Goal: Task Accomplishment & Management: Use online tool/utility

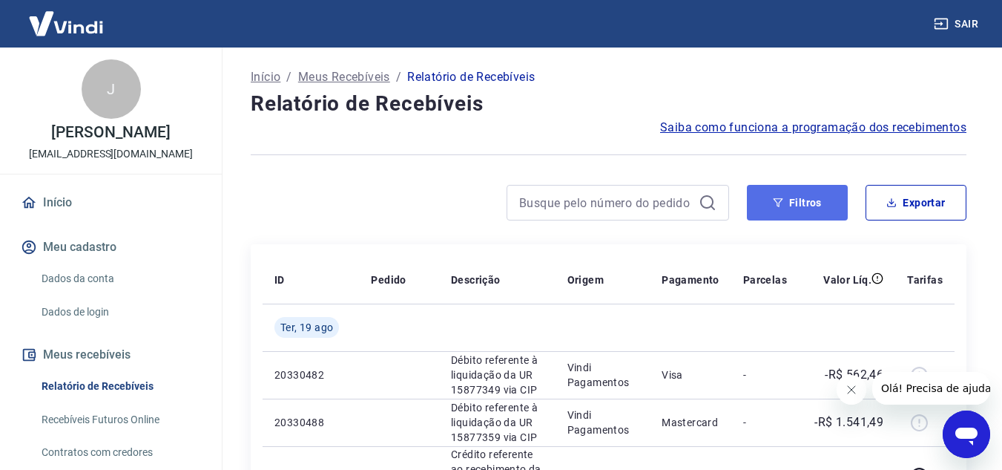
click at [781, 202] on icon "button" at bounding box center [778, 202] width 10 height 10
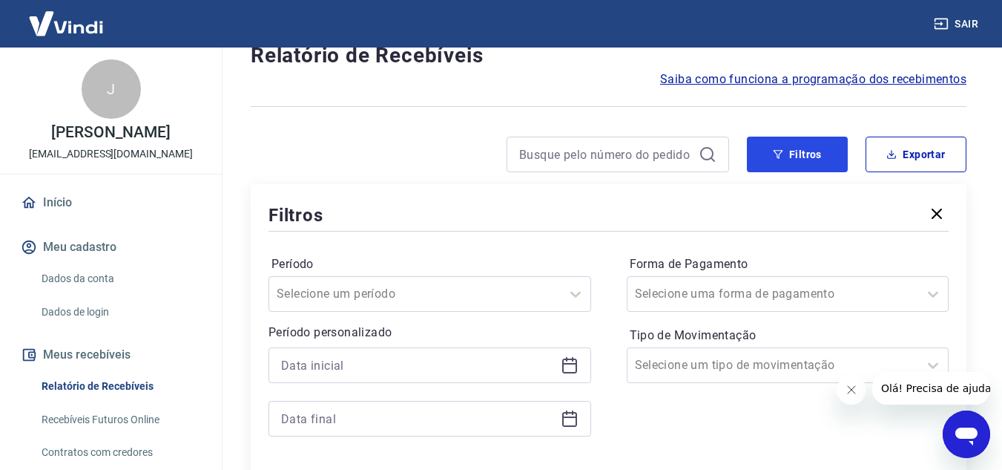
scroll to position [74, 0]
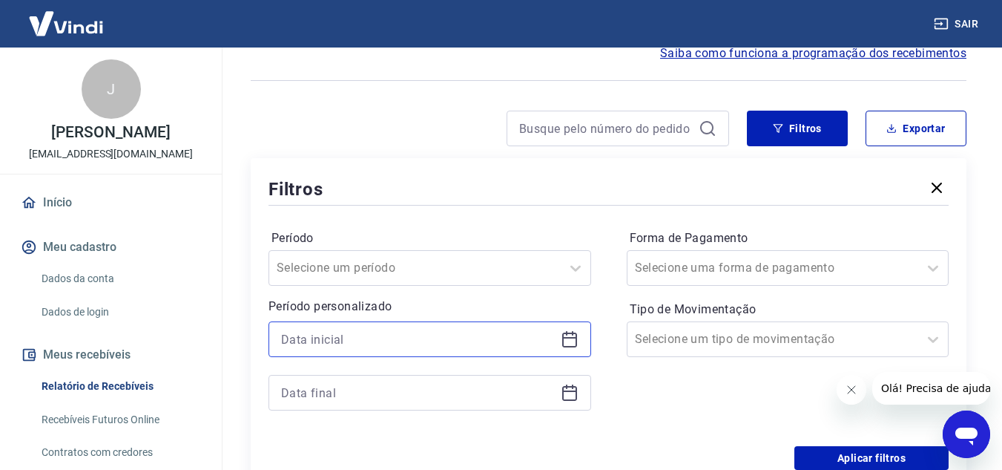
click at [312, 339] on input at bounding box center [418, 339] width 274 height 22
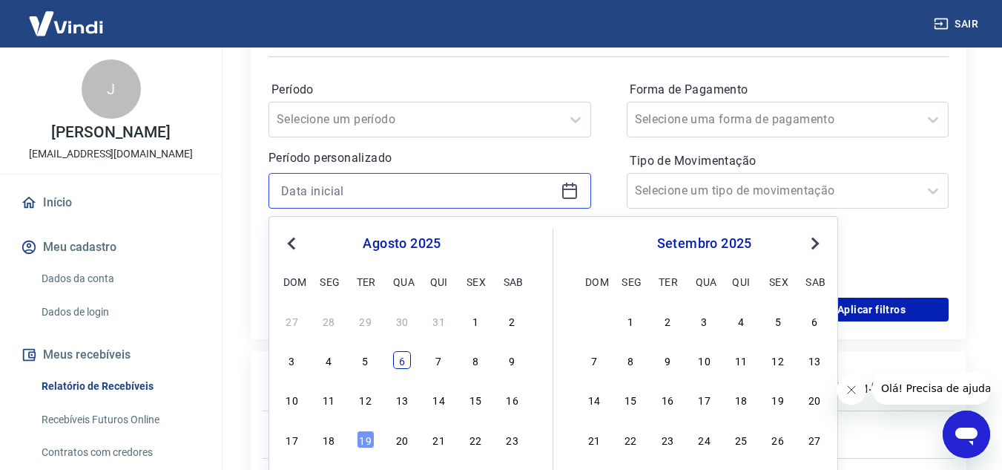
scroll to position [297, 0]
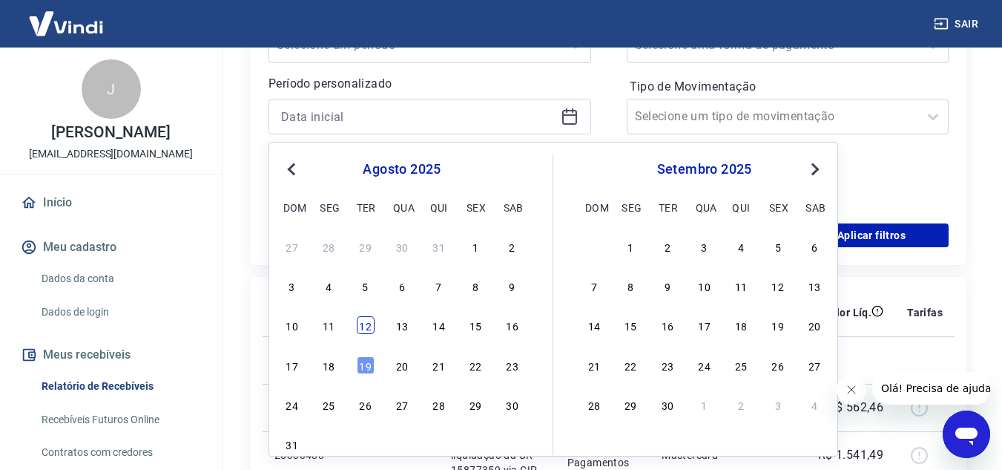
click at [366, 326] on div "12" at bounding box center [366, 325] width 18 height 18
click at [366, 326] on th "Pedido" at bounding box center [399, 312] width 80 height 47
type input "[DATE]"
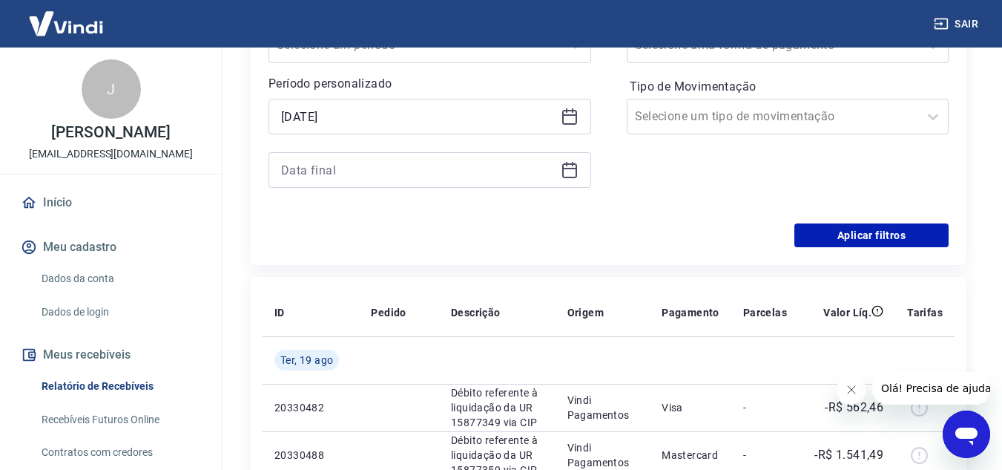
click at [578, 168] on icon at bounding box center [570, 170] width 18 height 18
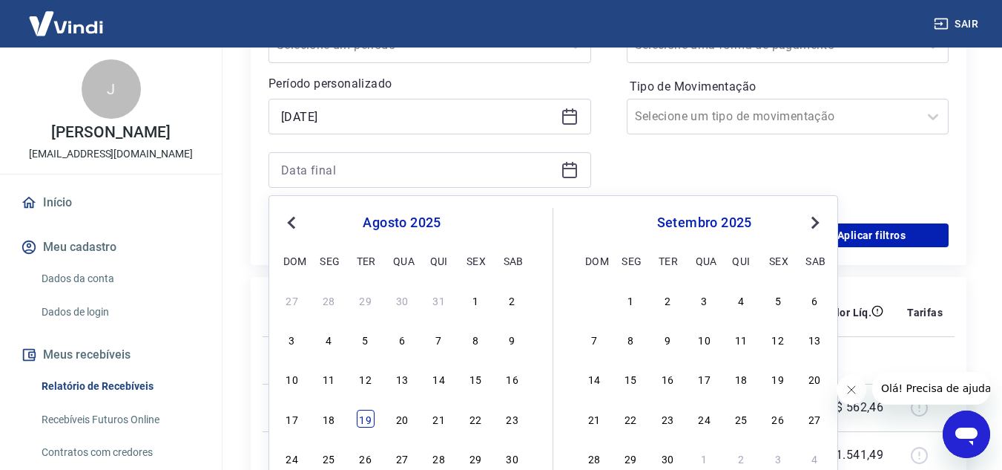
click at [370, 417] on div "19" at bounding box center [366, 419] width 18 height 18
click at [370, 417] on td at bounding box center [399, 407] width 80 height 47
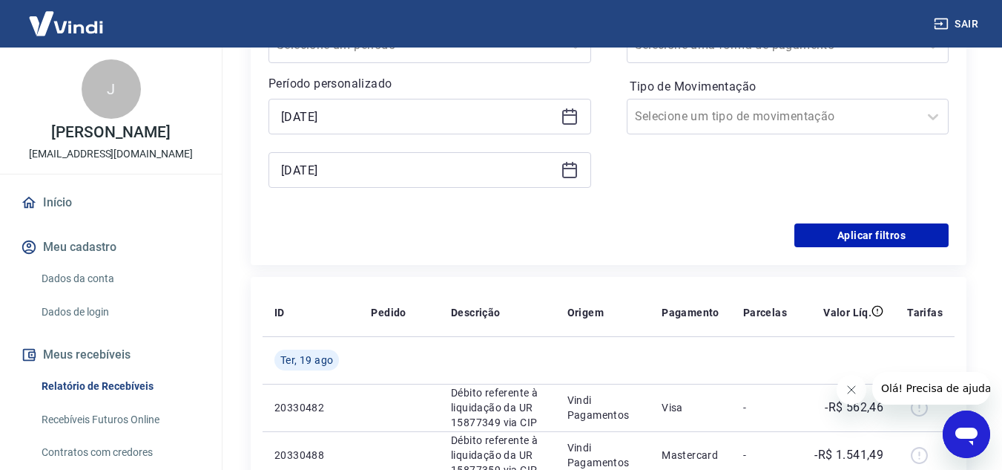
type input "19/08/2025"
click at [856, 225] on button "Aplicar filtros" at bounding box center [872, 235] width 154 height 24
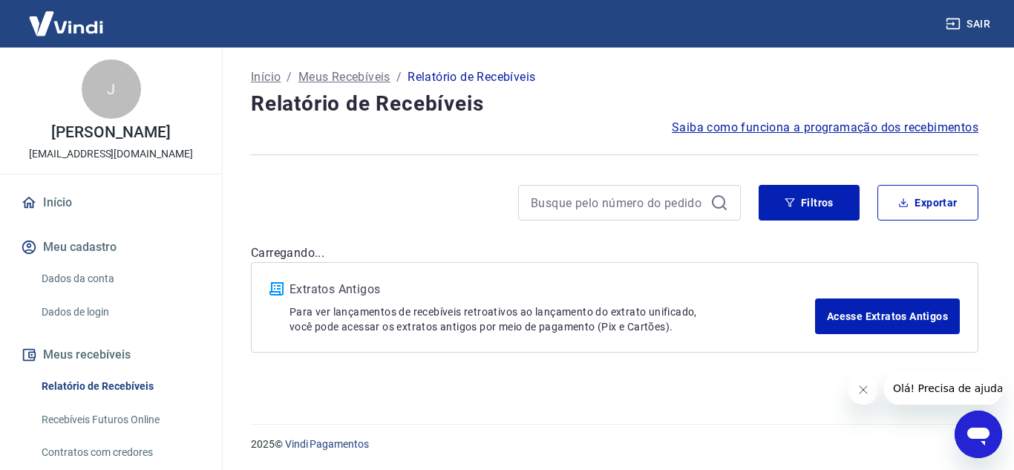
click at [873, 391] on button "Fechar mensagem da empresa" at bounding box center [862, 390] width 30 height 30
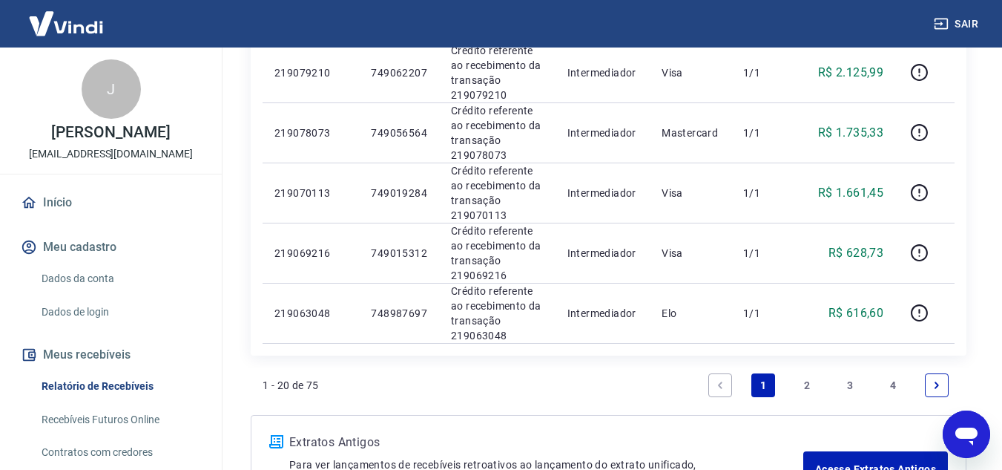
scroll to position [1261, 0]
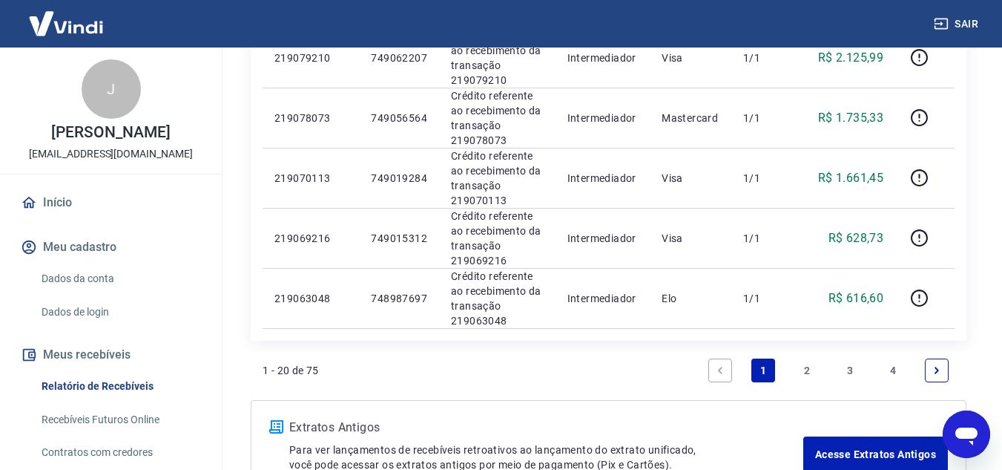
click at [806, 370] on link "2" at bounding box center [807, 370] width 24 height 24
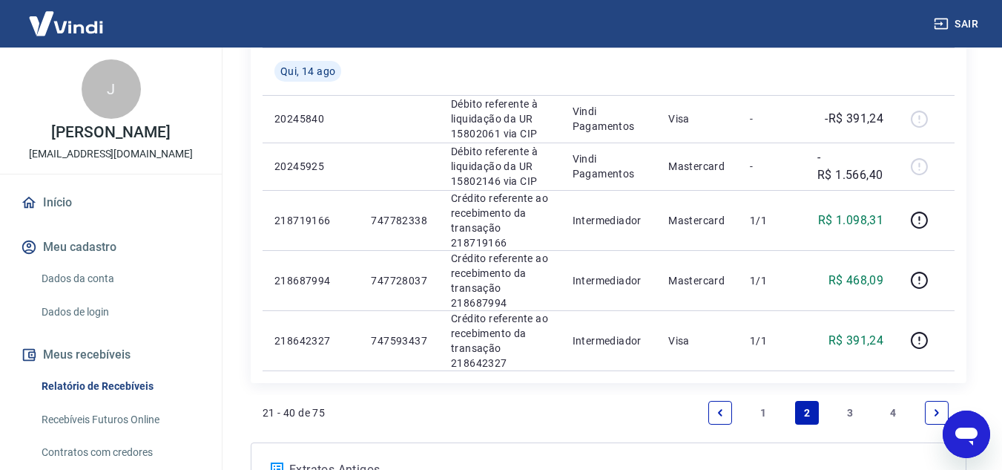
scroll to position [1261, 0]
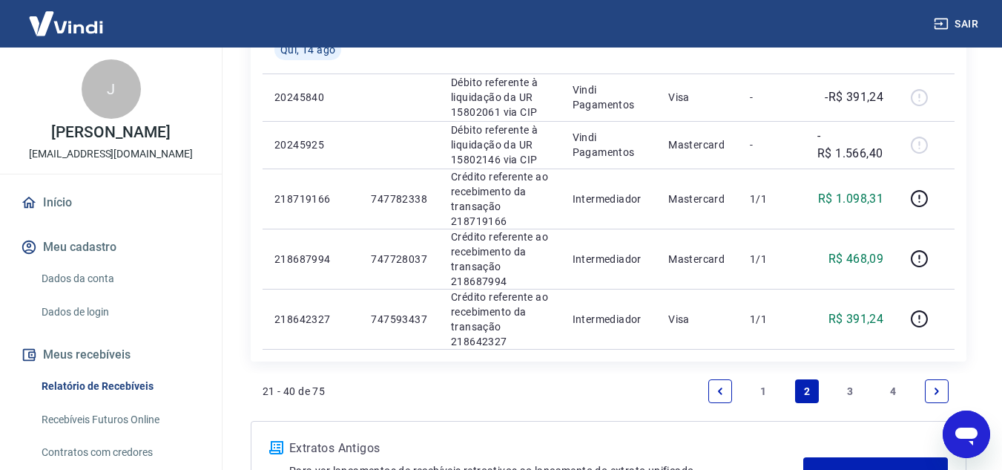
click at [850, 388] on link "3" at bounding box center [850, 391] width 24 height 24
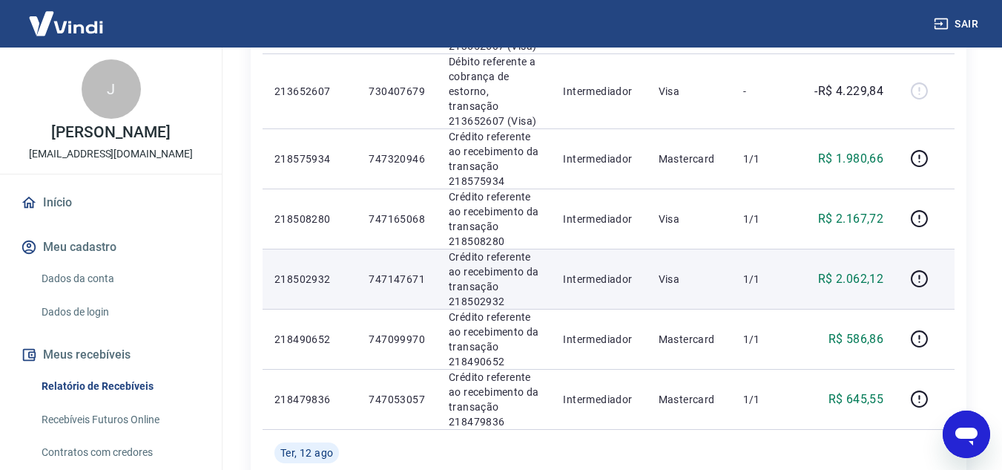
scroll to position [445, 0]
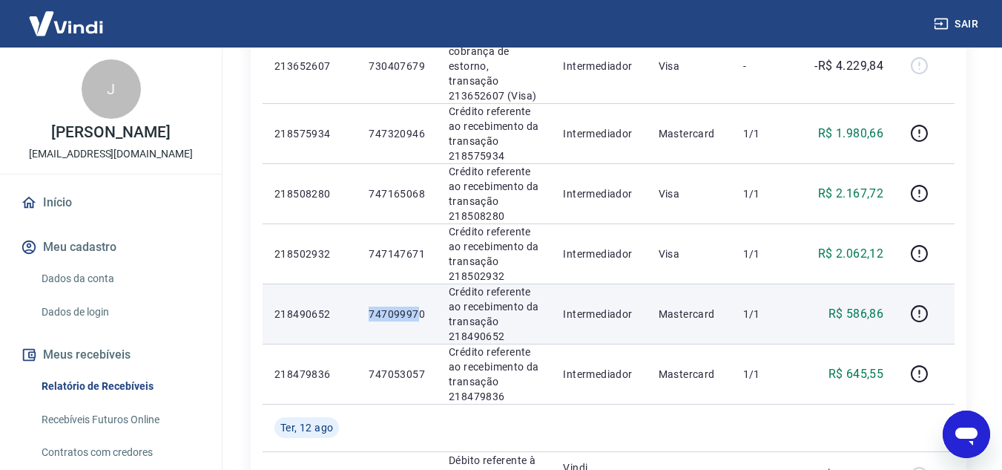
drag, startPoint x: 365, startPoint y: 284, endPoint x: 419, endPoint y: 283, distance: 54.2
click at [419, 283] on td "747099970" at bounding box center [397, 313] width 80 height 60
click at [364, 284] on td "747099970" at bounding box center [397, 313] width 80 height 60
drag, startPoint x: 366, startPoint y: 285, endPoint x: 449, endPoint y: 286, distance: 83.1
click at [427, 286] on td "747099970" at bounding box center [397, 313] width 80 height 60
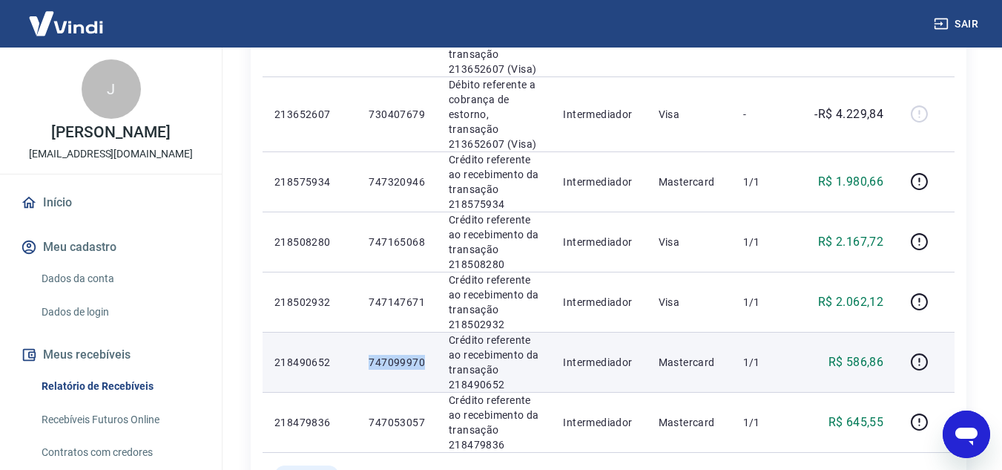
scroll to position [371, 0]
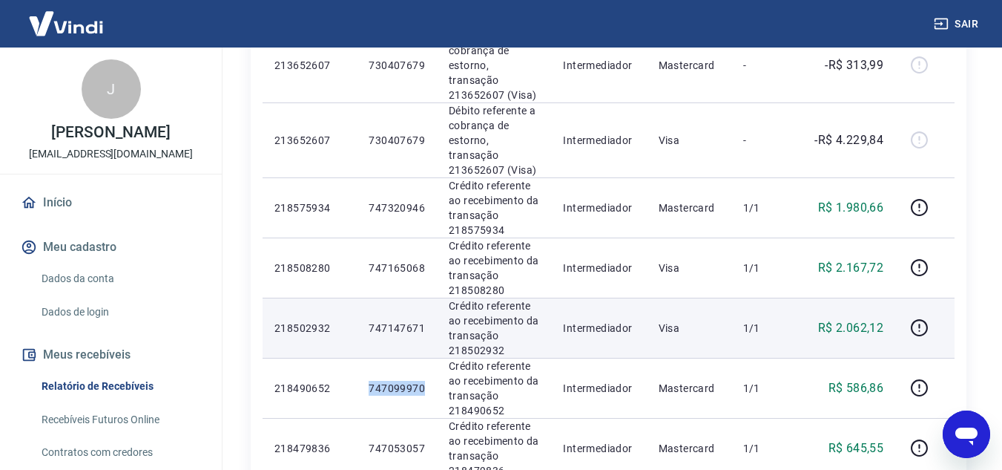
copy p "747099970"
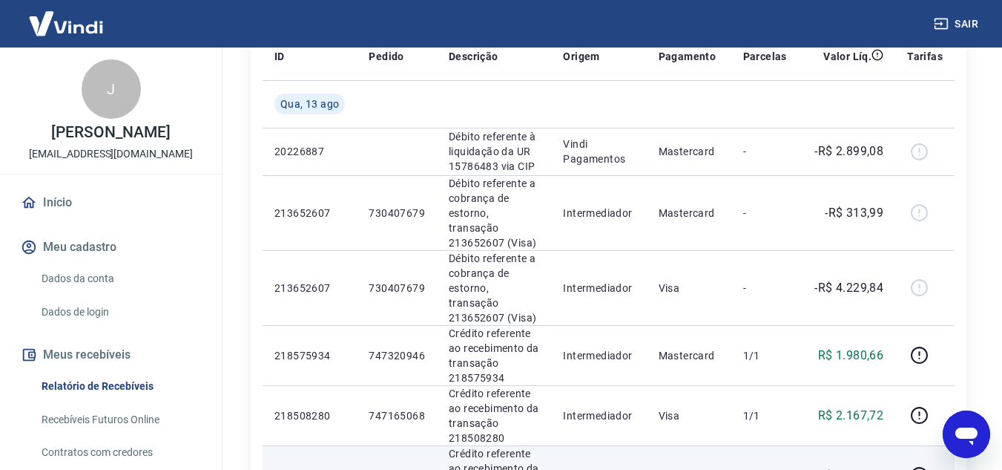
scroll to position [223, 0]
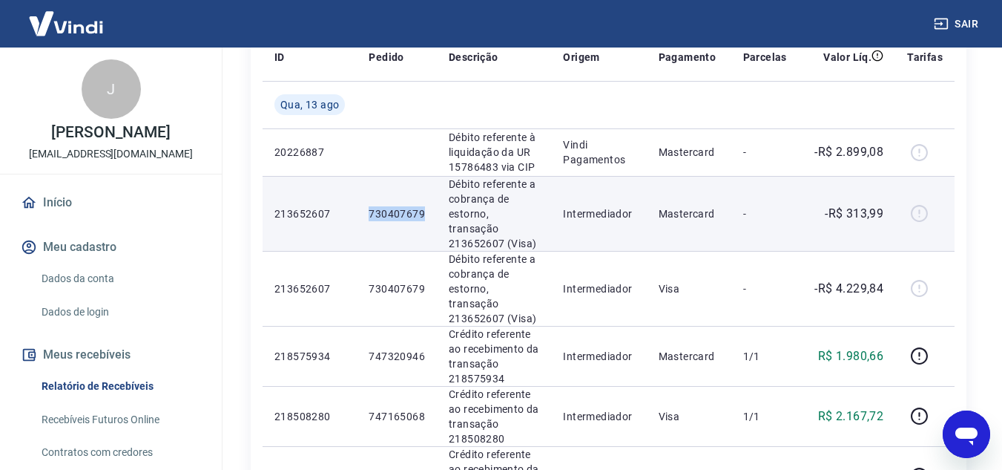
drag, startPoint x: 371, startPoint y: 206, endPoint x: 427, endPoint y: 209, distance: 55.7
click at [427, 209] on td "730407679" at bounding box center [397, 213] width 80 height 75
copy p "730407679"
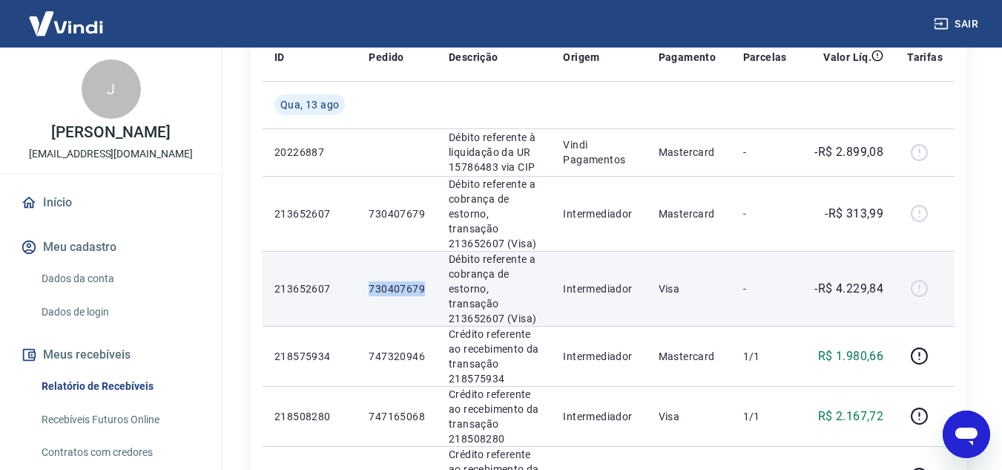
drag, startPoint x: 370, startPoint y: 269, endPoint x: 424, endPoint y: 266, distance: 53.5
click at [424, 266] on td "730407679" at bounding box center [397, 288] width 80 height 75
drag, startPoint x: 840, startPoint y: 267, endPoint x: 888, endPoint y: 267, distance: 48.2
click at [888, 267] on td "-R$ 4.229,84" at bounding box center [847, 288] width 96 height 75
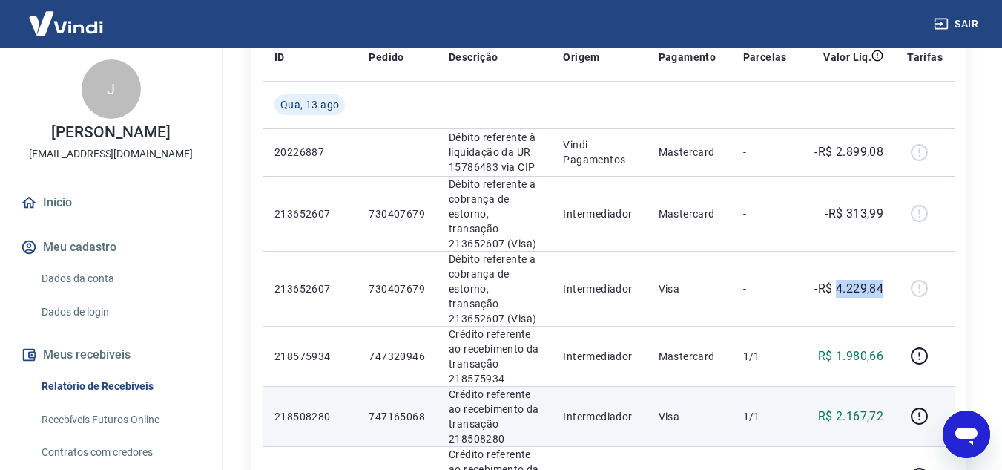
copy p "4.229,84"
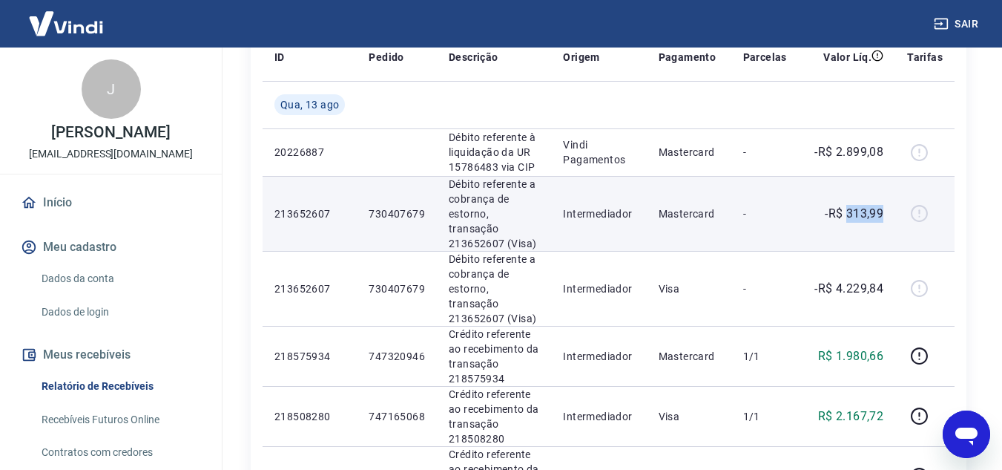
drag, startPoint x: 849, startPoint y: 203, endPoint x: 889, endPoint y: 205, distance: 40.1
click at [889, 205] on td "-R$ 313,99" at bounding box center [847, 213] width 96 height 75
copy p "313,99"
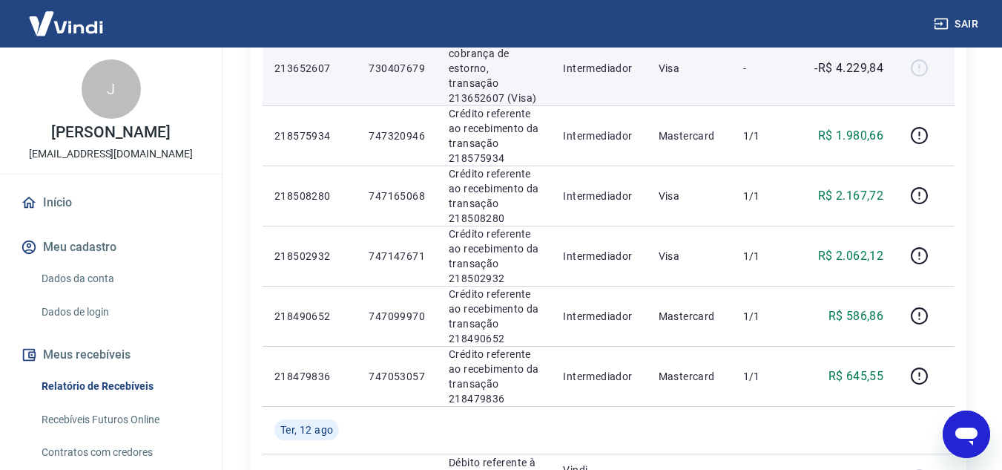
scroll to position [445, 0]
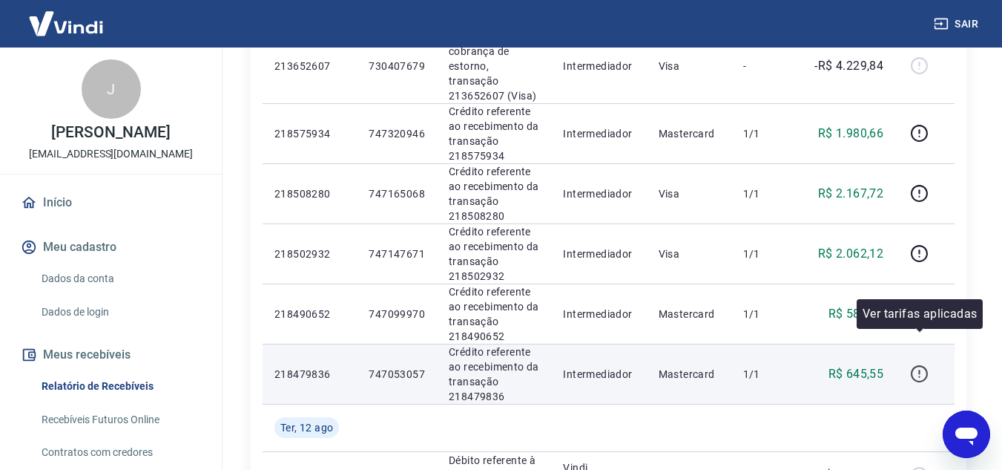
click at [916, 364] on icon "button" at bounding box center [919, 373] width 19 height 19
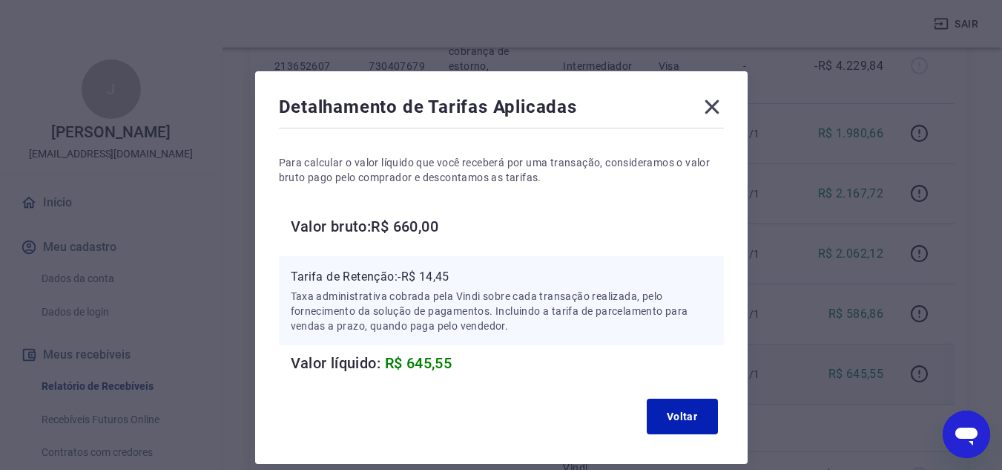
click at [715, 113] on icon at bounding box center [712, 107] width 24 height 24
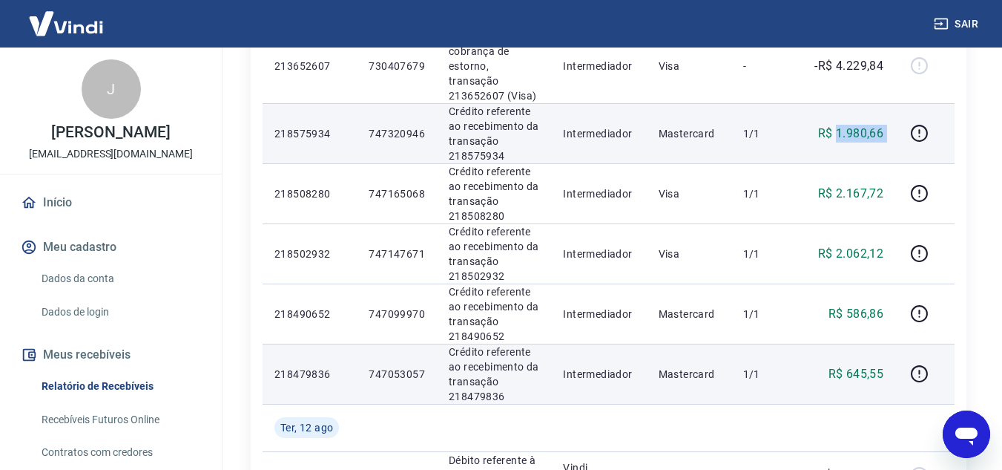
drag, startPoint x: 838, startPoint y: 102, endPoint x: 902, endPoint y: 107, distance: 64.0
click at [902, 107] on tr "218575934 747320946 Crédito referente ao recebimento da transação 218575934 Int…" at bounding box center [609, 133] width 692 height 60
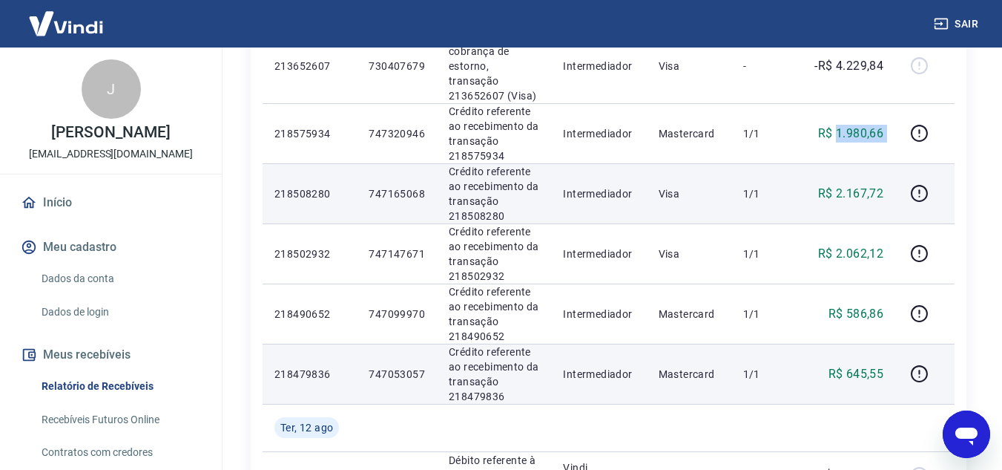
copy tr "1.980,66"
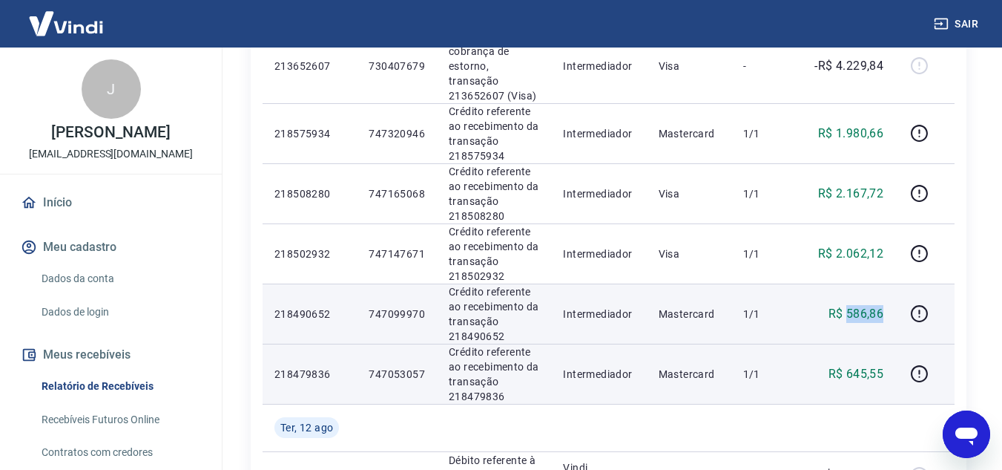
drag, startPoint x: 848, startPoint y: 281, endPoint x: 894, endPoint y: 281, distance: 46.0
click at [894, 283] on td "R$ 586,86" at bounding box center [847, 313] width 96 height 60
copy p "586,86"
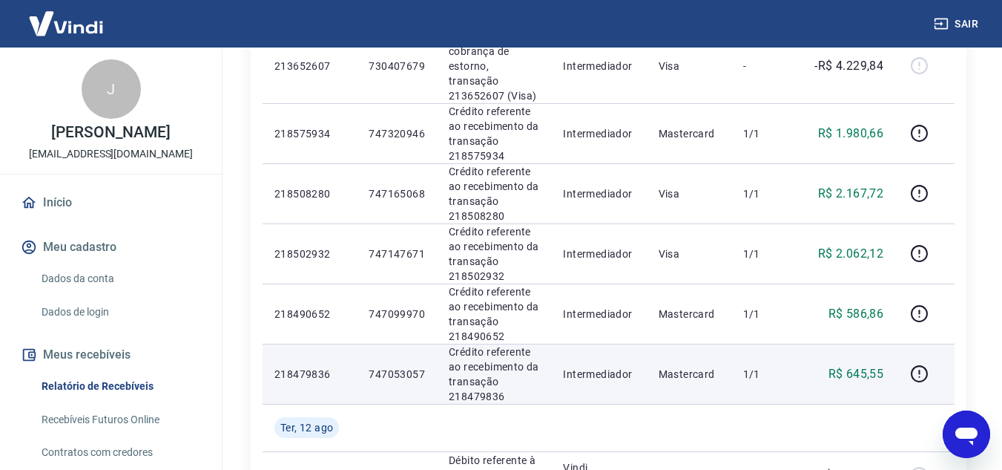
click at [852, 365] on p "R$ 645,55" at bounding box center [857, 374] width 56 height 18
drag, startPoint x: 847, startPoint y: 344, endPoint x: 893, endPoint y: 342, distance: 46.1
click at [893, 344] on td "R$ 645,55" at bounding box center [847, 374] width 96 height 60
copy p "645,55"
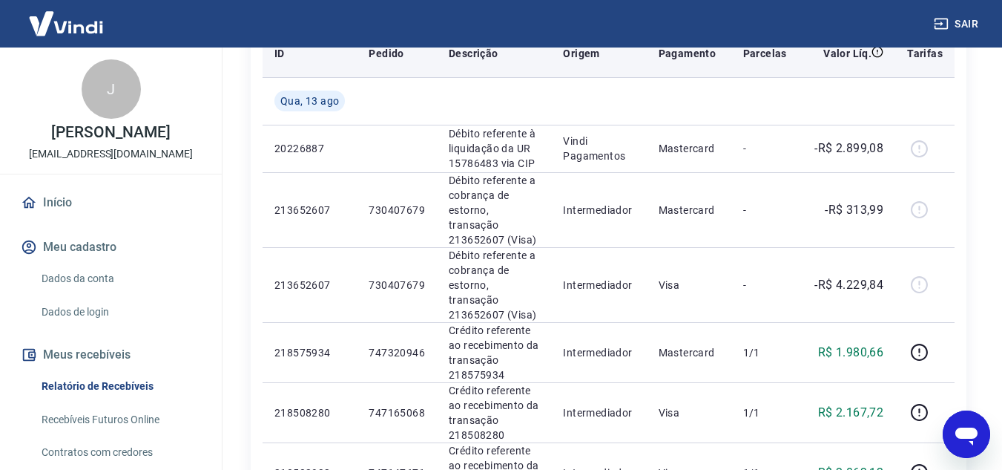
scroll to position [371, 0]
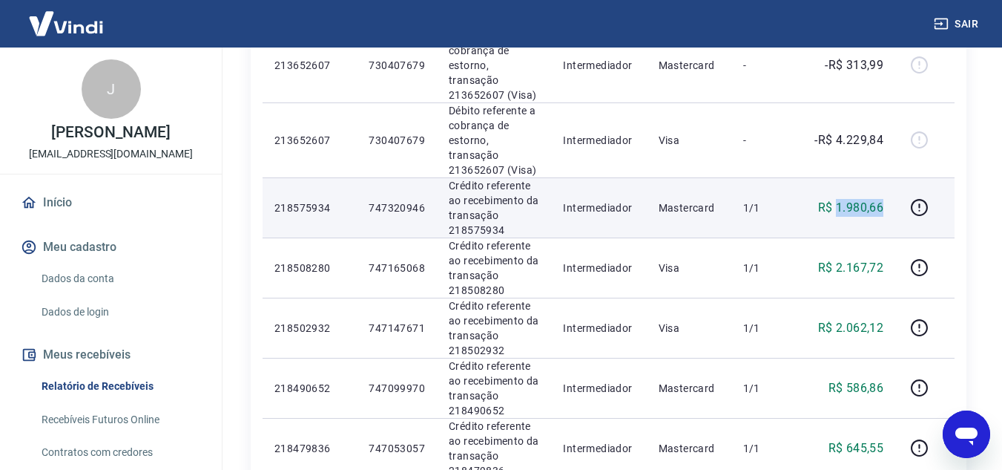
drag, startPoint x: 839, startPoint y: 175, endPoint x: 892, endPoint y: 180, distance: 52.9
click at [892, 180] on td "R$ 1.980,66" at bounding box center [847, 207] width 96 height 60
copy p "1.980,66"
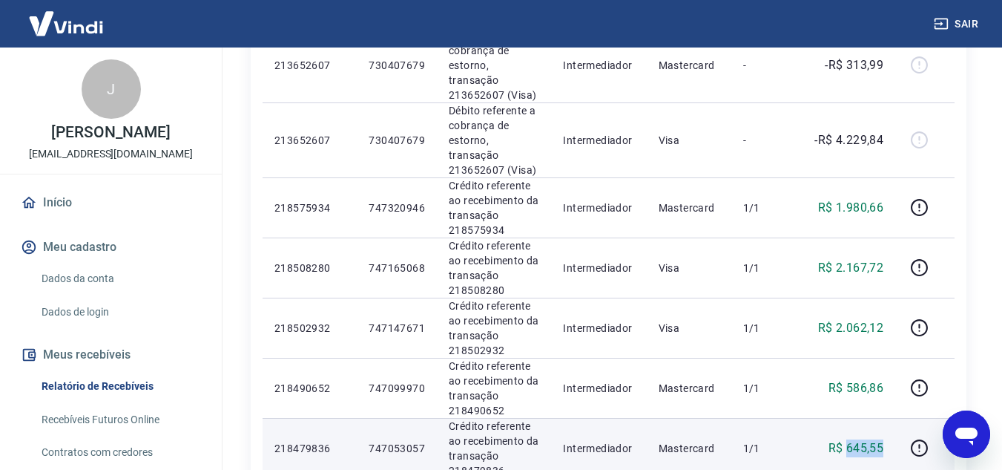
drag, startPoint x: 848, startPoint y: 419, endPoint x: 888, endPoint y: 420, distance: 40.1
click at [888, 420] on td "R$ 645,55" at bounding box center [847, 448] width 96 height 60
copy p "645,55"
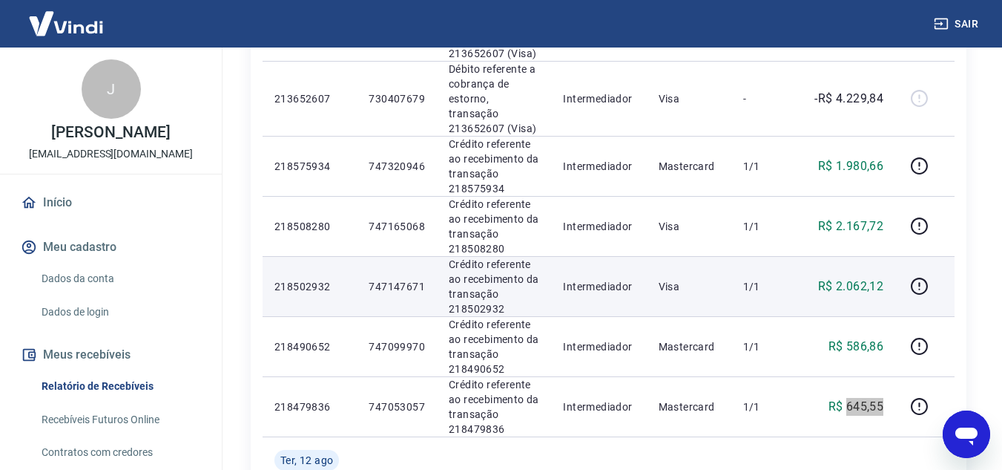
scroll to position [445, 0]
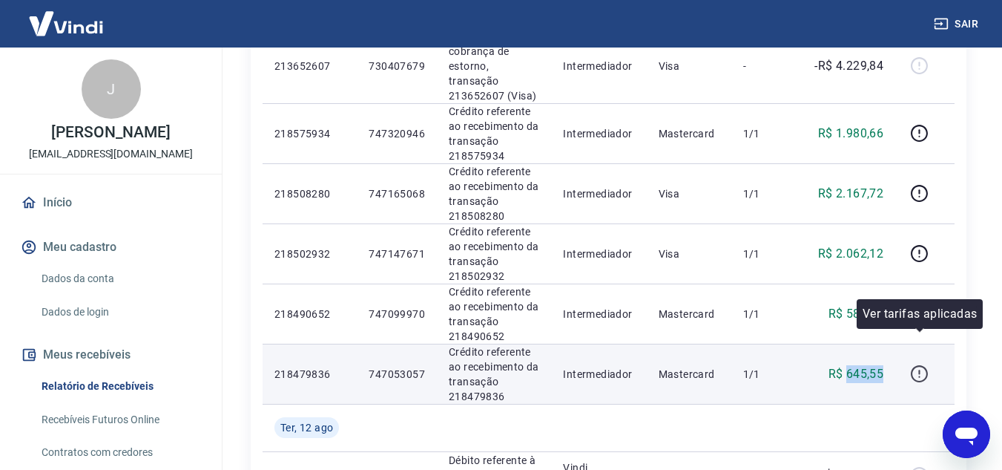
click at [919, 364] on icon "button" at bounding box center [919, 373] width 19 height 19
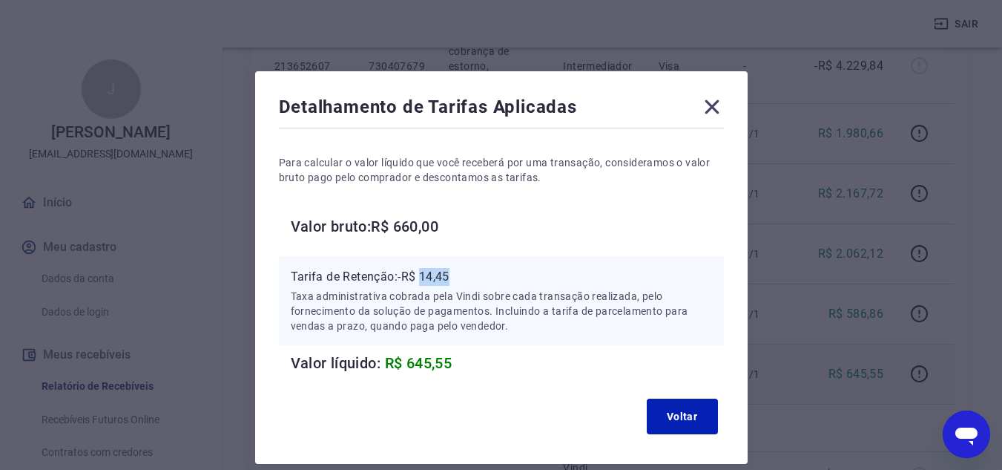
drag, startPoint x: 426, startPoint y: 274, endPoint x: 459, endPoint y: 274, distance: 32.6
click at [459, 274] on p "Tarifa de Retenção: -R$ 14,45" at bounding box center [501, 277] width 421 height 18
copy p "14,45"
click at [711, 105] on icon at bounding box center [712, 107] width 14 height 14
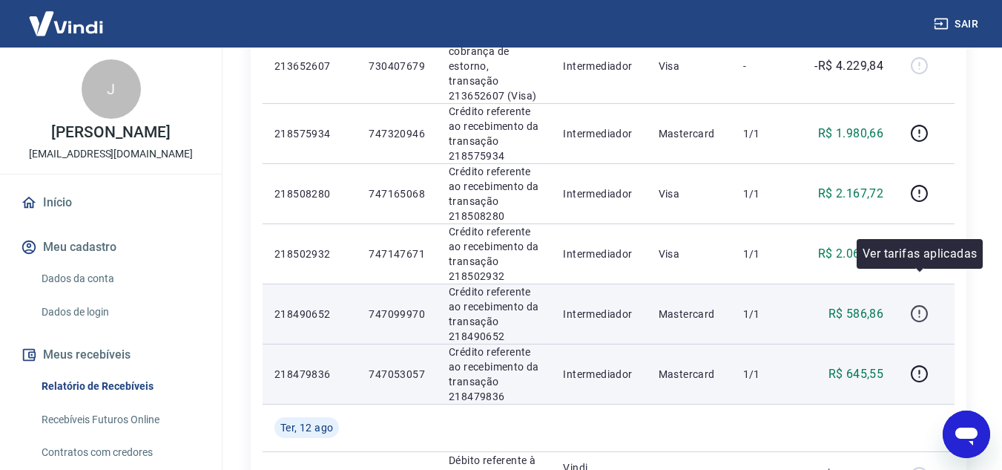
click at [916, 304] on icon "button" at bounding box center [919, 313] width 19 height 19
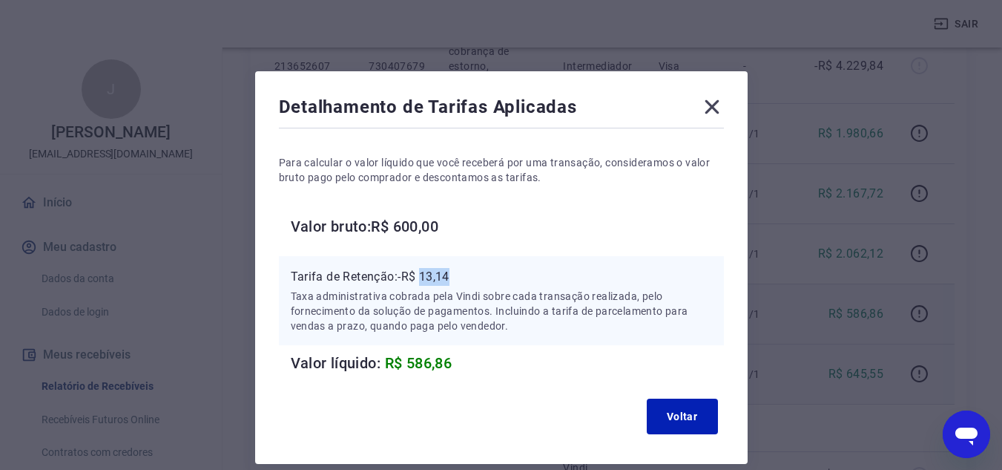
drag, startPoint x: 422, startPoint y: 278, endPoint x: 456, endPoint y: 278, distance: 34.1
click at [456, 278] on p "Tarifa de Retenção: -R$ 13,14" at bounding box center [501, 277] width 421 height 18
click at [712, 105] on icon at bounding box center [712, 107] width 24 height 24
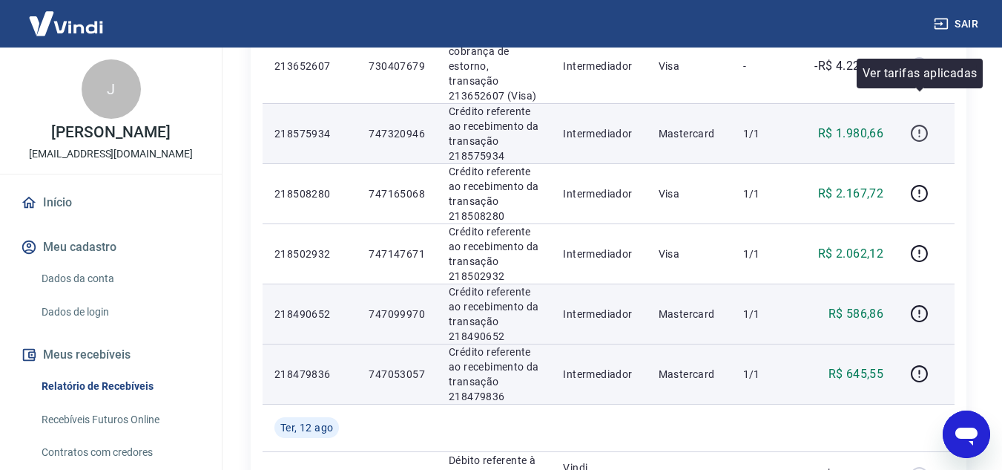
click at [913, 124] on icon "button" at bounding box center [919, 133] width 19 height 19
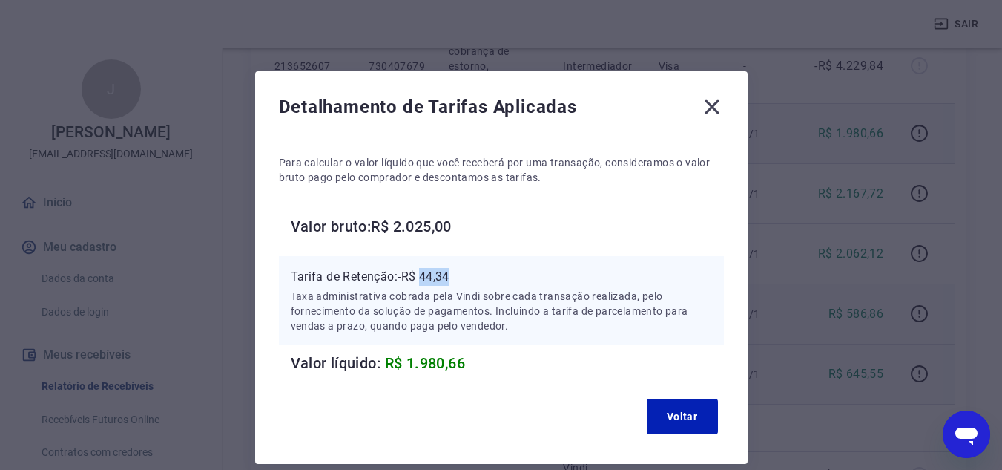
drag, startPoint x: 423, startPoint y: 277, endPoint x: 457, endPoint y: 277, distance: 34.1
click at [457, 277] on p "Tarifa de Retenção: -R$ 44,34" at bounding box center [501, 277] width 421 height 18
click at [715, 103] on icon at bounding box center [712, 107] width 14 height 14
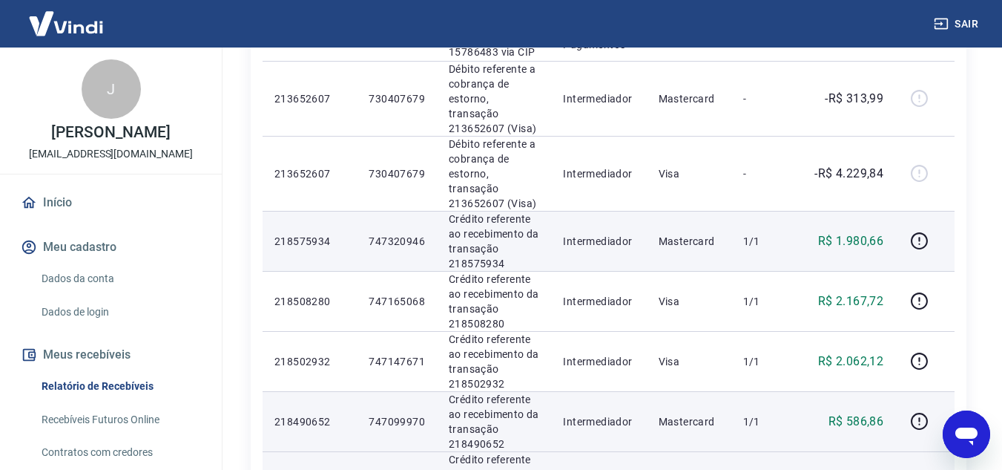
scroll to position [371, 0]
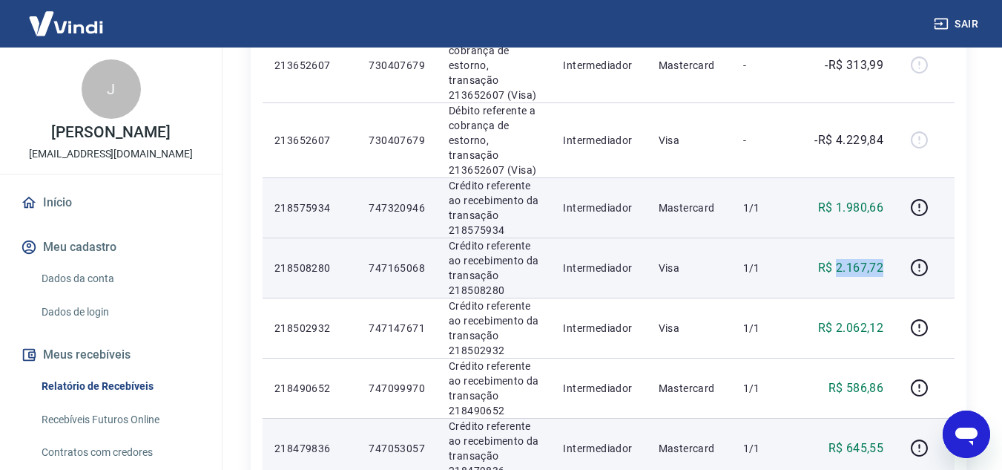
drag, startPoint x: 838, startPoint y: 237, endPoint x: 892, endPoint y: 238, distance: 53.4
click at [892, 238] on td "R$ 2.167,72" at bounding box center [847, 267] width 96 height 60
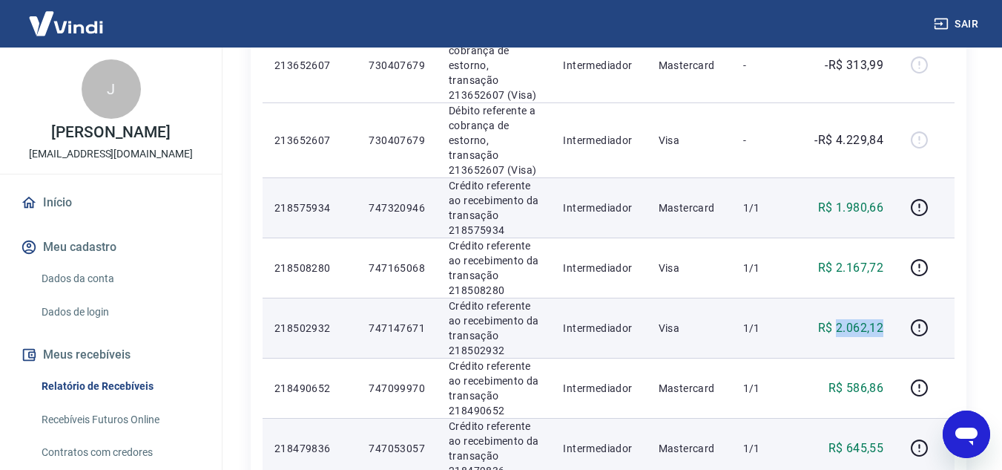
drag, startPoint x: 837, startPoint y: 298, endPoint x: 895, endPoint y: 299, distance: 57.9
click at [895, 299] on td "R$ 2.062,12" at bounding box center [847, 328] width 96 height 60
drag, startPoint x: 370, startPoint y: 298, endPoint x: 431, endPoint y: 299, distance: 61.6
click at [431, 299] on td "747147671" at bounding box center [397, 328] width 80 height 60
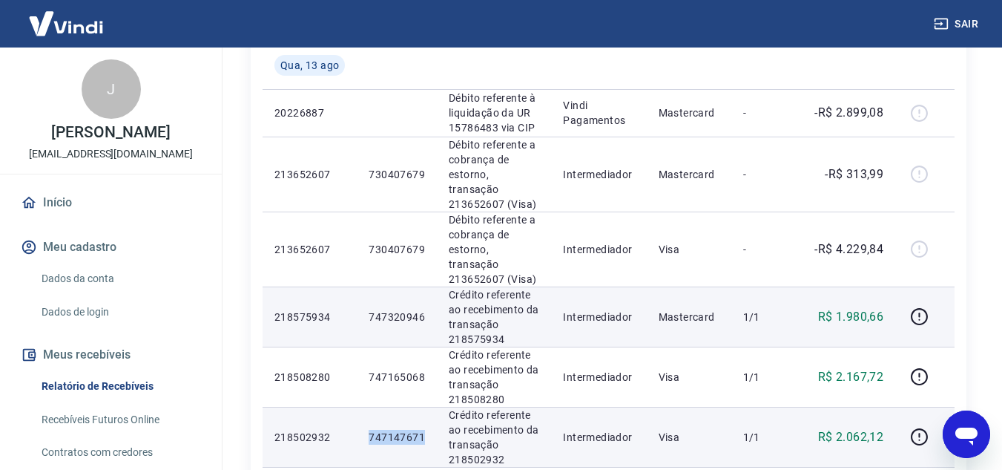
scroll to position [297, 0]
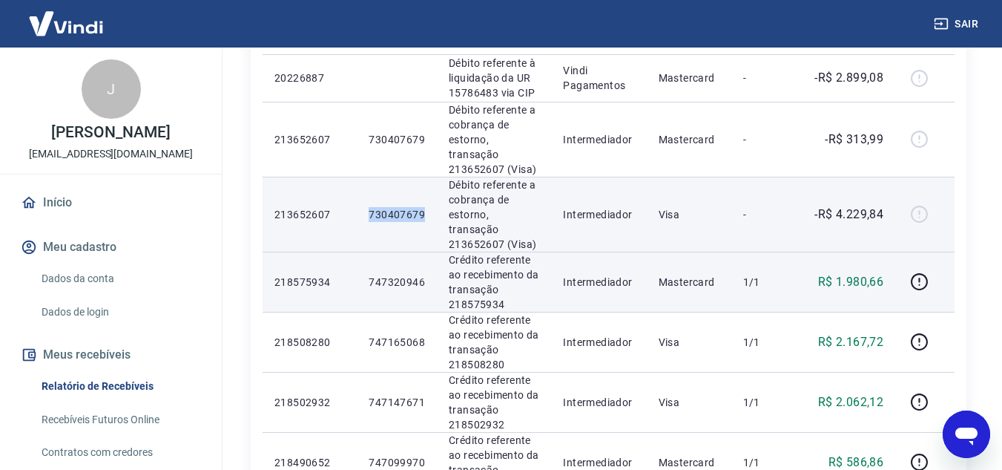
drag, startPoint x: 368, startPoint y: 183, endPoint x: 430, endPoint y: 190, distance: 62.7
click at [430, 190] on td "730407679" at bounding box center [397, 214] width 80 height 75
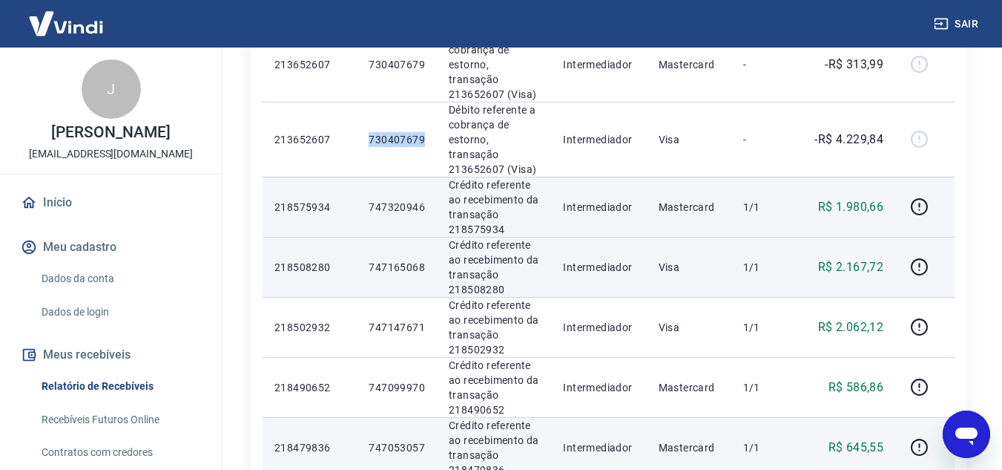
scroll to position [371, 0]
click at [913, 259] on icon "button" at bounding box center [919, 267] width 17 height 17
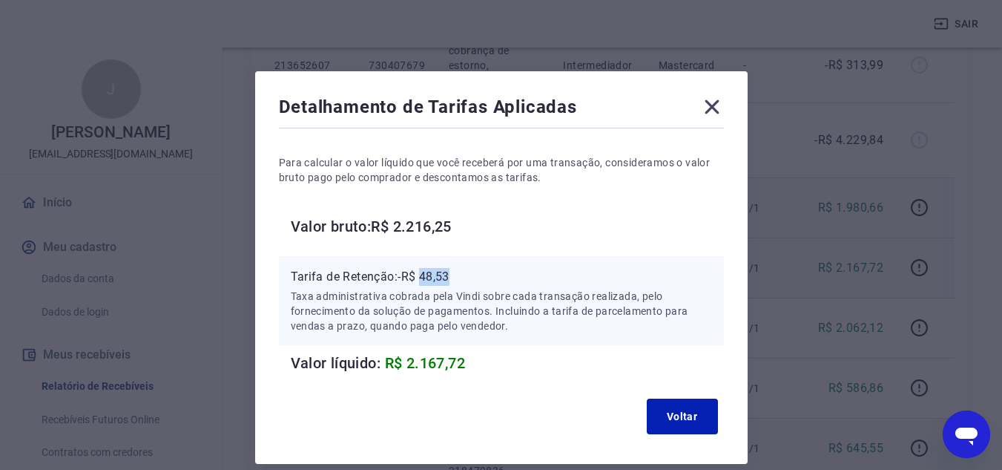
drag, startPoint x: 434, startPoint y: 273, endPoint x: 459, endPoint y: 273, distance: 25.2
click at [459, 273] on p "Tarifa de Retenção: -R$ 48,53" at bounding box center [501, 277] width 421 height 18
click at [718, 108] on icon at bounding box center [712, 107] width 24 height 24
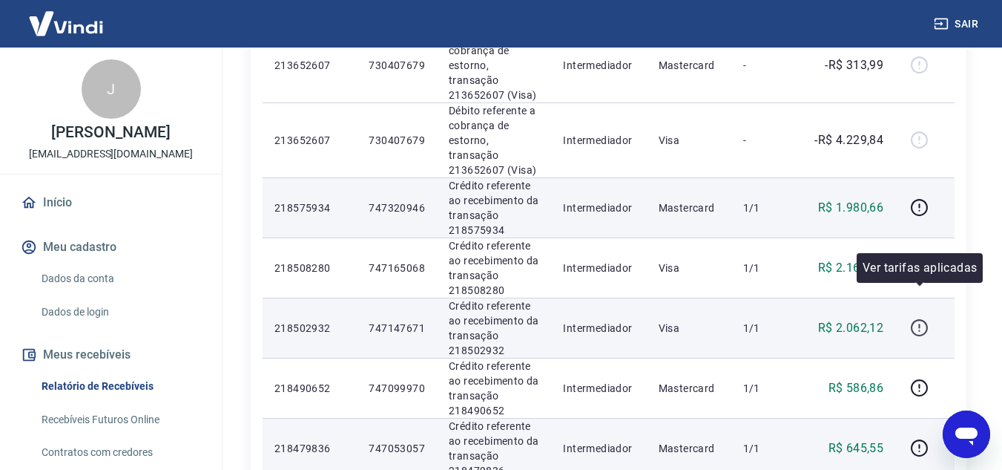
click at [921, 318] on icon "button" at bounding box center [919, 327] width 19 height 19
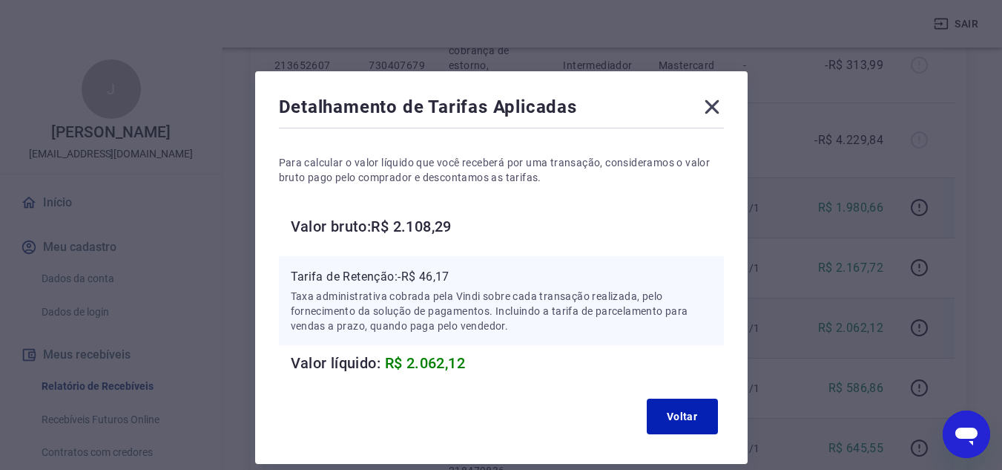
drag, startPoint x: 738, startPoint y: 105, endPoint x: 699, endPoint y: 99, distance: 39.9
click at [738, 105] on div "Detalhamento de Tarifas Aplicadas Para calcular o valor líquido que você recebe…" at bounding box center [501, 267] width 493 height 393
click at [699, 99] on div "Detalhamento de Tarifas Aplicadas" at bounding box center [501, 110] width 445 height 30
click at [721, 102] on icon at bounding box center [712, 107] width 24 height 24
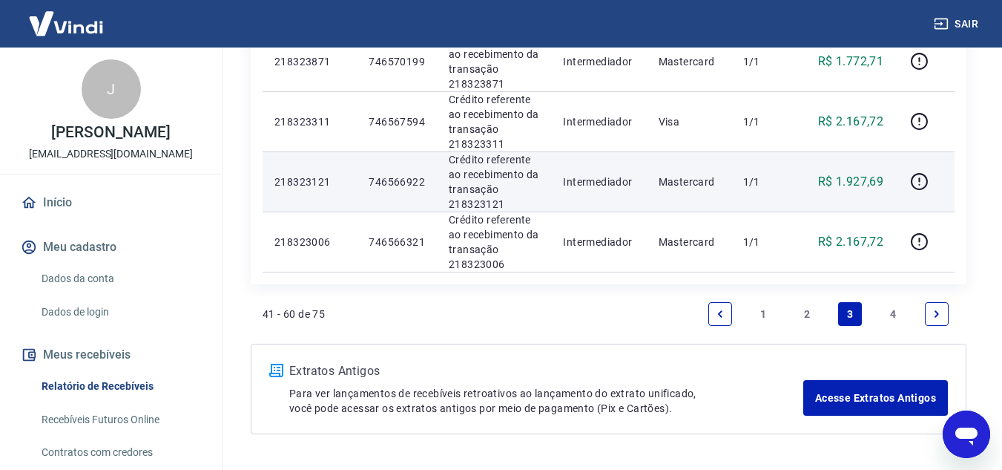
scroll to position [1312, 0]
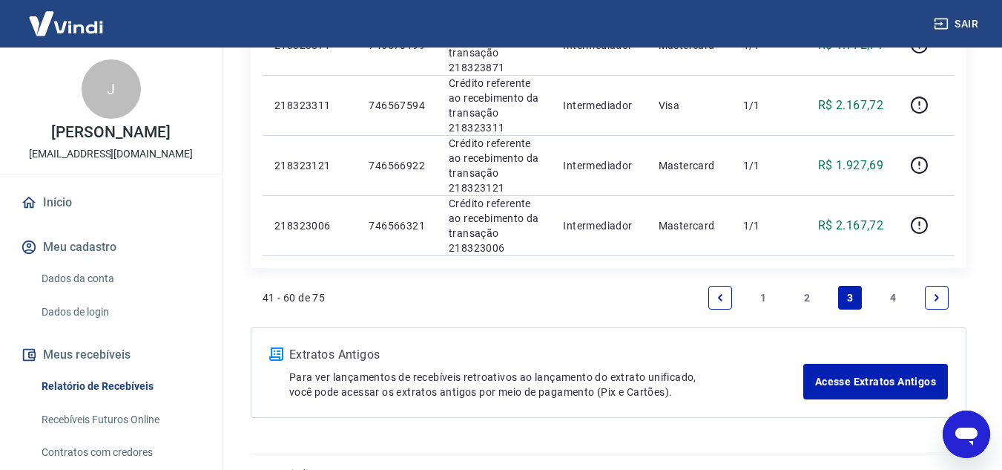
click at [804, 286] on link "2" at bounding box center [807, 298] width 24 height 24
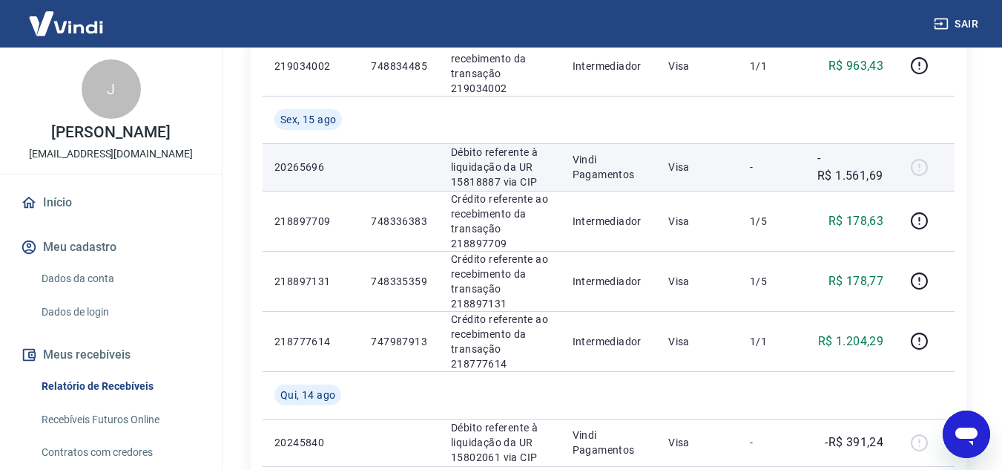
scroll to position [890, 0]
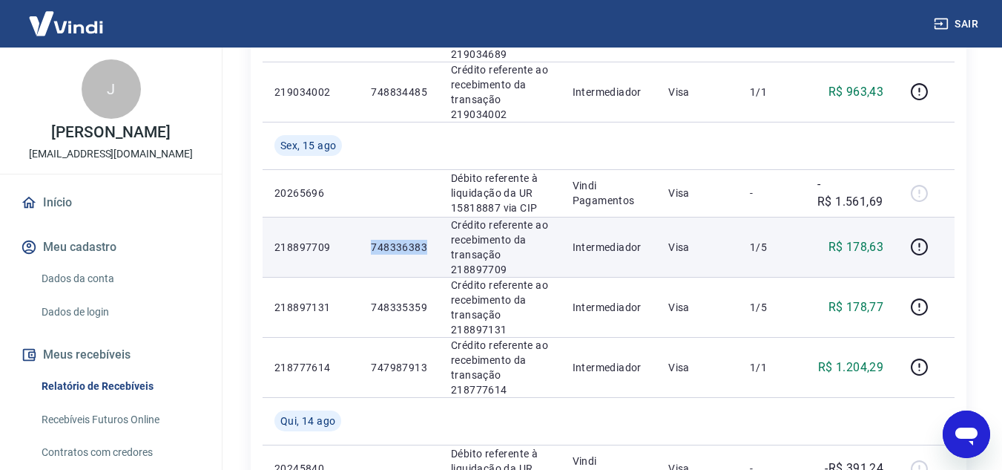
drag, startPoint x: 372, startPoint y: 246, endPoint x: 427, endPoint y: 249, distance: 55.0
click at [427, 249] on p "748336383" at bounding box center [399, 247] width 56 height 15
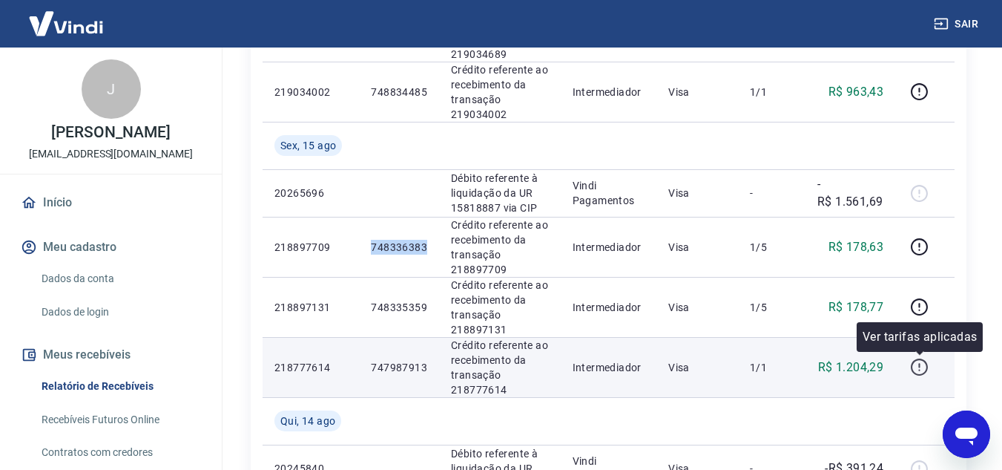
click at [928, 366] on icon "button" at bounding box center [919, 366] width 17 height 17
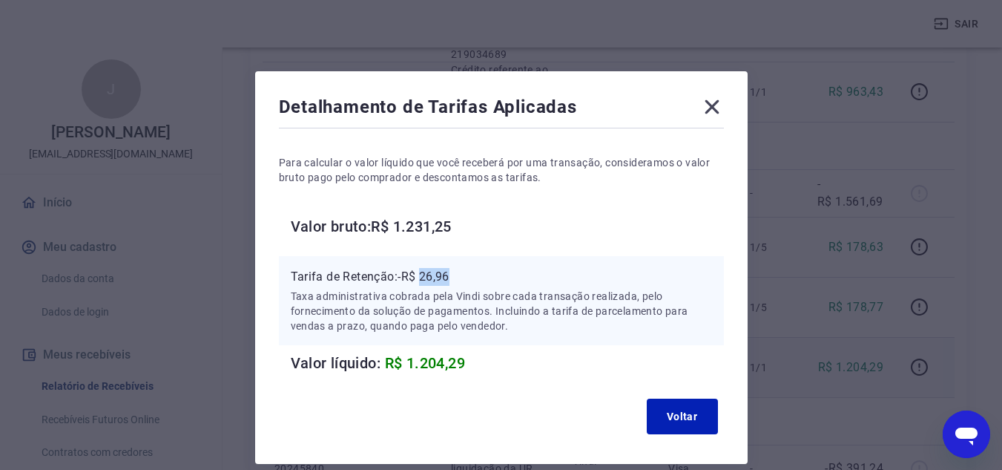
drag, startPoint x: 424, startPoint y: 275, endPoint x: 465, endPoint y: 277, distance: 41.6
click at [465, 277] on p "Tarifa de Retenção: -R$ 26,96" at bounding box center [501, 277] width 421 height 18
click at [718, 102] on icon at bounding box center [712, 107] width 14 height 14
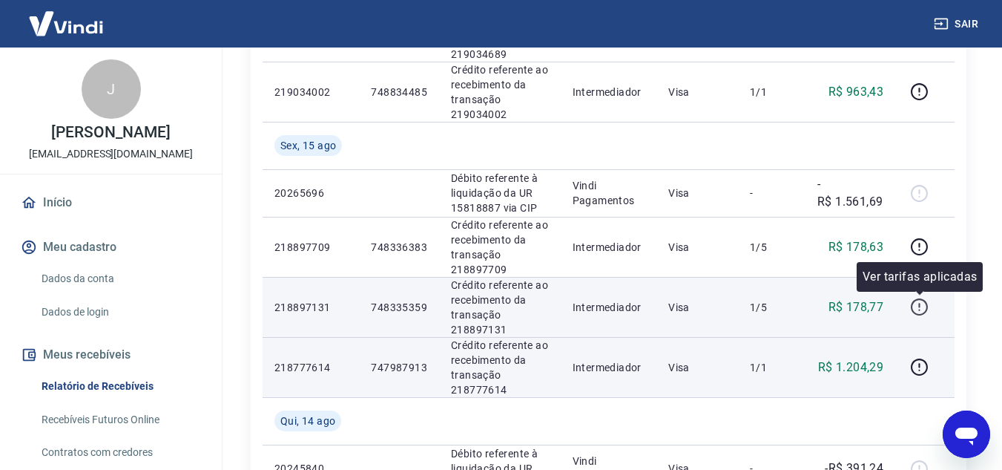
click at [922, 312] on icon "button" at bounding box center [919, 307] width 19 height 19
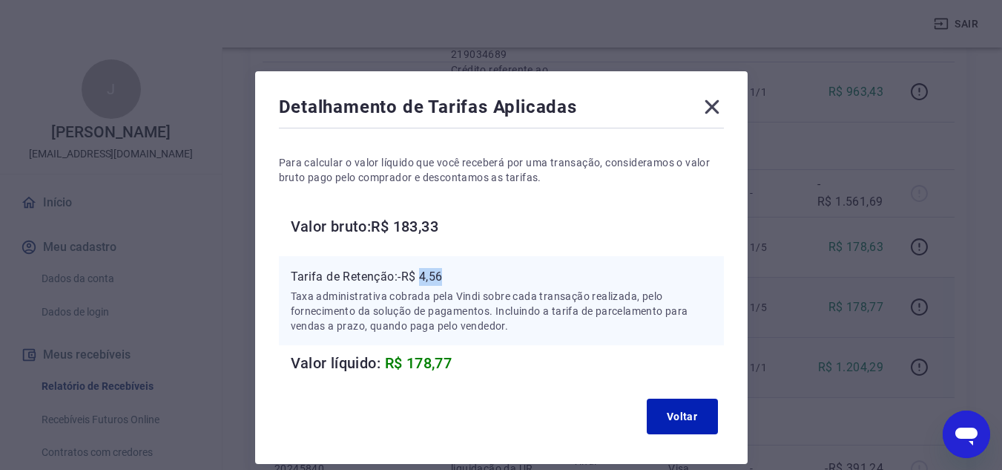
drag, startPoint x: 423, startPoint y: 278, endPoint x: 450, endPoint y: 279, distance: 26.8
click at [450, 279] on p "Tarifa de Retenção: -R$ 4,56" at bounding box center [501, 277] width 421 height 18
click at [716, 107] on icon at bounding box center [712, 107] width 24 height 24
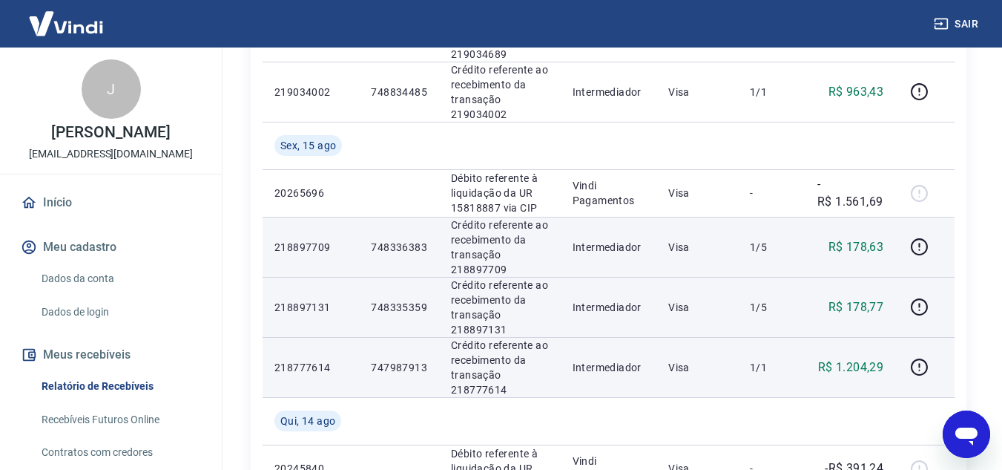
click at [906, 240] on td at bounding box center [925, 247] width 59 height 60
click at [928, 252] on icon "button" at bounding box center [919, 246] width 17 height 17
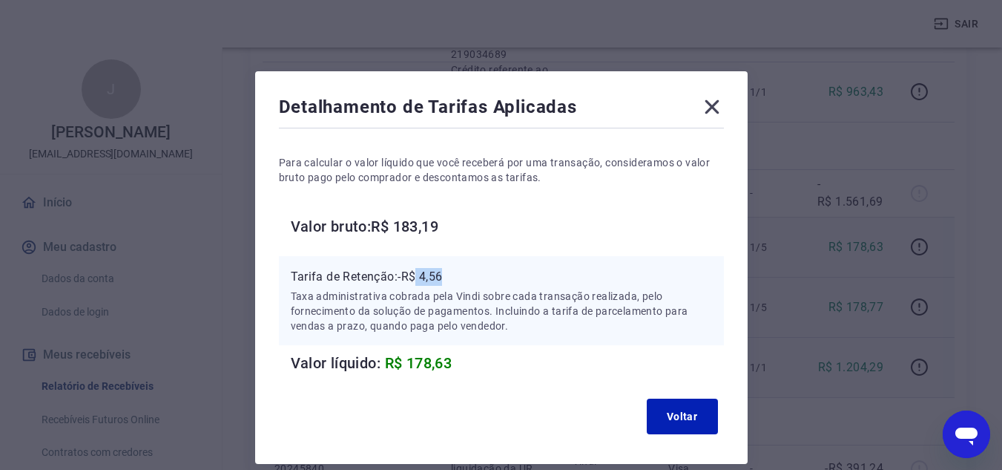
drag, startPoint x: 433, startPoint y: 275, endPoint x: 450, endPoint y: 275, distance: 17.1
click at [450, 275] on p "Tarifa de Retenção: -R$ 4,56" at bounding box center [501, 277] width 421 height 18
drag, startPoint x: 449, startPoint y: 279, endPoint x: 436, endPoint y: 278, distance: 13.4
click at [447, 279] on p "Tarifa de Retenção: -R$ 4,56" at bounding box center [501, 277] width 421 height 18
click at [430, 278] on p "Tarifa de Retenção: -R$ 4,56" at bounding box center [501, 277] width 421 height 18
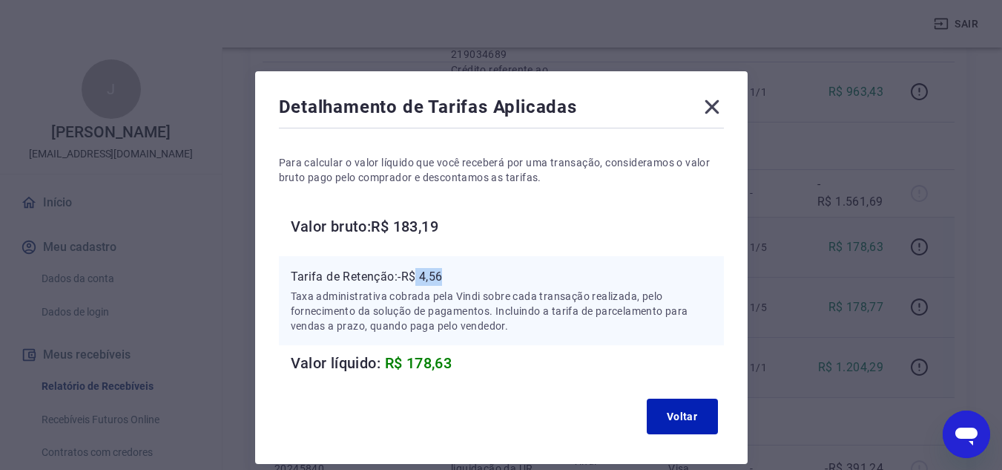
click at [430, 278] on p "Tarifa de Retenção: -R$ 4,56" at bounding box center [501, 277] width 421 height 18
drag, startPoint x: 424, startPoint y: 276, endPoint x: 456, endPoint y: 277, distance: 32.7
click at [456, 277] on p "Tarifa de Retenção: -R$ 4,56" at bounding box center [501, 277] width 421 height 18
click at [715, 108] on icon at bounding box center [712, 107] width 14 height 14
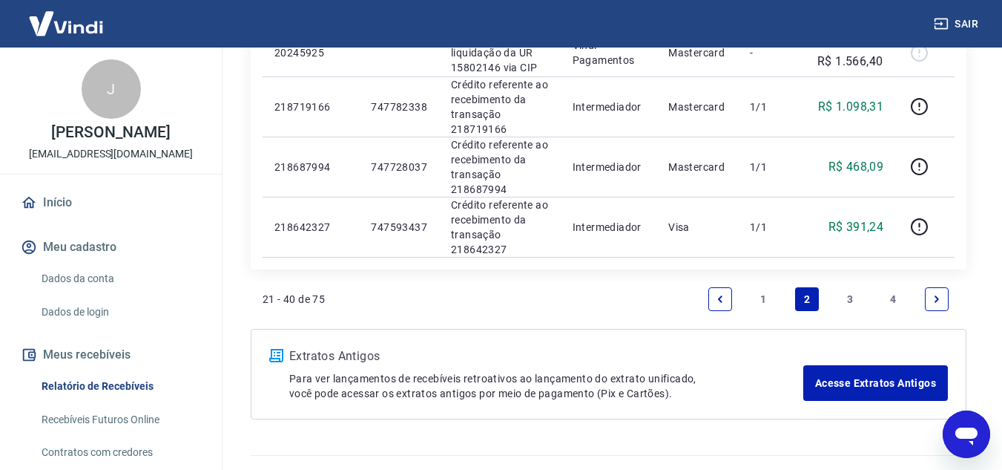
scroll to position [1385, 0]
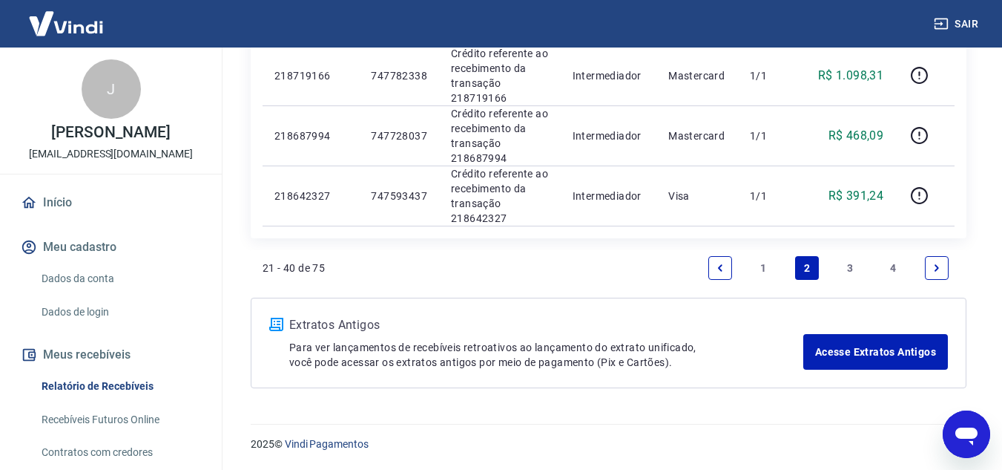
click at [757, 266] on link "1" at bounding box center [764, 268] width 24 height 24
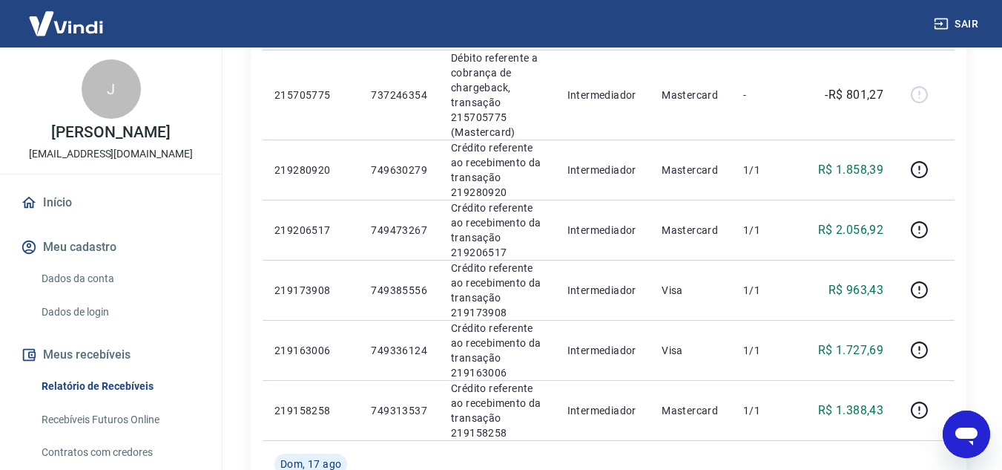
scroll to position [816, 0]
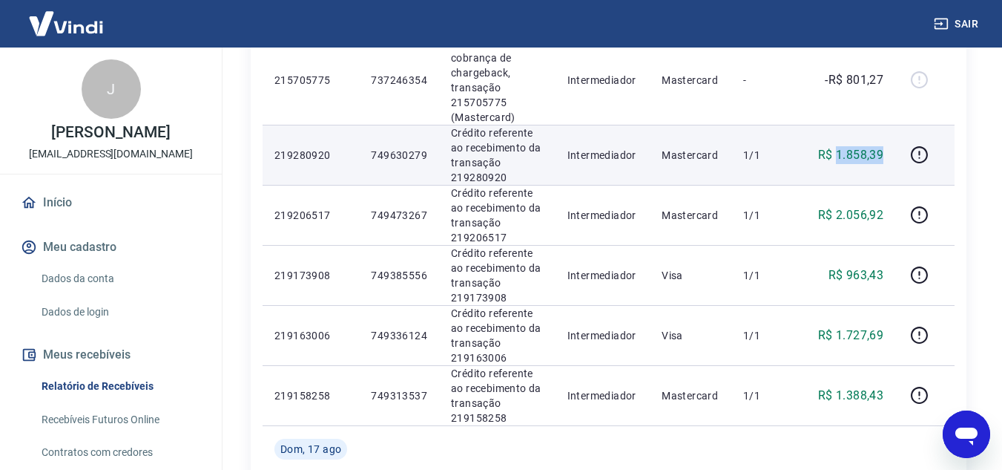
drag, startPoint x: 839, startPoint y: 153, endPoint x: 887, endPoint y: 153, distance: 48.2
click at [887, 153] on td "R$ 1.858,39" at bounding box center [847, 155] width 96 height 60
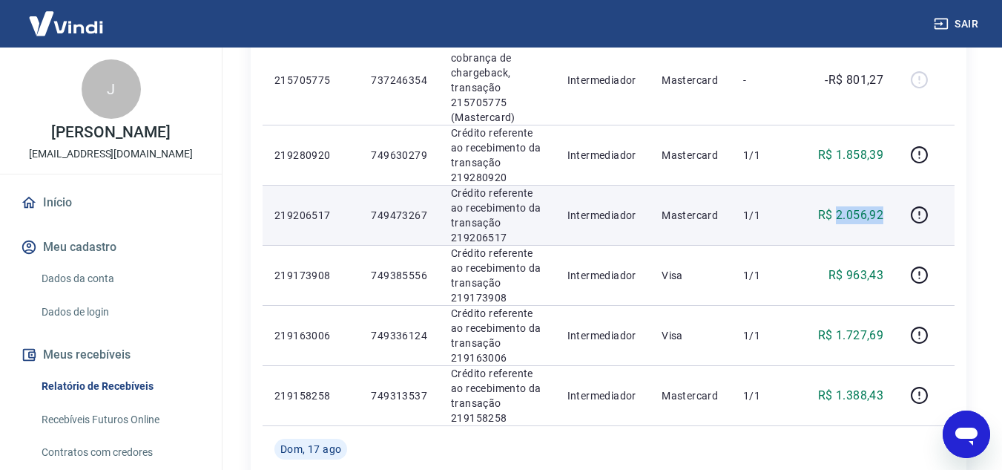
drag, startPoint x: 840, startPoint y: 213, endPoint x: 884, endPoint y: 218, distance: 44.8
click at [884, 218] on p "R$ 2.056,92" at bounding box center [850, 215] width 65 height 18
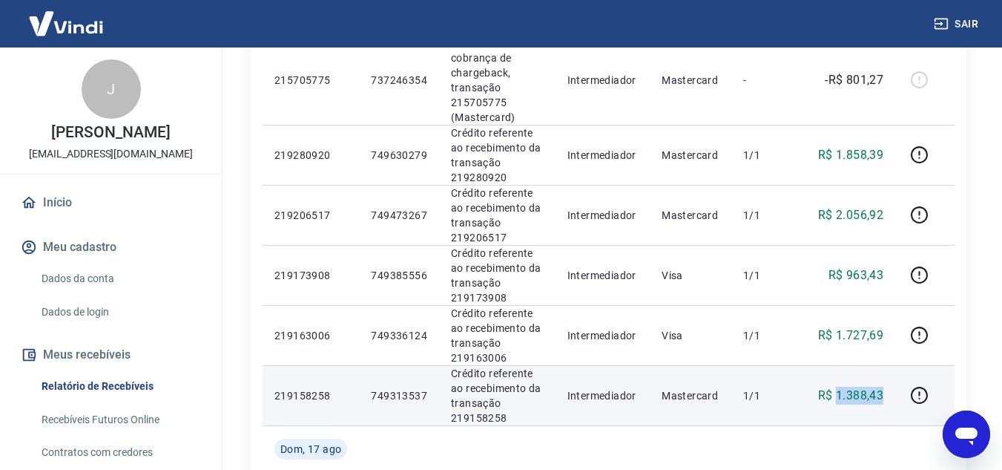
drag, startPoint x: 837, startPoint y: 393, endPoint x: 885, endPoint y: 395, distance: 48.3
click at [885, 395] on td "R$ 1.388,43" at bounding box center [847, 395] width 96 height 60
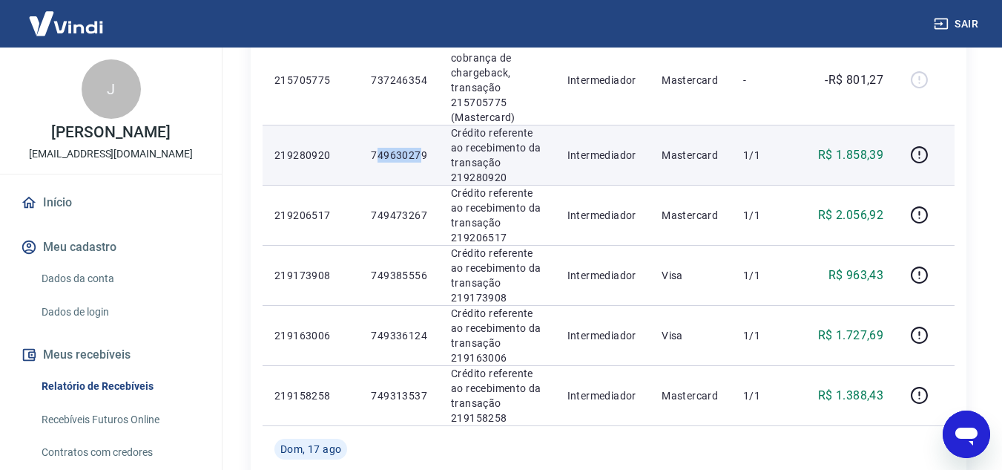
drag, startPoint x: 375, startPoint y: 151, endPoint x: 423, endPoint y: 157, distance: 48.6
click at [423, 157] on p "749630279" at bounding box center [399, 155] width 56 height 15
click at [410, 162] on p "749630279" at bounding box center [399, 155] width 56 height 15
drag, startPoint x: 391, startPoint y: 155, endPoint x: 430, endPoint y: 155, distance: 38.6
click at [430, 155] on td "749630279" at bounding box center [399, 155] width 80 height 60
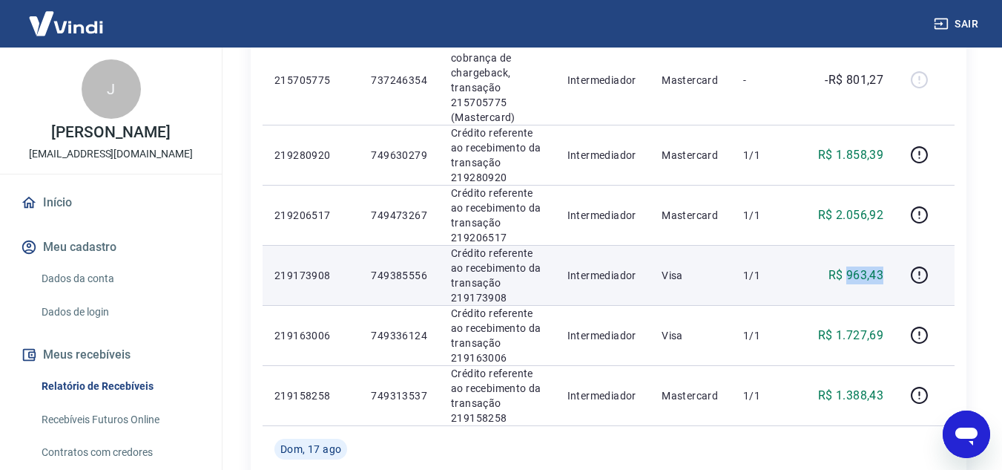
drag, startPoint x: 848, startPoint y: 275, endPoint x: 892, endPoint y: 275, distance: 43.8
click at [892, 275] on td "R$ 963,43" at bounding box center [847, 275] width 96 height 60
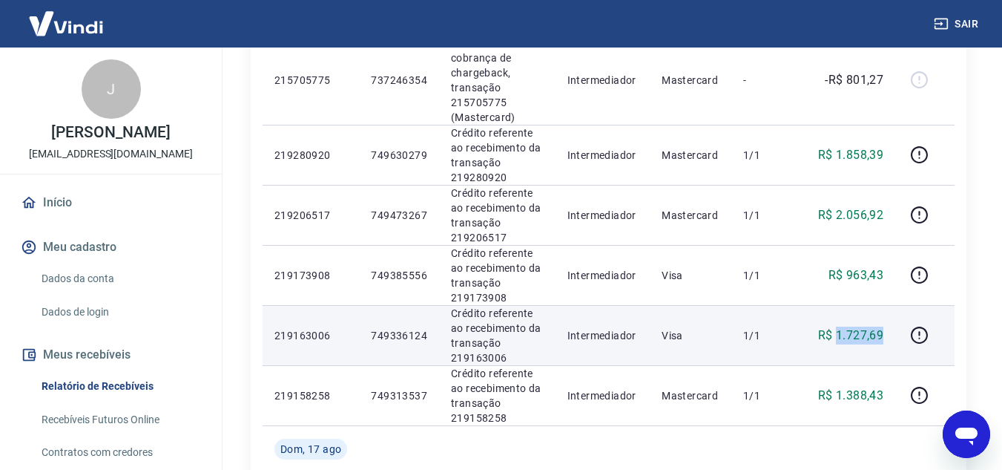
drag, startPoint x: 838, startPoint y: 333, endPoint x: 887, endPoint y: 336, distance: 49.1
click at [887, 336] on td "R$ 1.727,69" at bounding box center [847, 335] width 96 height 60
drag, startPoint x: 373, startPoint y: 335, endPoint x: 430, endPoint y: 340, distance: 56.6
click at [430, 340] on td "749336124" at bounding box center [399, 335] width 80 height 60
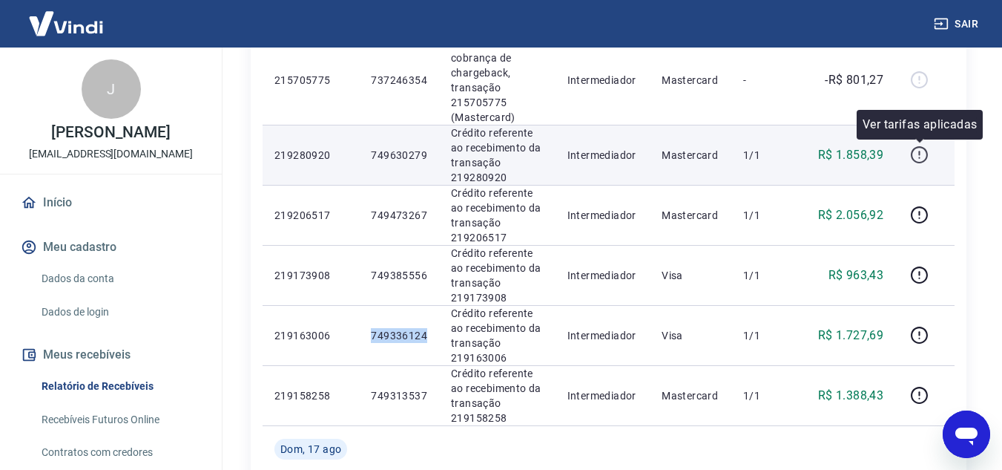
click at [922, 153] on icon "button" at bounding box center [919, 154] width 19 height 19
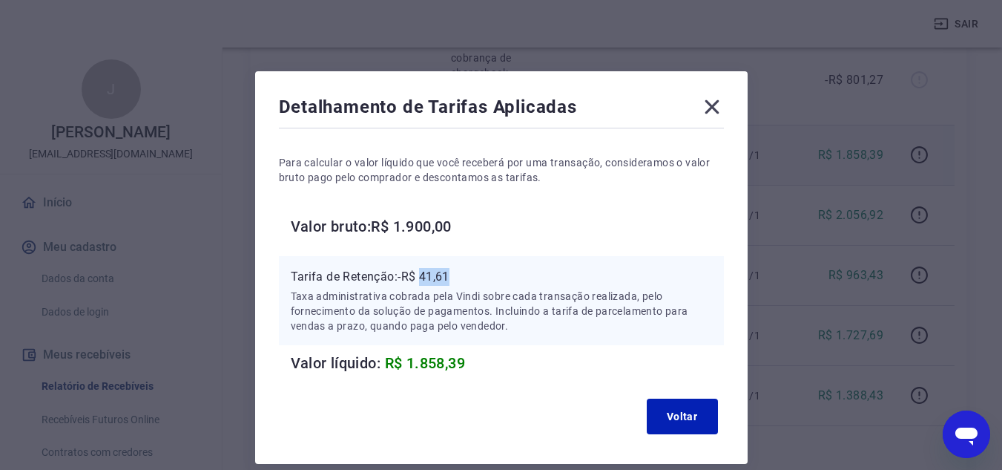
drag, startPoint x: 422, startPoint y: 278, endPoint x: 462, endPoint y: 278, distance: 39.3
click at [462, 278] on p "Tarifa de Retenção: -R$ 41,61" at bounding box center [501, 277] width 421 height 18
click at [710, 100] on icon at bounding box center [712, 107] width 24 height 24
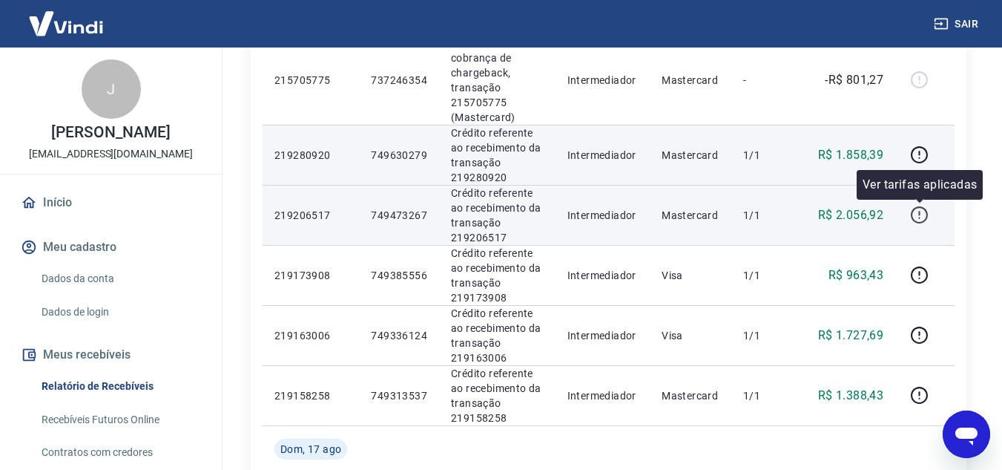
click at [928, 217] on icon "button" at bounding box center [919, 214] width 17 height 17
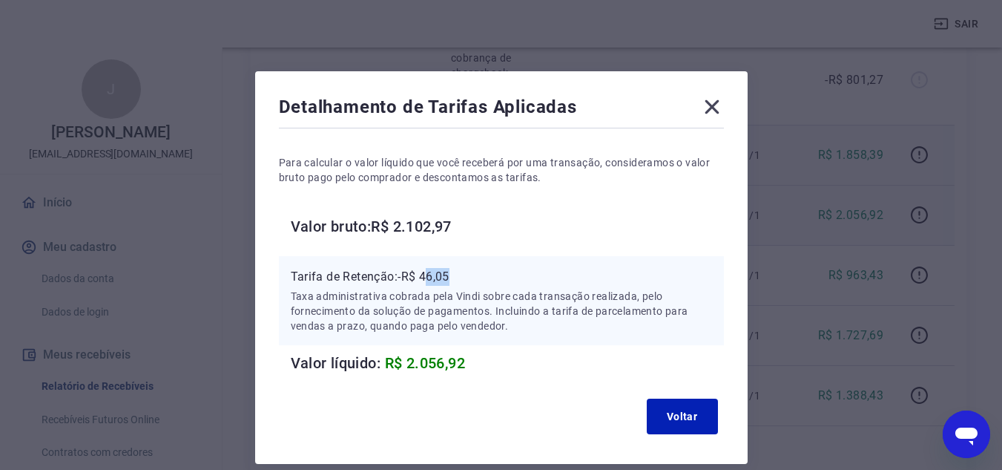
drag, startPoint x: 427, startPoint y: 276, endPoint x: 450, endPoint y: 276, distance: 23.7
click at [450, 276] on p "Tarifa de Retenção: -R$ 46,05" at bounding box center [501, 277] width 421 height 18
click at [433, 276] on p "Tarifa de Retenção: -R$ 46,05" at bounding box center [501, 277] width 421 height 18
drag, startPoint x: 422, startPoint y: 276, endPoint x: 466, endPoint y: 276, distance: 43.8
click at [466, 276] on p "Tarifa de Retenção: -R$ 46,05" at bounding box center [501, 277] width 421 height 18
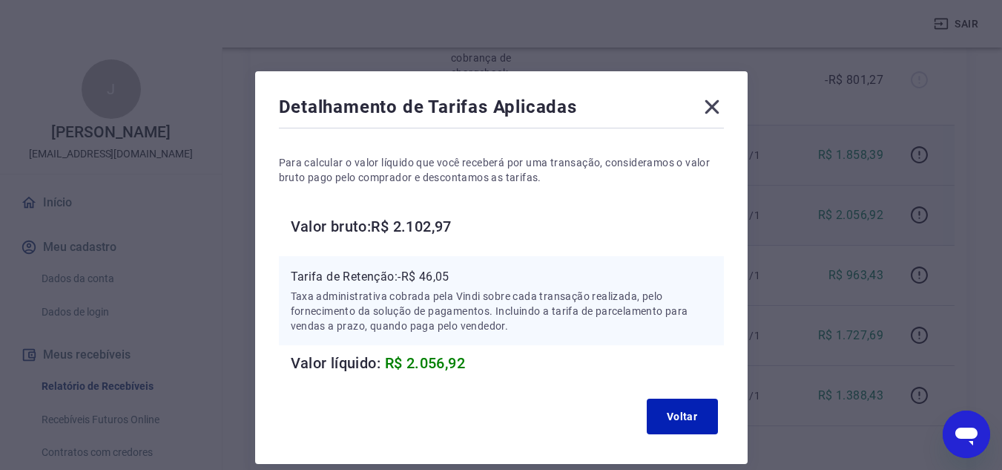
click at [714, 107] on icon at bounding box center [712, 107] width 24 height 24
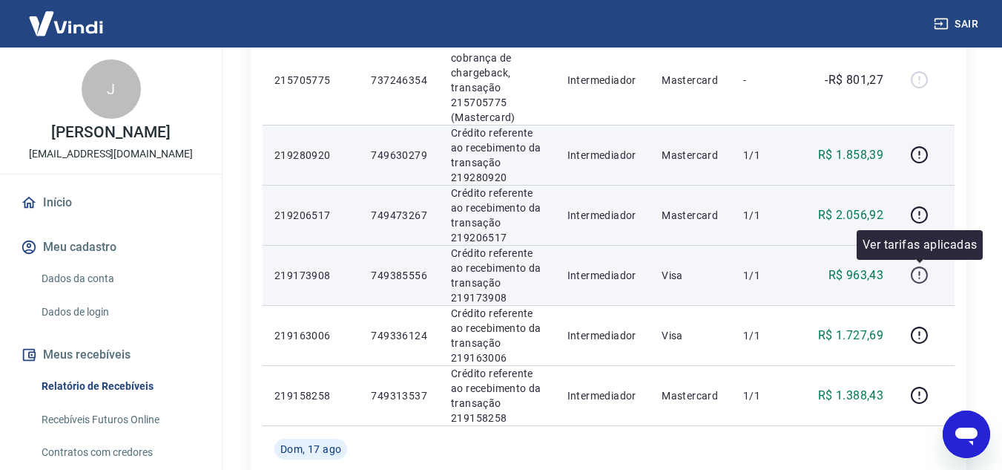
click at [922, 272] on icon "button" at bounding box center [919, 275] width 19 height 19
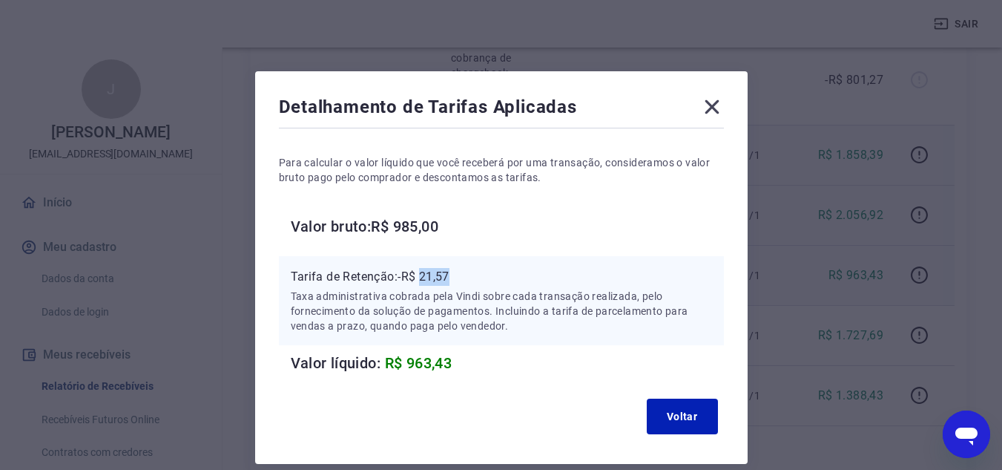
drag, startPoint x: 424, startPoint y: 280, endPoint x: 454, endPoint y: 280, distance: 29.7
click at [454, 280] on p "Tarifa de Retenção: -R$ 21,57" at bounding box center [501, 277] width 421 height 18
click at [717, 111] on icon at bounding box center [712, 107] width 14 height 14
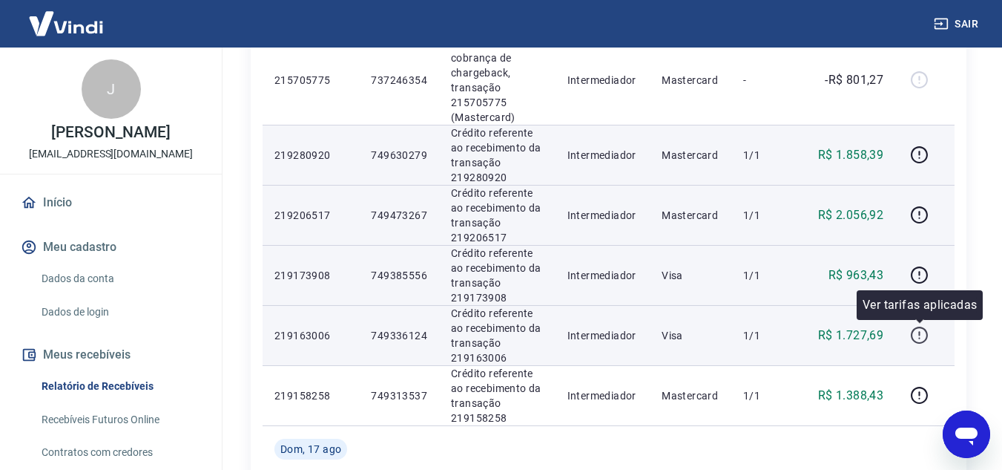
click at [916, 336] on icon "button" at bounding box center [919, 335] width 19 height 19
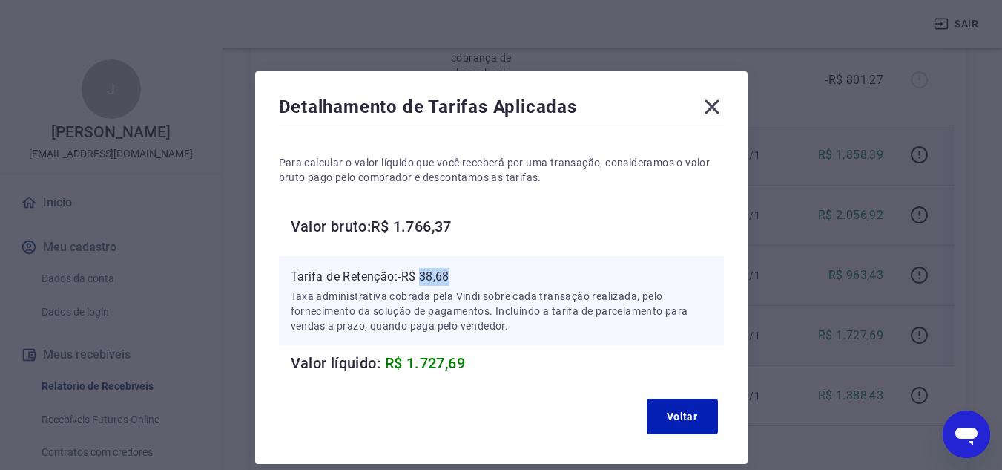
drag, startPoint x: 424, startPoint y: 278, endPoint x: 459, endPoint y: 278, distance: 34.9
click at [459, 278] on p "Tarifa de Retenção: -R$ 38,68" at bounding box center [501, 277] width 421 height 18
click at [706, 105] on icon at bounding box center [712, 107] width 24 height 24
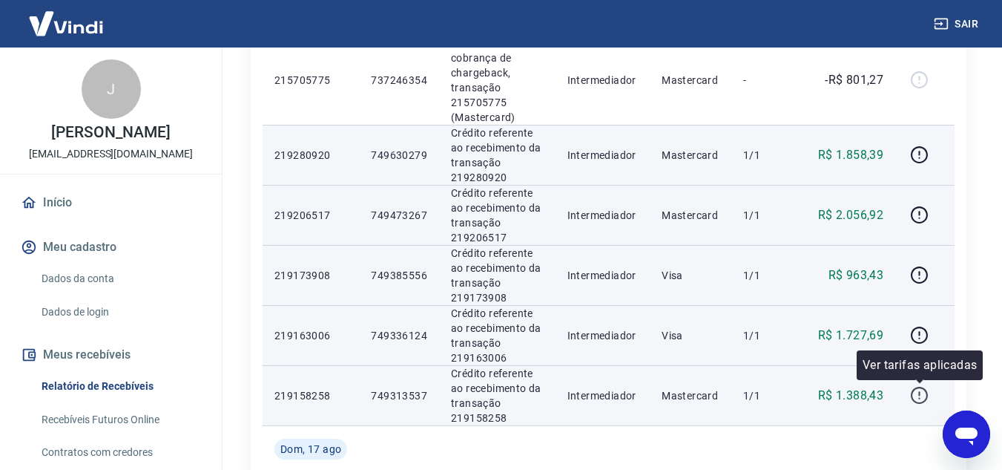
click at [922, 404] on icon "button" at bounding box center [919, 395] width 19 height 19
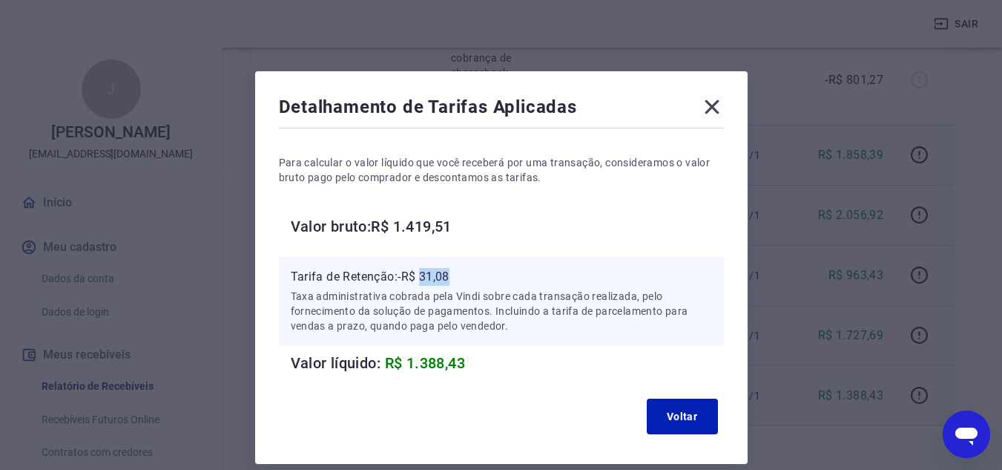
drag, startPoint x: 424, startPoint y: 273, endPoint x: 463, endPoint y: 274, distance: 39.3
click at [463, 274] on p "Tarifa de Retenção: -R$ 31,08" at bounding box center [501, 277] width 421 height 18
click at [721, 102] on icon at bounding box center [712, 107] width 24 height 24
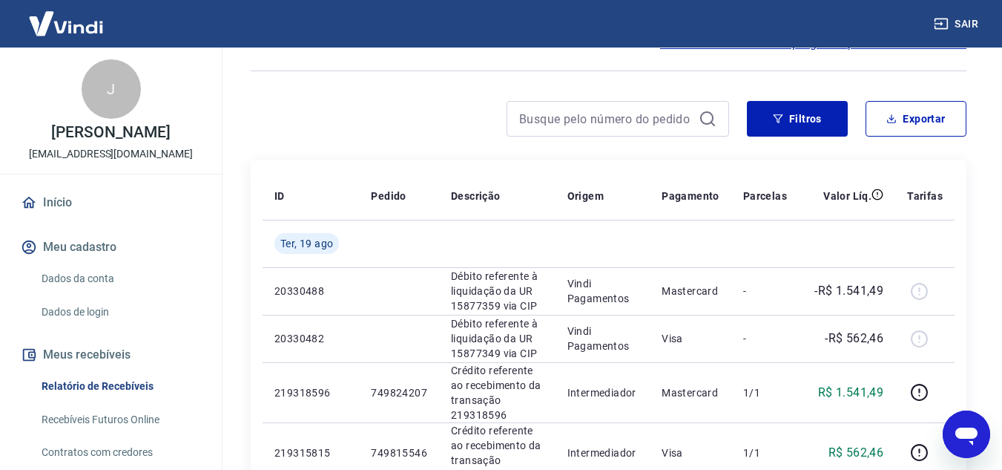
scroll to position [0, 0]
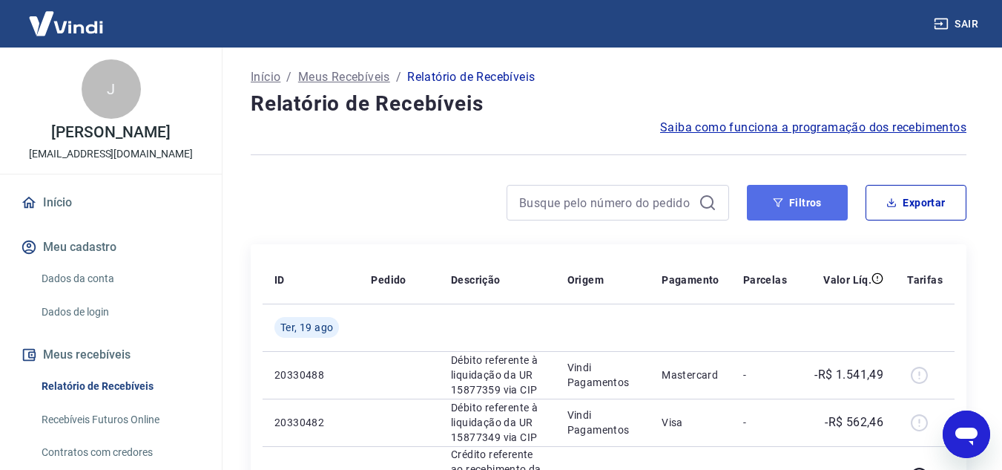
click at [773, 210] on button "Filtros" at bounding box center [797, 203] width 101 height 36
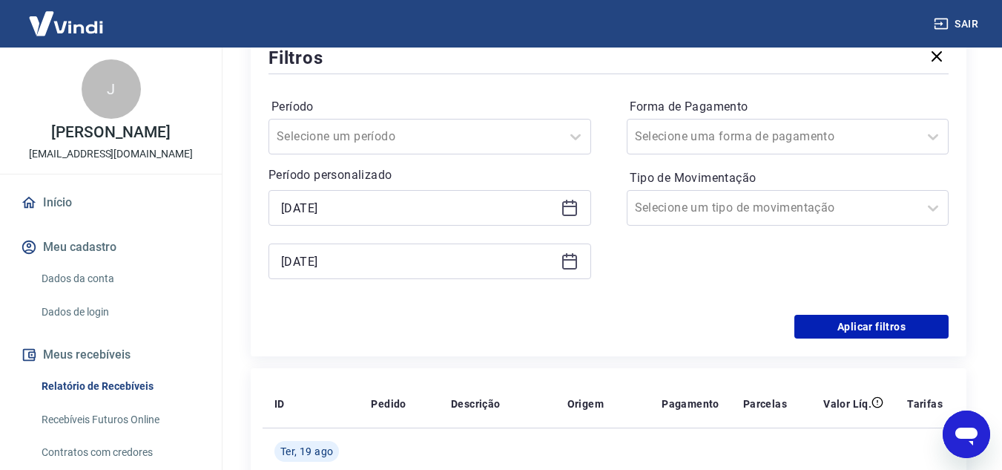
scroll to position [223, 0]
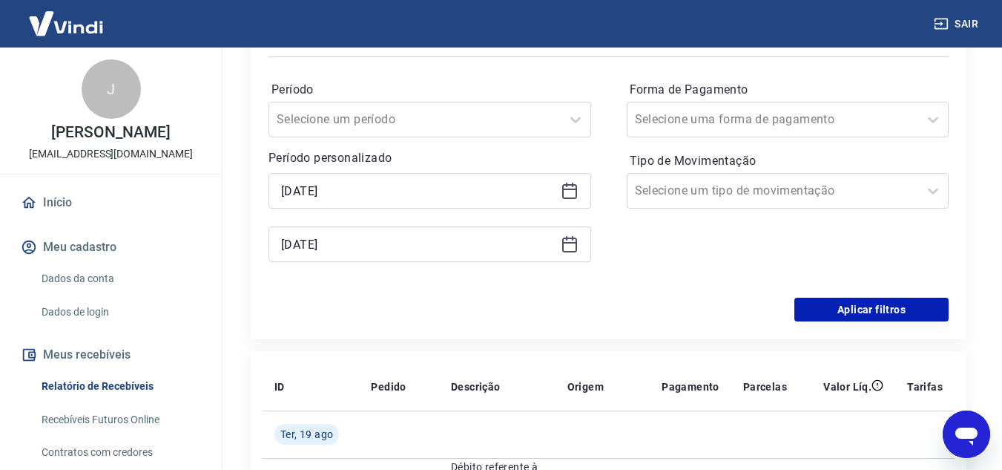
click at [574, 246] on icon at bounding box center [570, 244] width 18 height 18
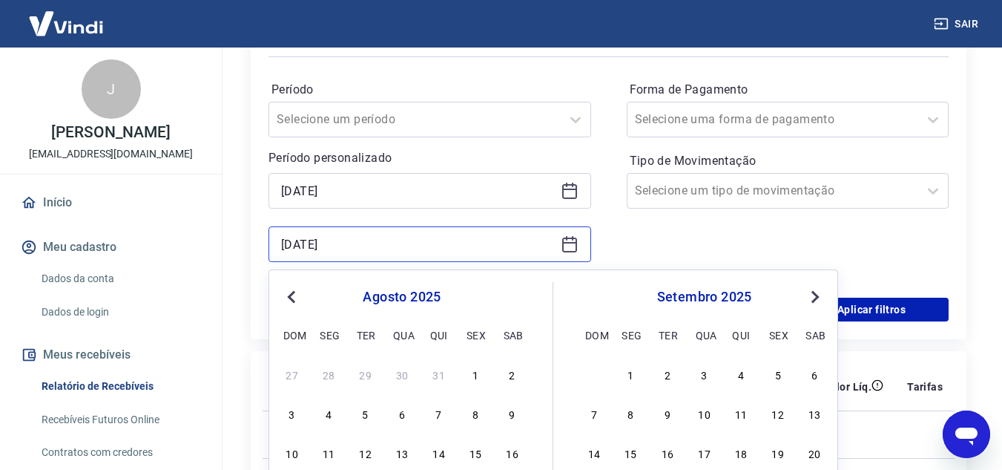
scroll to position [371, 0]
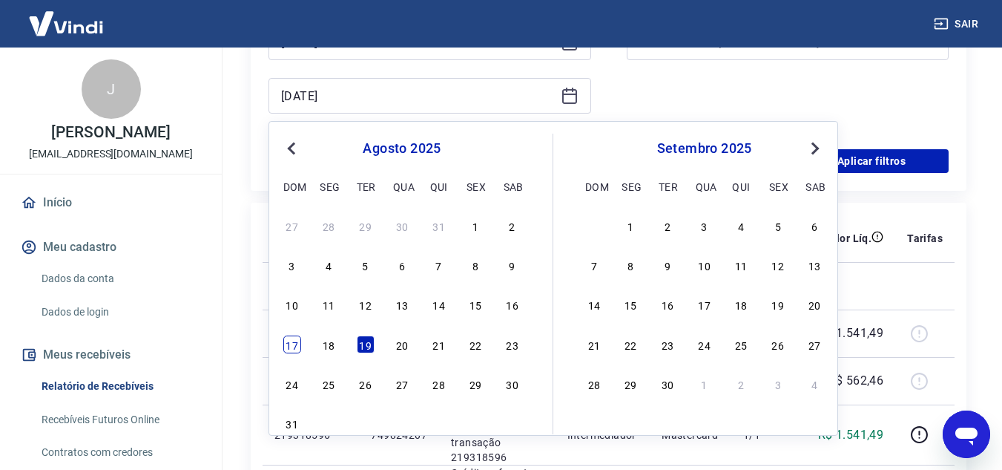
click at [288, 349] on div "17" at bounding box center [292, 344] width 18 height 18
click at [288, 349] on td "20330488" at bounding box center [311, 332] width 96 height 47
type input "17/08/2025"
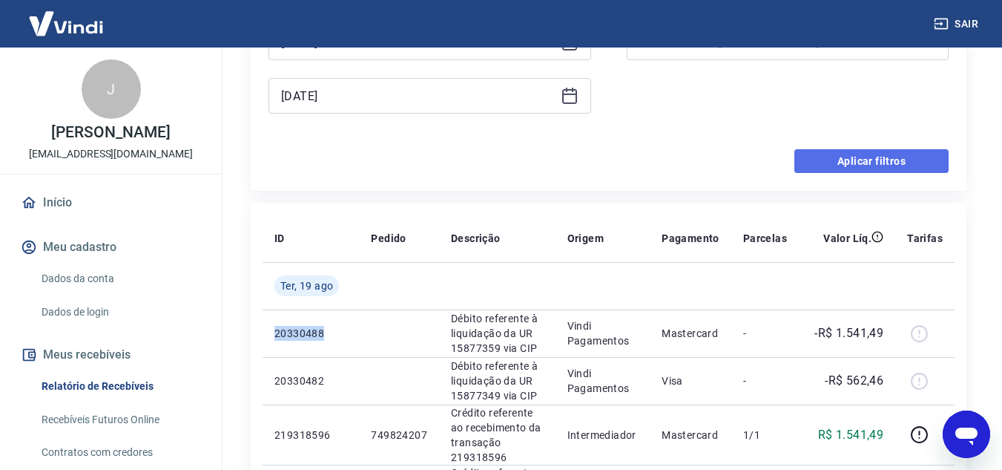
click at [833, 160] on button "Aplicar filtros" at bounding box center [872, 161] width 154 height 24
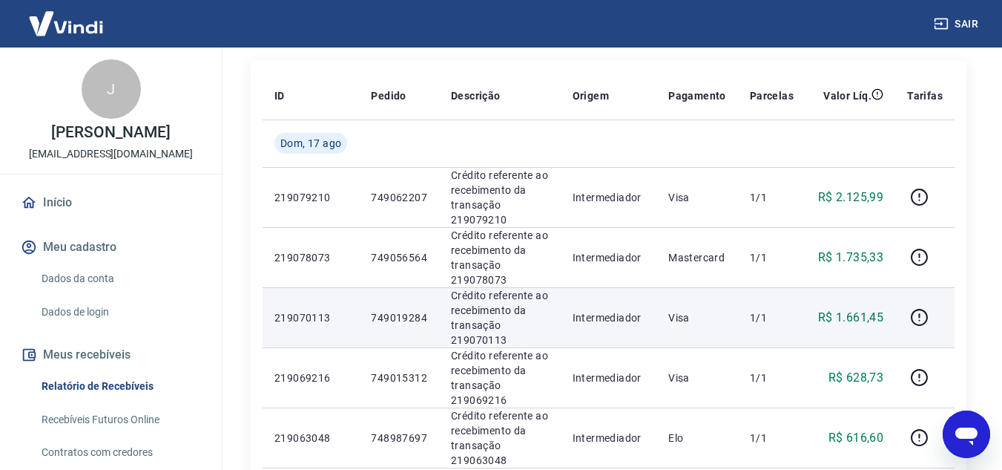
scroll to position [148, 0]
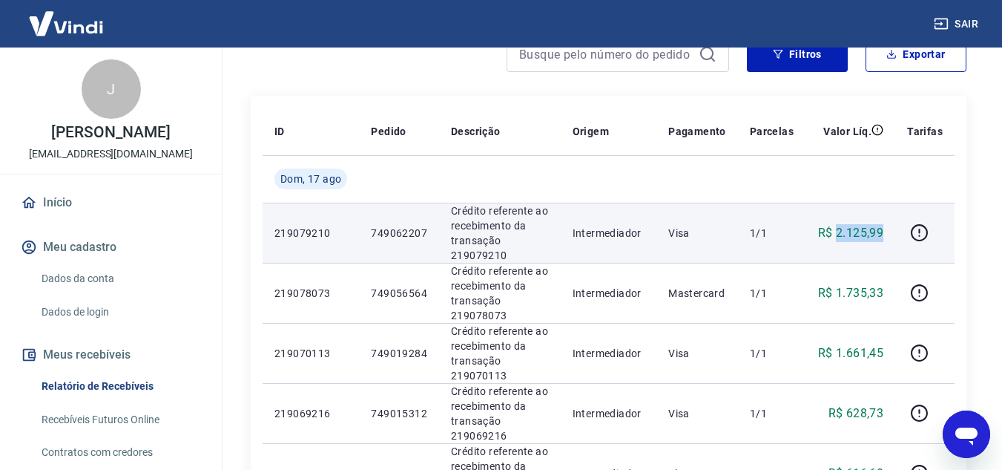
drag, startPoint x: 840, startPoint y: 236, endPoint x: 884, endPoint y: 236, distance: 43.8
click at [884, 236] on p "R$ 2.125,99" at bounding box center [850, 233] width 65 height 18
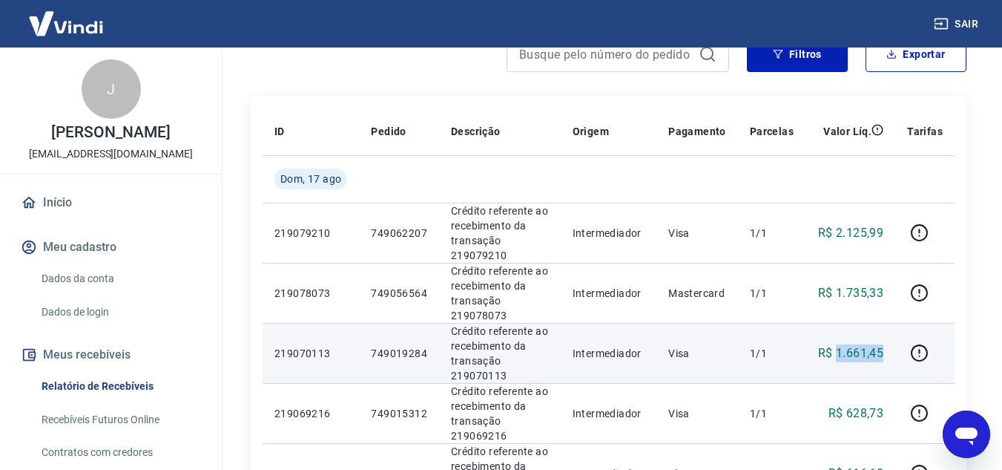
drag, startPoint x: 840, startPoint y: 352, endPoint x: 892, endPoint y: 350, distance: 52.0
click at [892, 350] on td "R$ 1.661,45" at bounding box center [851, 353] width 90 height 60
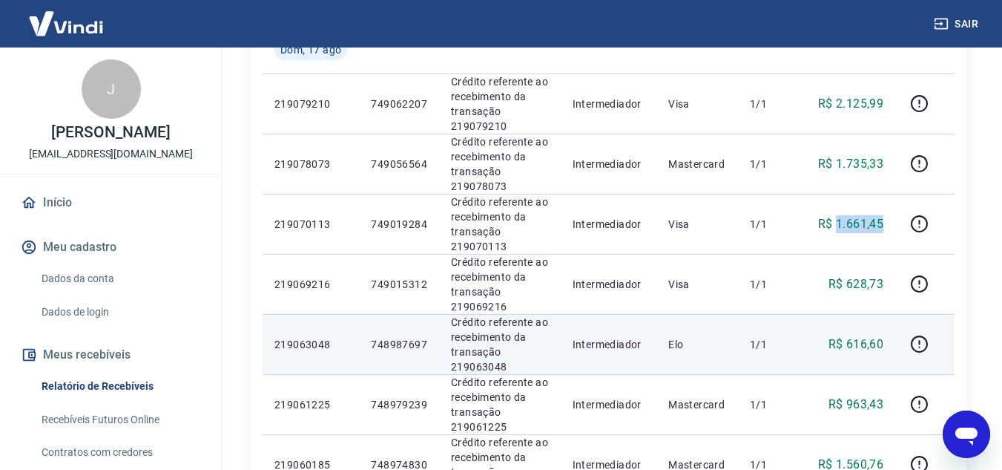
scroll to position [297, 0]
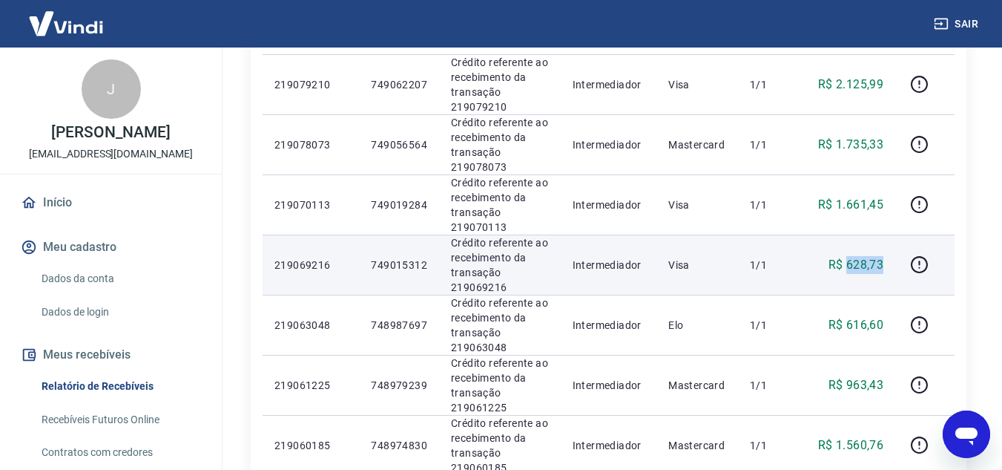
drag, startPoint x: 870, startPoint y: 265, endPoint x: 887, endPoint y: 265, distance: 17.8
click at [887, 265] on td "R$ 628,73" at bounding box center [851, 264] width 90 height 60
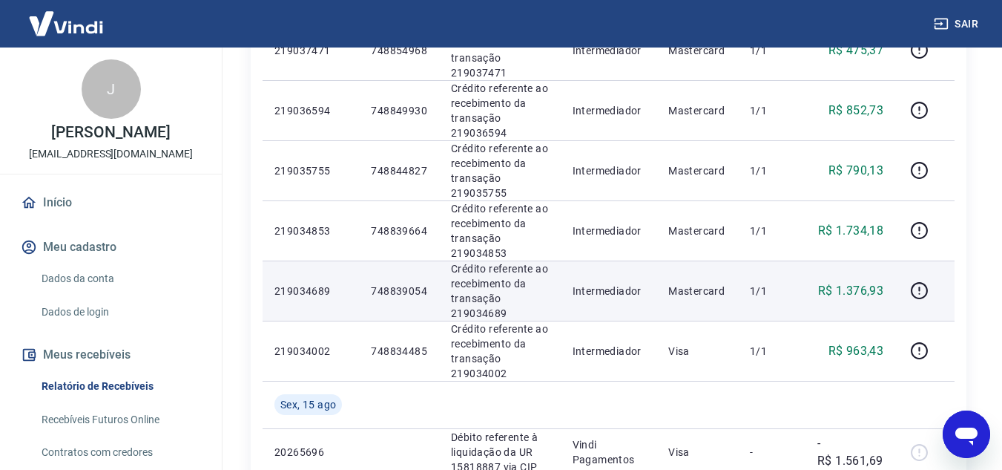
scroll to position [965, 0]
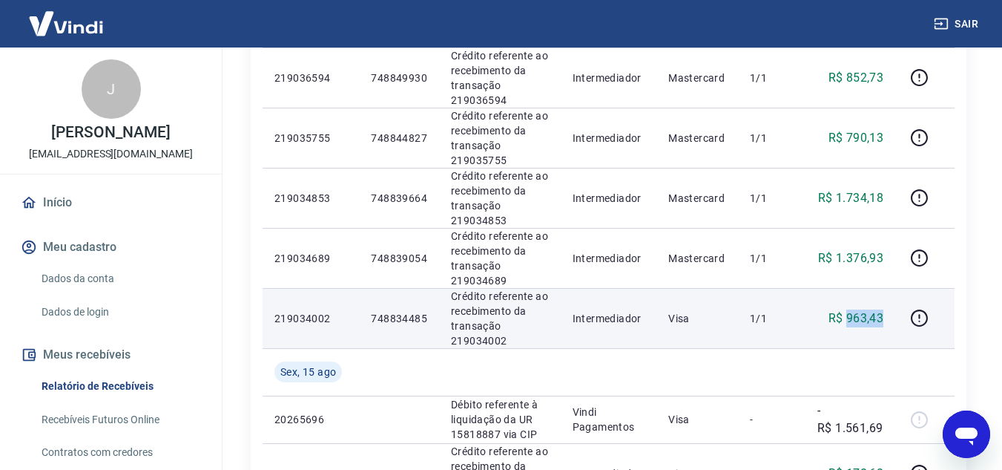
drag, startPoint x: 850, startPoint y: 317, endPoint x: 887, endPoint y: 317, distance: 37.8
click at [887, 317] on td "R$ 963,43" at bounding box center [851, 318] width 90 height 60
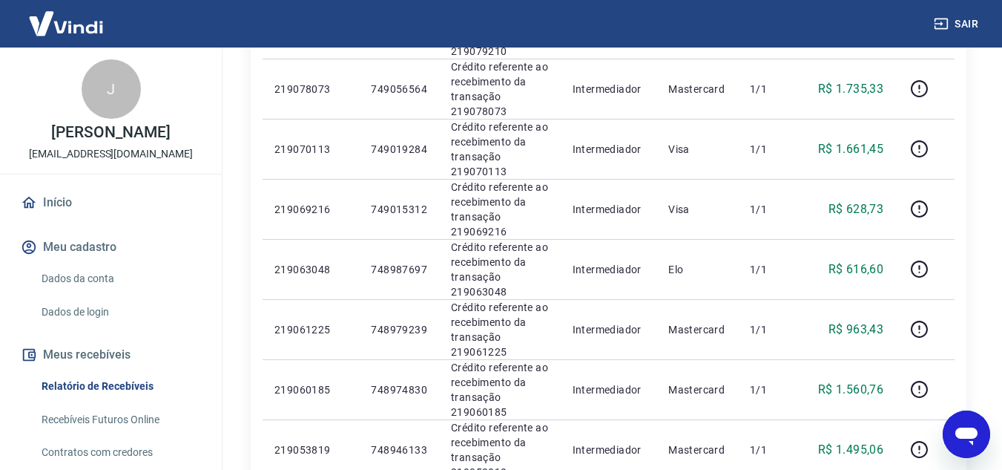
scroll to position [297, 0]
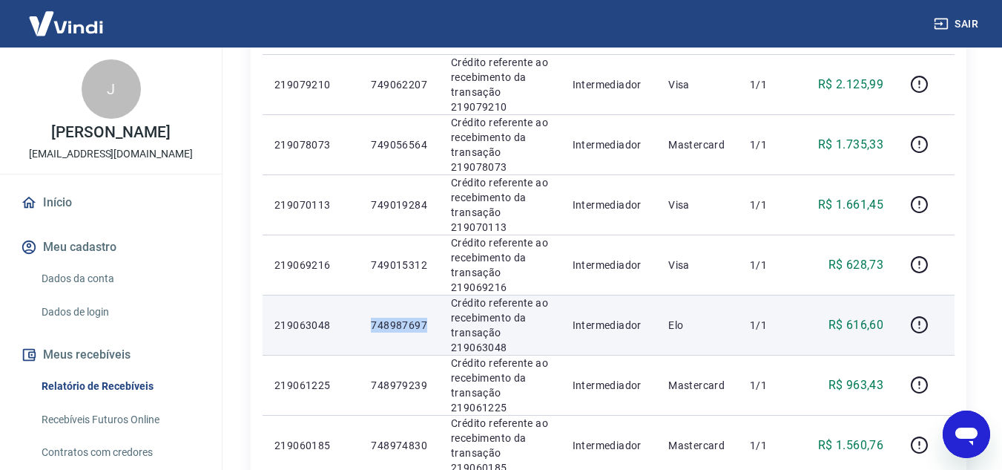
drag, startPoint x: 379, startPoint y: 326, endPoint x: 429, endPoint y: 326, distance: 49.7
click at [429, 326] on td "748987697" at bounding box center [399, 325] width 80 height 60
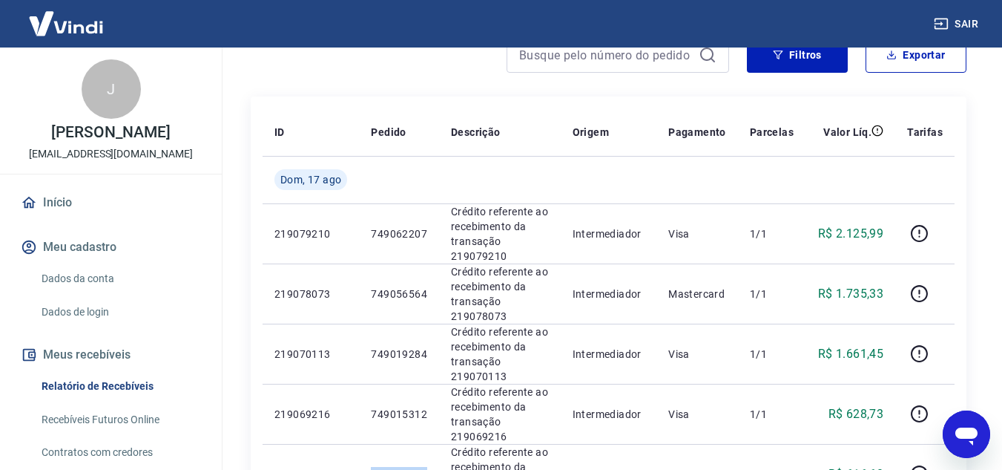
scroll to position [0, 0]
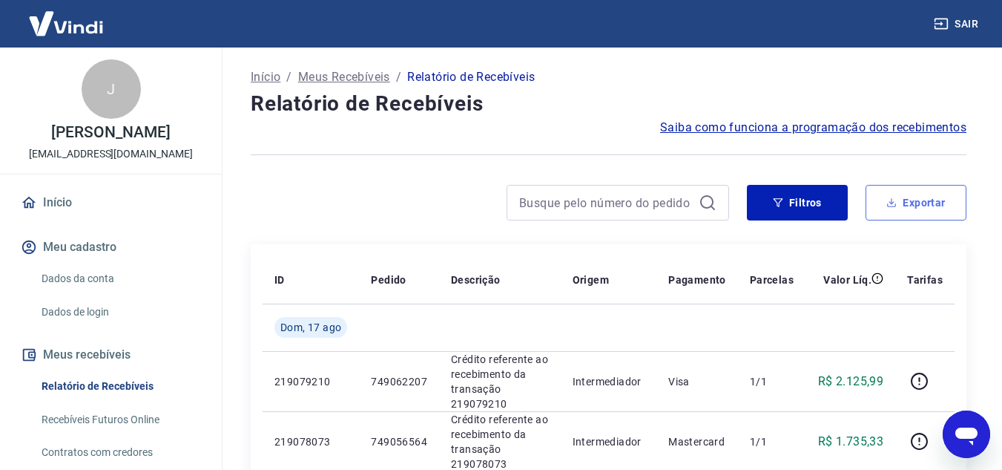
click at [914, 206] on button "Exportar" at bounding box center [916, 203] width 101 height 36
type input "12/08/2025"
type input "17/08/2025"
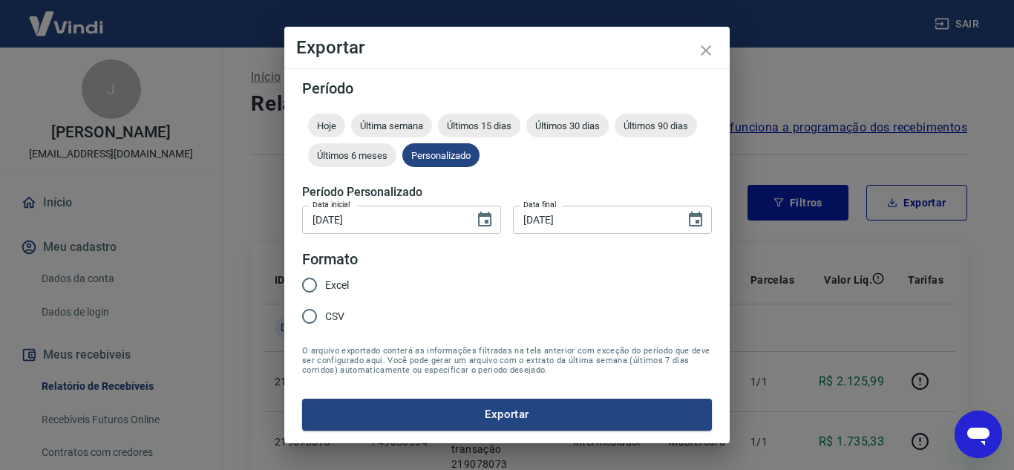
click at [314, 283] on input "Excel" at bounding box center [309, 284] width 31 height 31
radio input "true"
click at [704, 220] on button "Choose date, selected date is 17 de ago de 2025" at bounding box center [695, 220] width 30 height 30
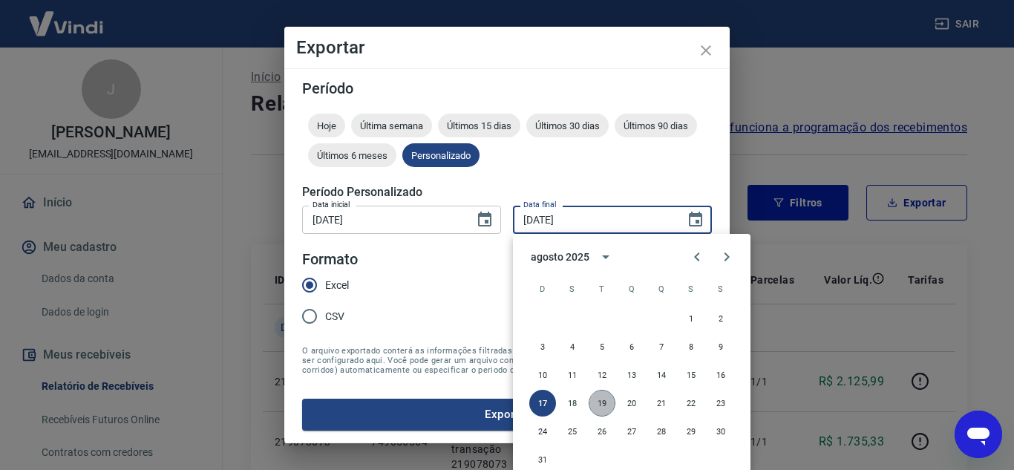
click at [604, 400] on button "19" at bounding box center [601, 403] width 27 height 27
type input "19/08/2025"
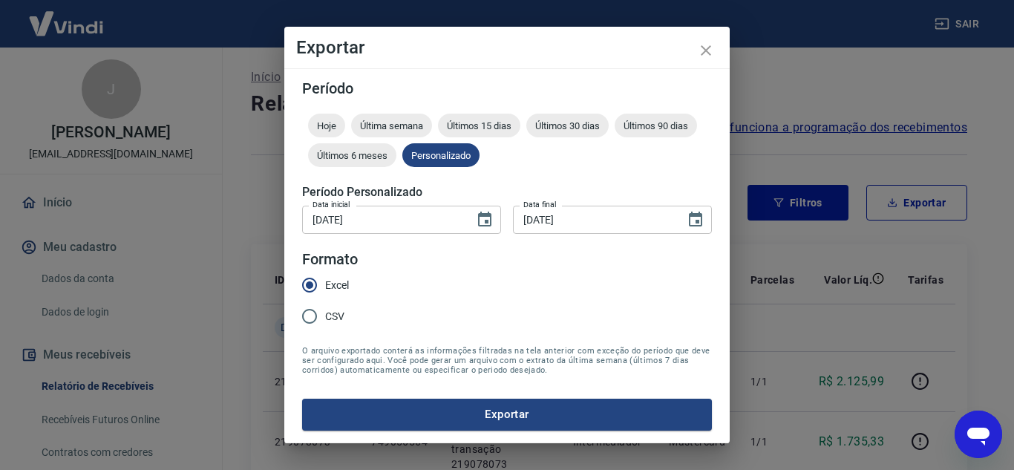
click at [604, 336] on button "19" at bounding box center [610, 328] width 20 height 15
click at [599, 421] on button "Exportar" at bounding box center [507, 413] width 410 height 31
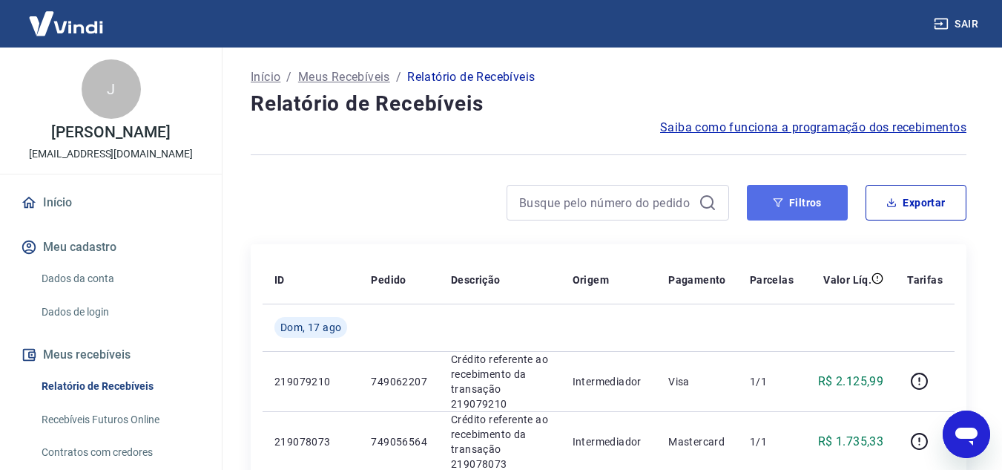
click at [781, 192] on button "Filtros" at bounding box center [797, 203] width 101 height 36
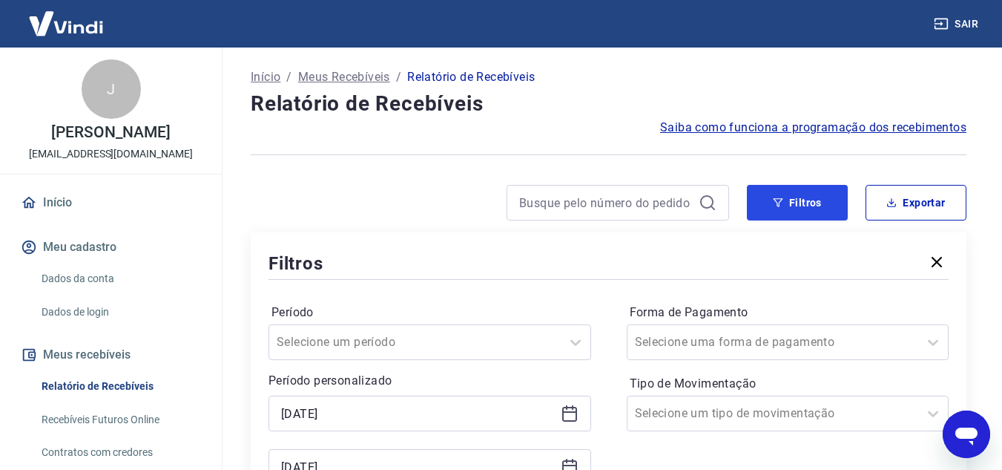
scroll to position [223, 0]
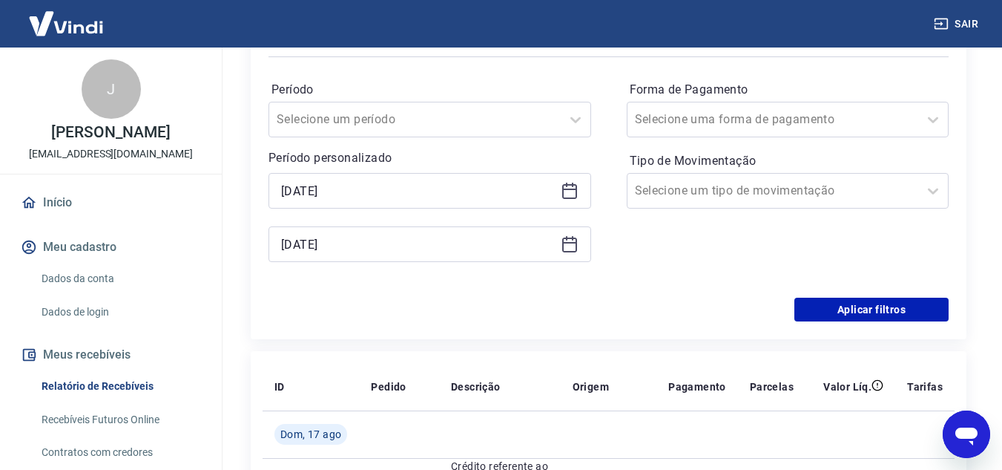
click at [572, 245] on icon at bounding box center [570, 244] width 18 height 18
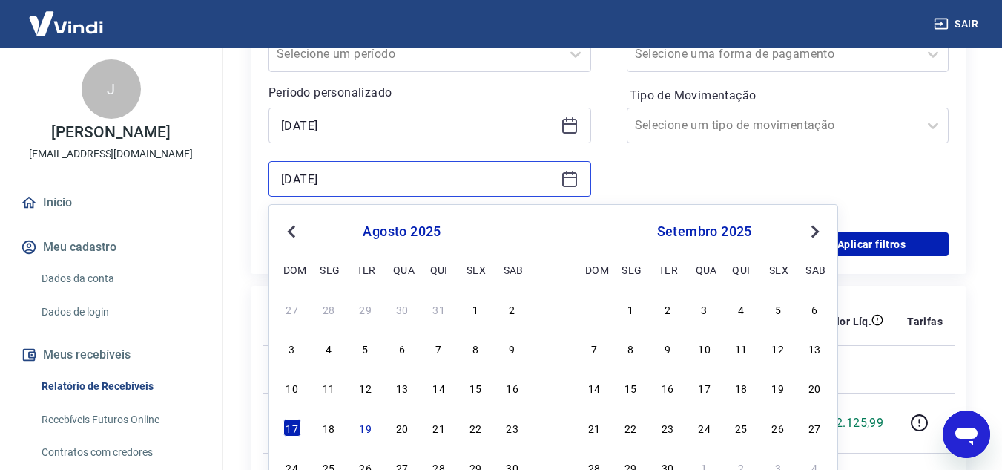
scroll to position [371, 0]
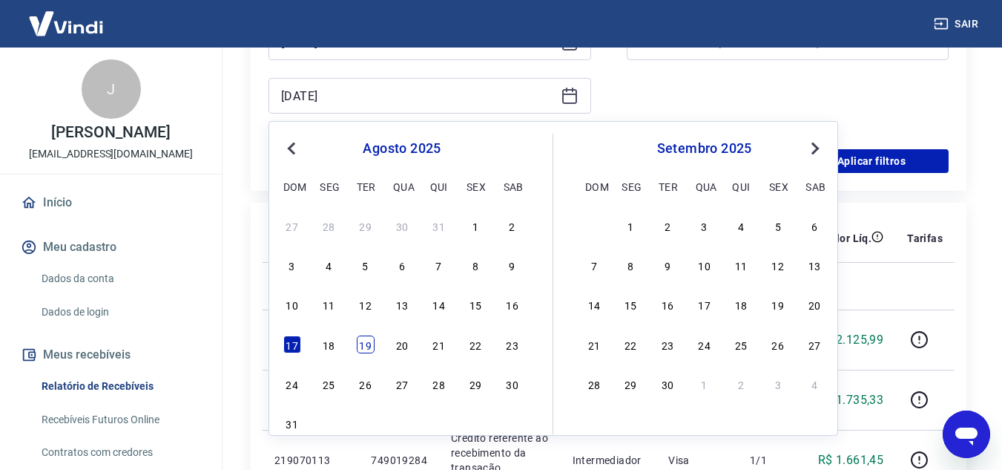
click at [366, 353] on div "19" at bounding box center [366, 344] width 18 height 18
click at [366, 353] on td "749062207" at bounding box center [399, 339] width 80 height 60
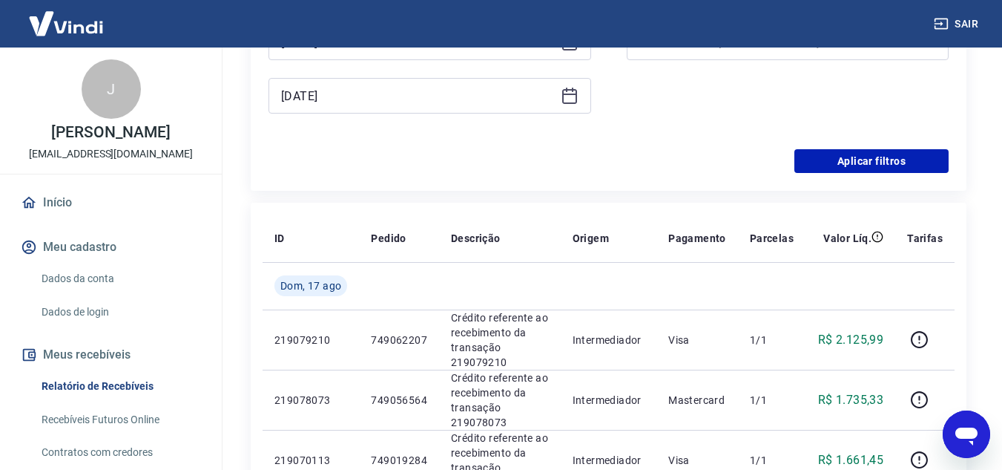
type input "19/08/2025"
click at [855, 165] on button "Aplicar filtros" at bounding box center [872, 161] width 154 height 24
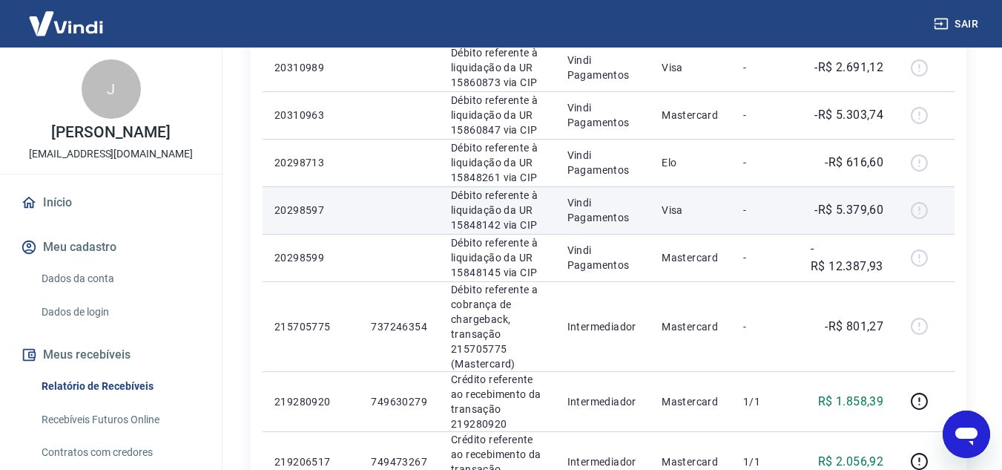
scroll to position [594, 0]
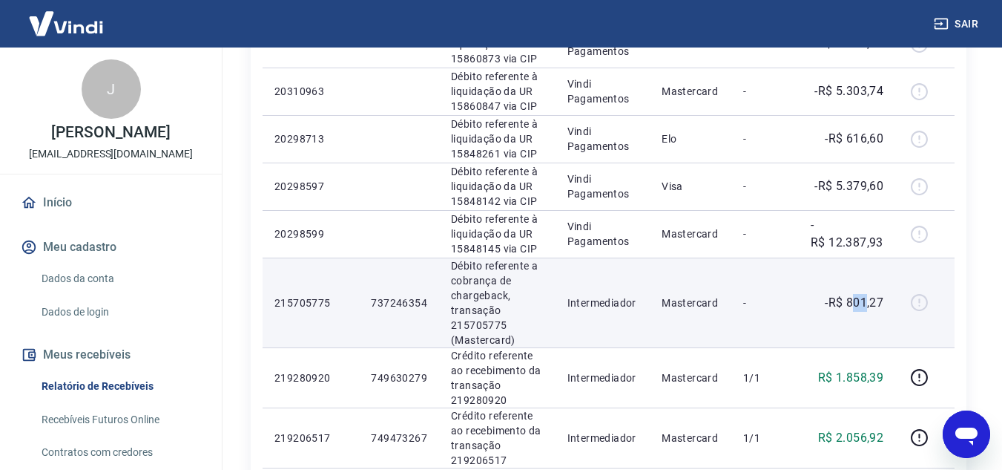
drag, startPoint x: 856, startPoint y: 301, endPoint x: 829, endPoint y: 295, distance: 27.4
click at [867, 301] on p "-R$ 801,27" at bounding box center [854, 303] width 59 height 18
click at [829, 295] on p "-R$ 801,27" at bounding box center [854, 303] width 59 height 18
drag, startPoint x: 848, startPoint y: 302, endPoint x: 890, endPoint y: 302, distance: 42.3
click at [890, 302] on td "-R$ 801,27" at bounding box center [847, 302] width 96 height 90
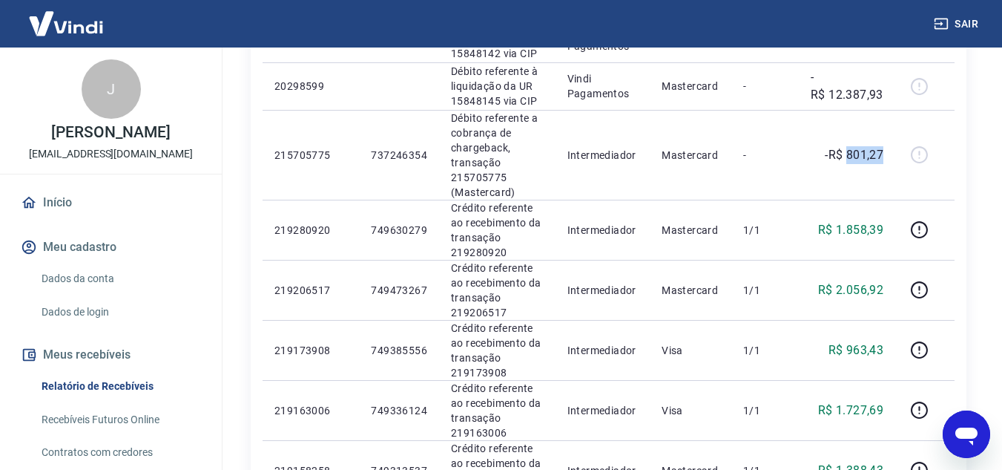
scroll to position [742, 0]
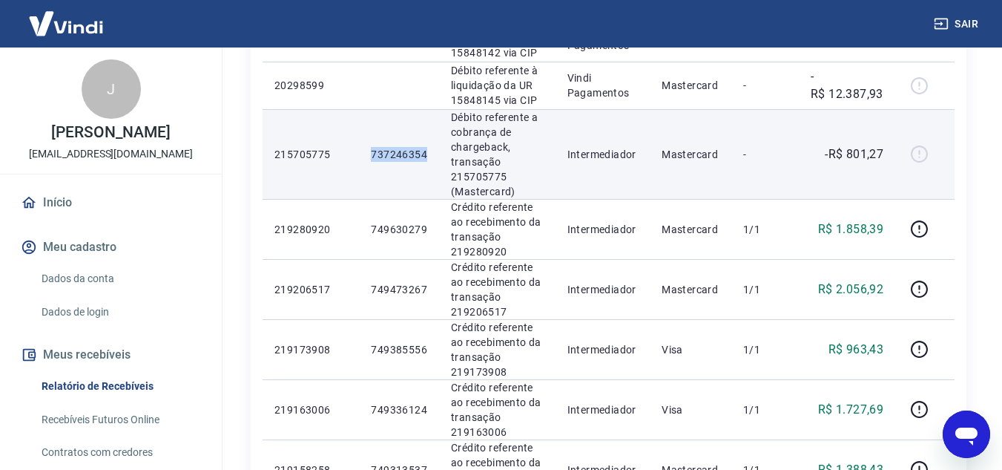
drag, startPoint x: 371, startPoint y: 151, endPoint x: 430, endPoint y: 151, distance: 58.6
click at [430, 151] on td "737246354" at bounding box center [399, 154] width 80 height 90
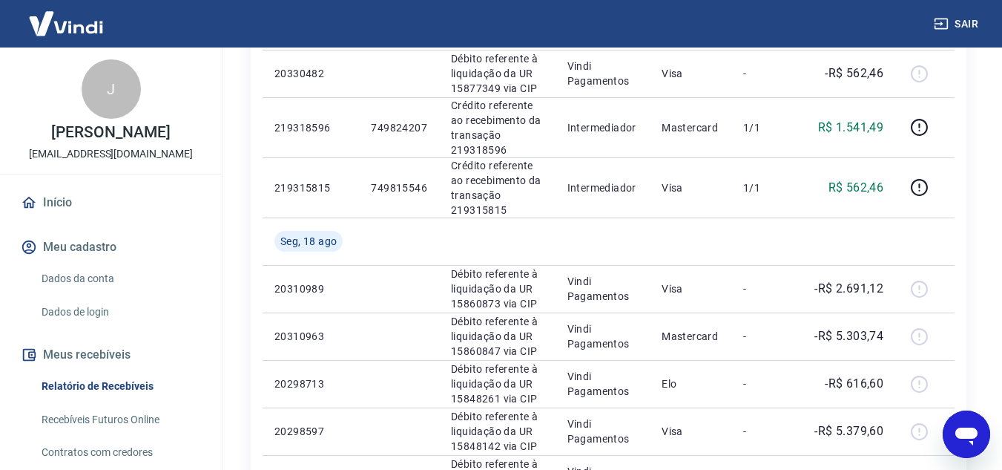
scroll to position [223, 0]
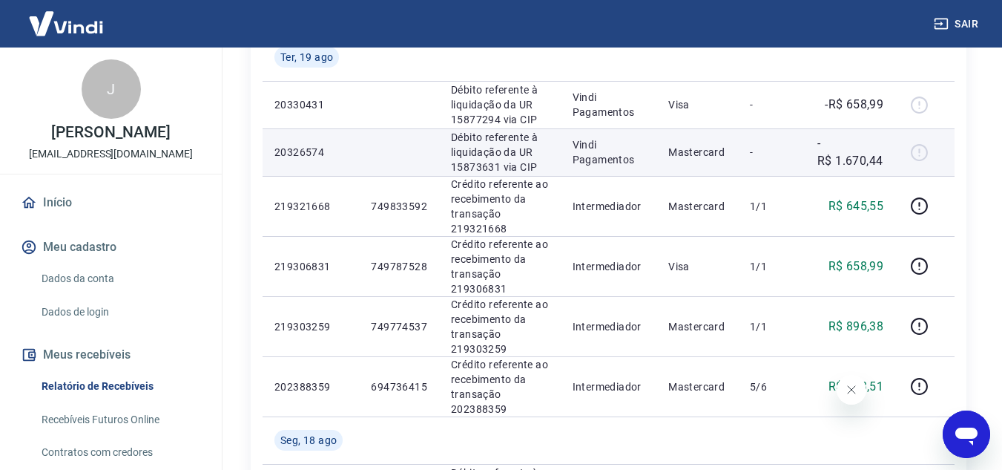
scroll to position [297, 0]
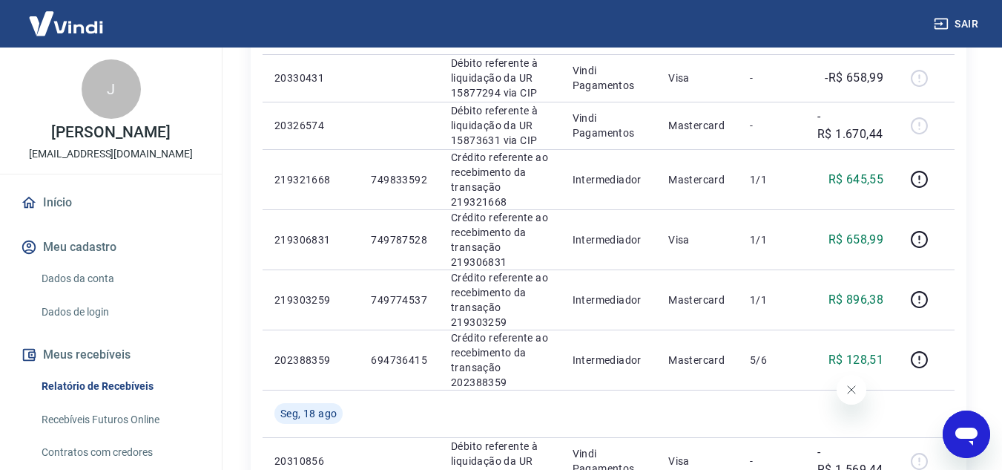
click at [851, 392] on icon "Fechar mensagem da empresa" at bounding box center [851, 390] width 12 height 12
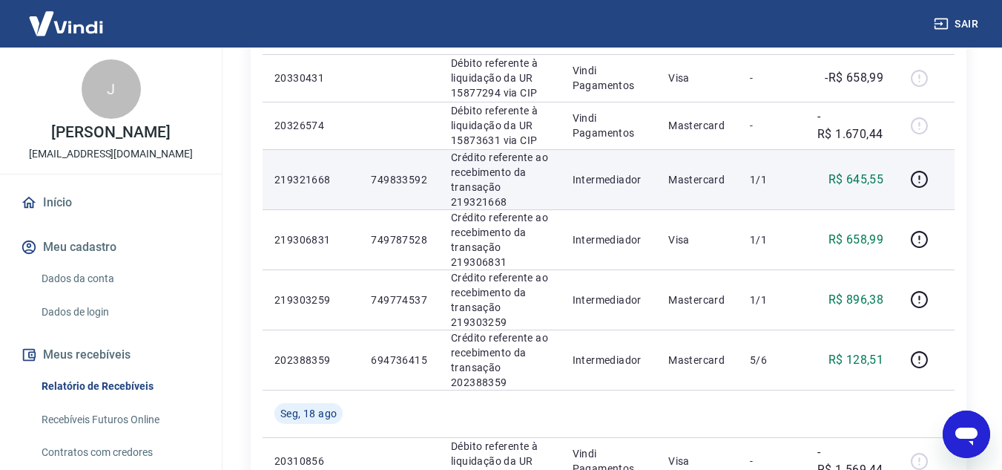
scroll to position [0, 0]
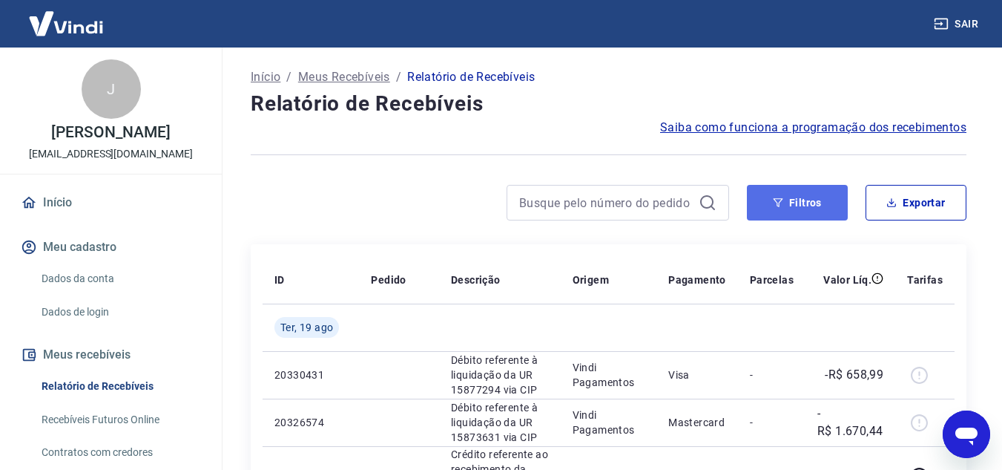
click at [833, 199] on button "Filtros" at bounding box center [797, 203] width 101 height 36
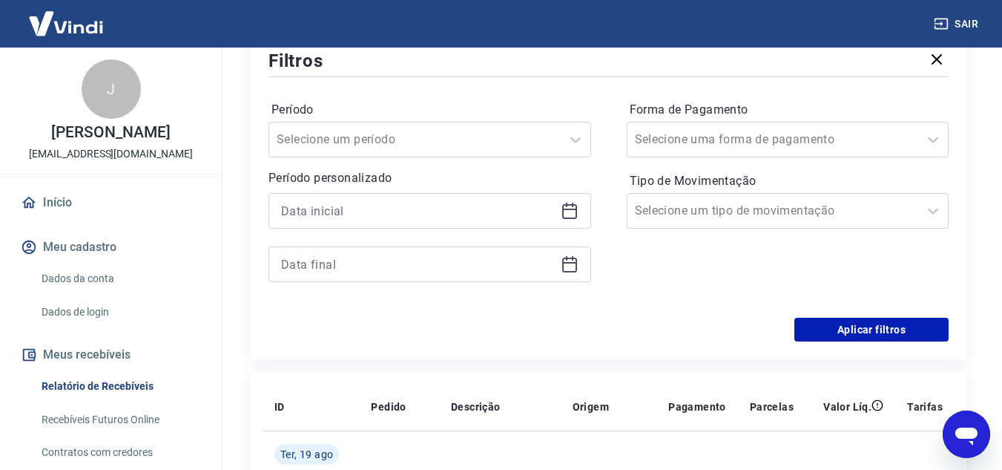
scroll to position [223, 0]
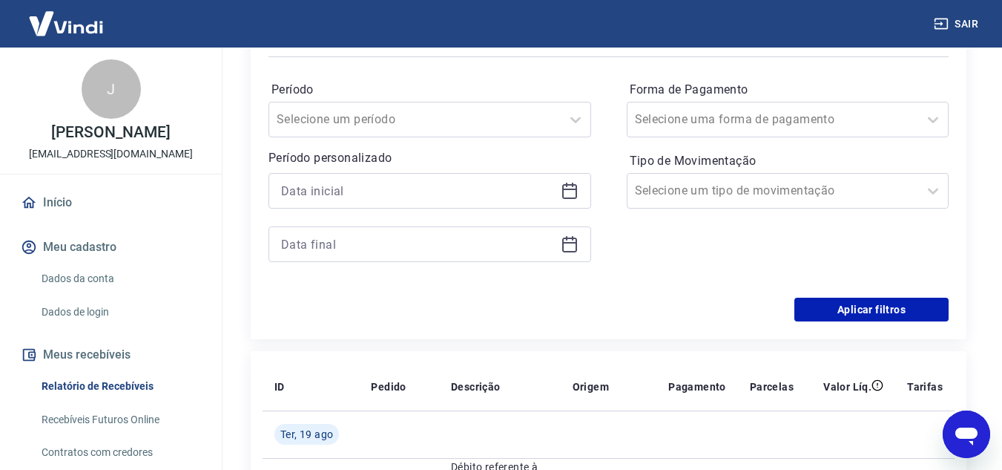
click at [577, 197] on icon at bounding box center [569, 191] width 15 height 15
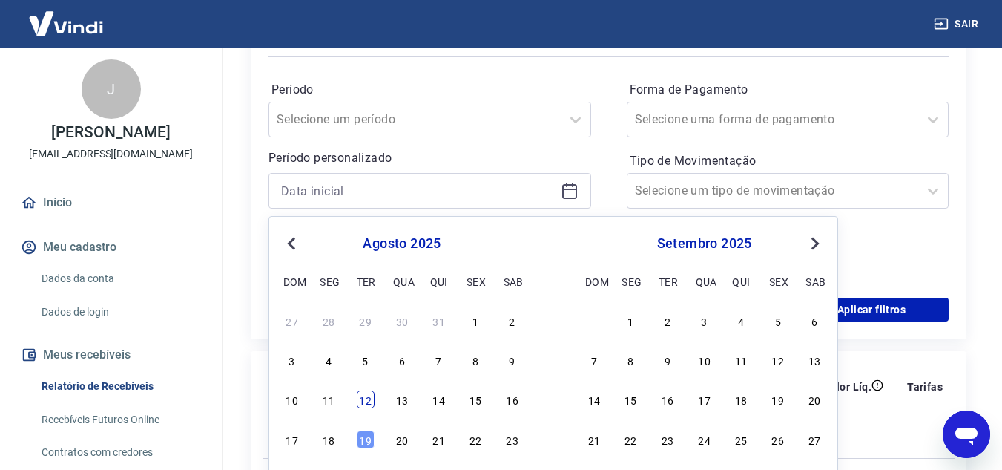
click at [371, 398] on div "12" at bounding box center [366, 399] width 18 height 18
click at [371, 398] on th "Pedido" at bounding box center [399, 386] width 80 height 47
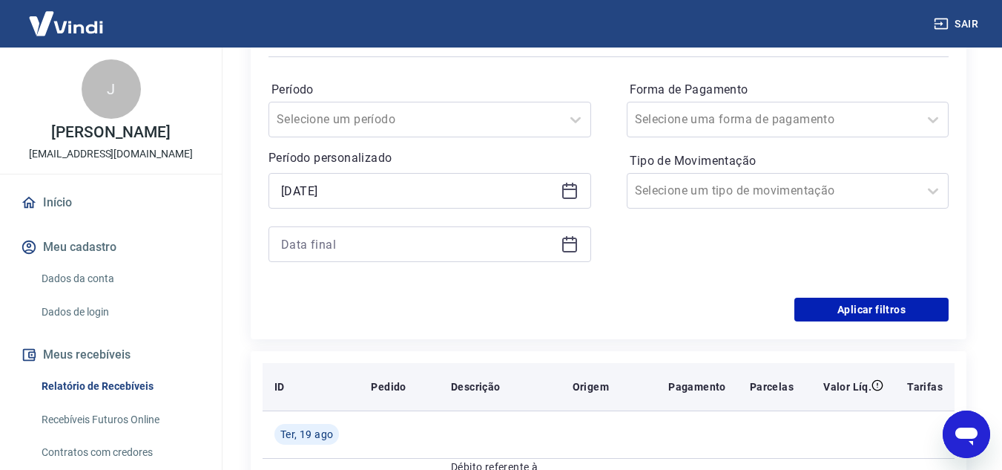
type input "12/08/2025"
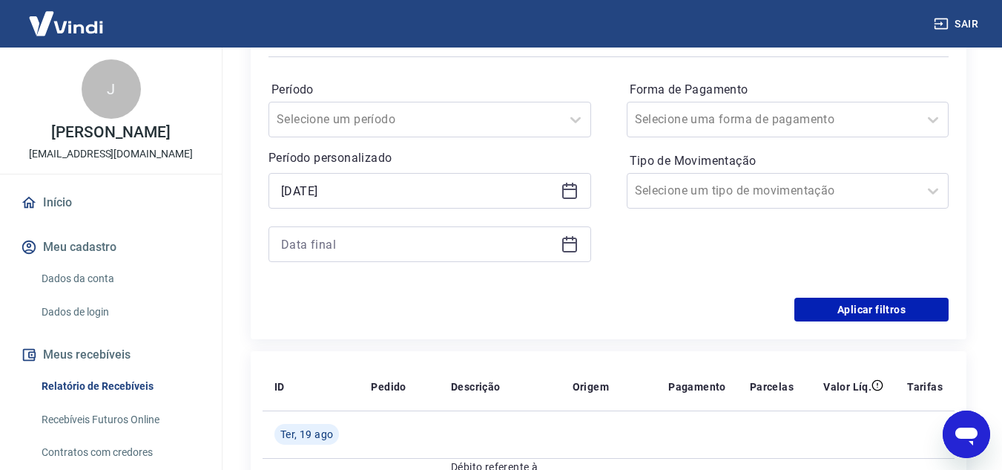
drag, startPoint x: 570, startPoint y: 247, endPoint x: 565, endPoint y: 254, distance: 8.0
click at [569, 248] on icon at bounding box center [570, 244] width 18 height 18
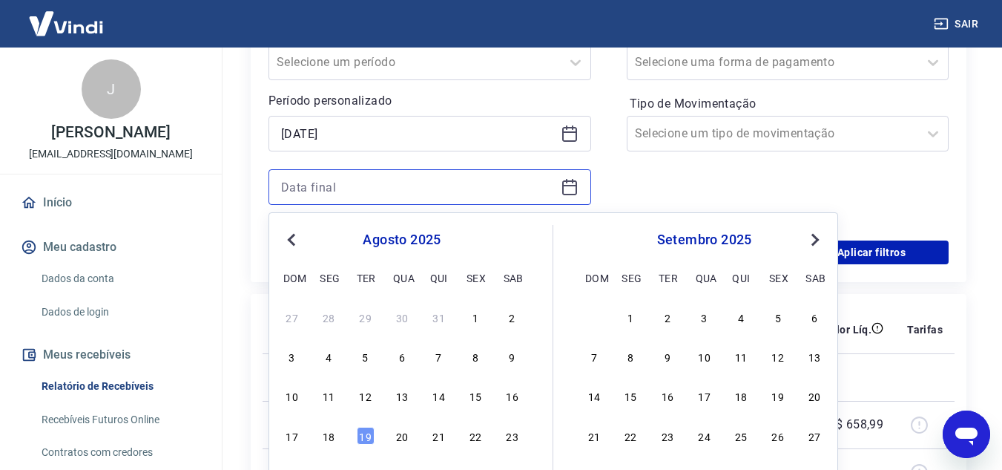
scroll to position [371, 0]
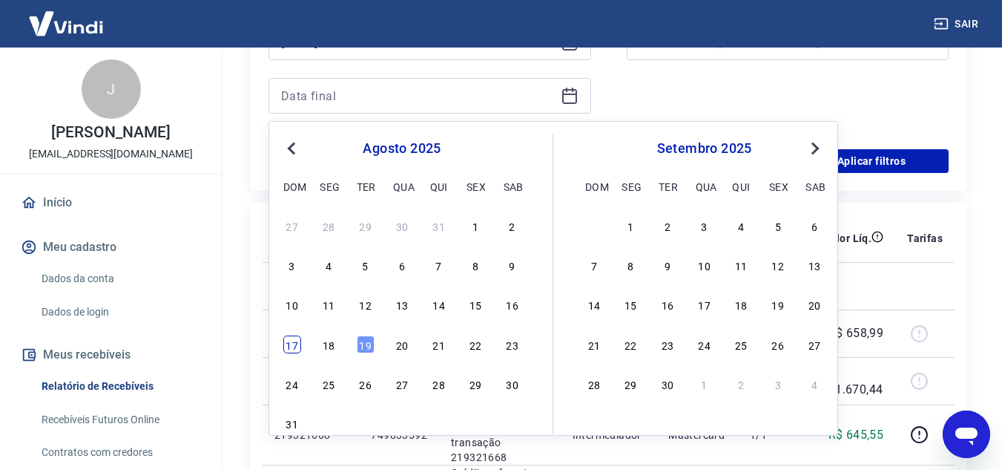
click at [296, 347] on div "17" at bounding box center [292, 344] width 18 height 18
click at [296, 347] on td "20330431" at bounding box center [311, 332] width 96 height 47
type input "17/08/2025"
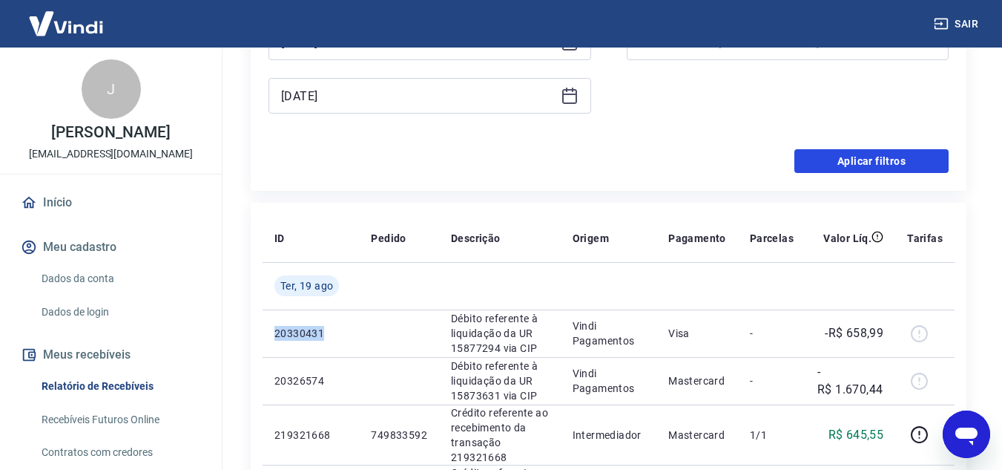
drag, startPoint x: 891, startPoint y: 165, endPoint x: 709, endPoint y: 202, distance: 185.5
click at [891, 164] on button "Aplicar filtros" at bounding box center [872, 161] width 154 height 24
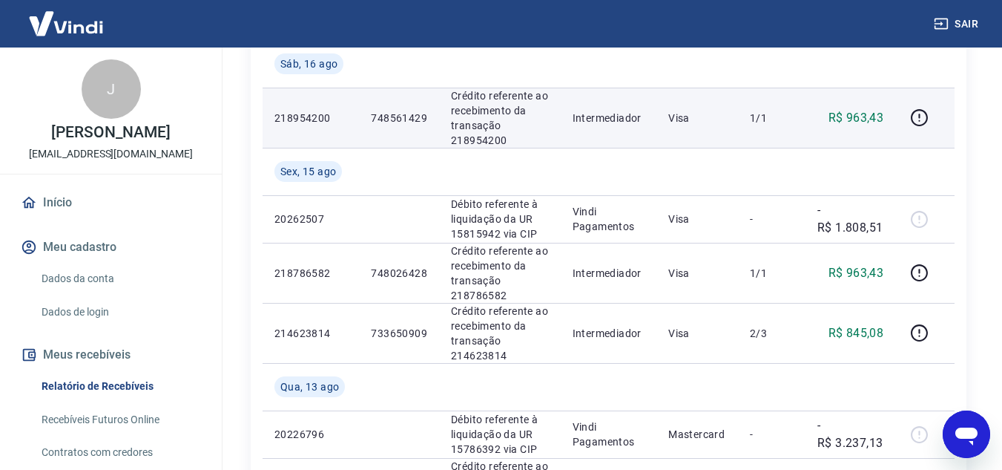
scroll to position [594, 0]
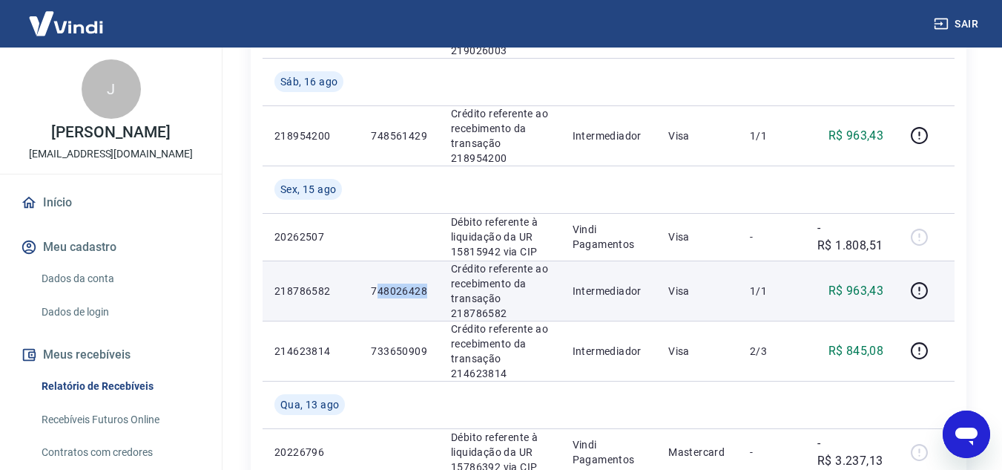
drag, startPoint x: 375, startPoint y: 286, endPoint x: 432, endPoint y: 292, distance: 57.4
click at [432, 292] on td "748026428" at bounding box center [399, 290] width 80 height 60
click at [372, 298] on p "748026428" at bounding box center [399, 290] width 56 height 15
drag, startPoint x: 370, startPoint y: 289, endPoint x: 440, endPoint y: 286, distance: 69.8
click at [440, 286] on tr "218786582 748026428 Crédito referente ao recebimento da transação 218786582 Int…" at bounding box center [609, 290] width 692 height 60
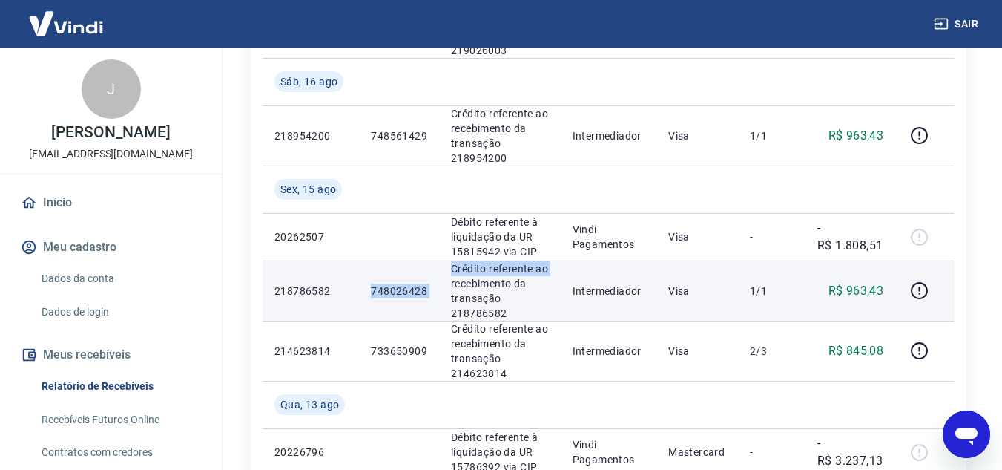
click at [381, 285] on p "748026428" at bounding box center [399, 290] width 56 height 15
drag, startPoint x: 370, startPoint y: 291, endPoint x: 426, endPoint y: 296, distance: 55.9
click at [426, 296] on td "748026428" at bounding box center [399, 290] width 80 height 60
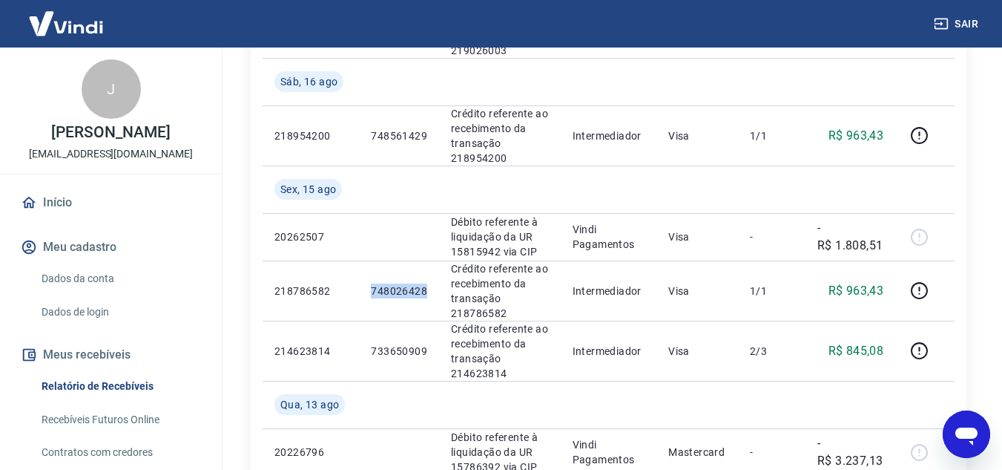
copy p "748026428"
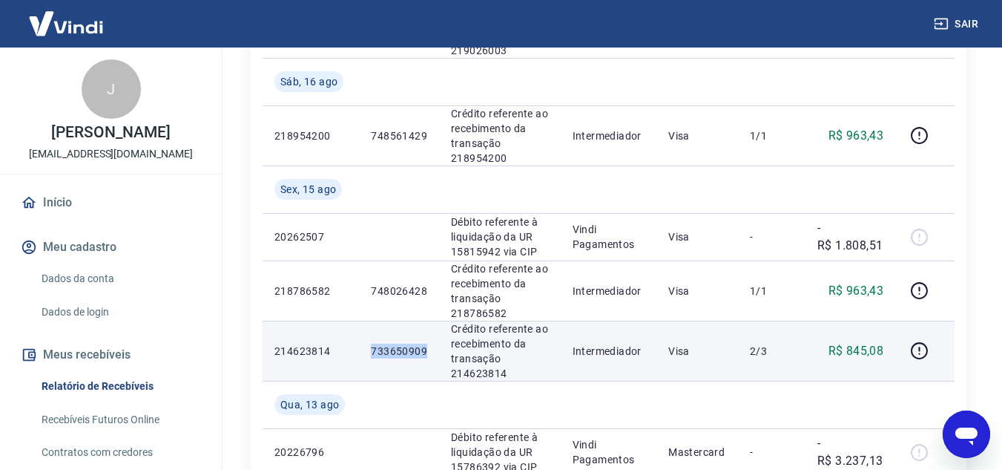
drag, startPoint x: 373, startPoint y: 353, endPoint x: 432, endPoint y: 352, distance: 58.6
click at [432, 352] on td "733650909" at bounding box center [399, 351] width 80 height 60
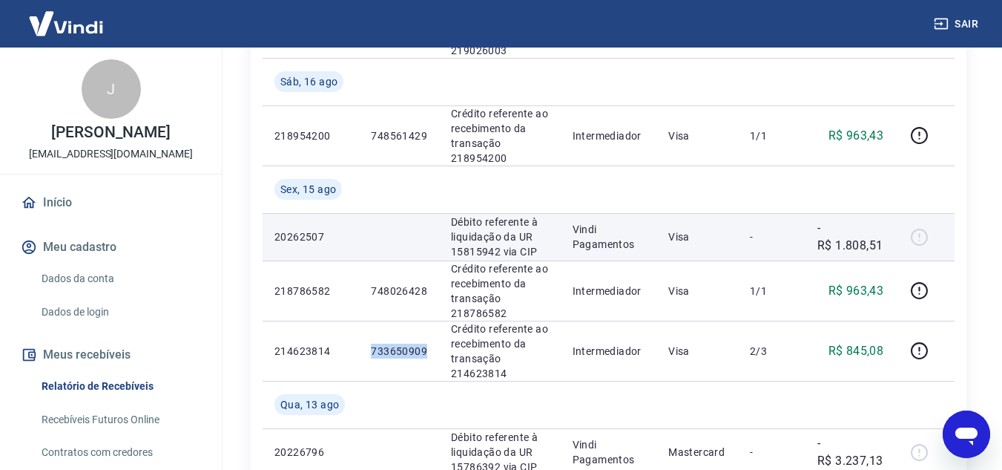
copy p "733650909"
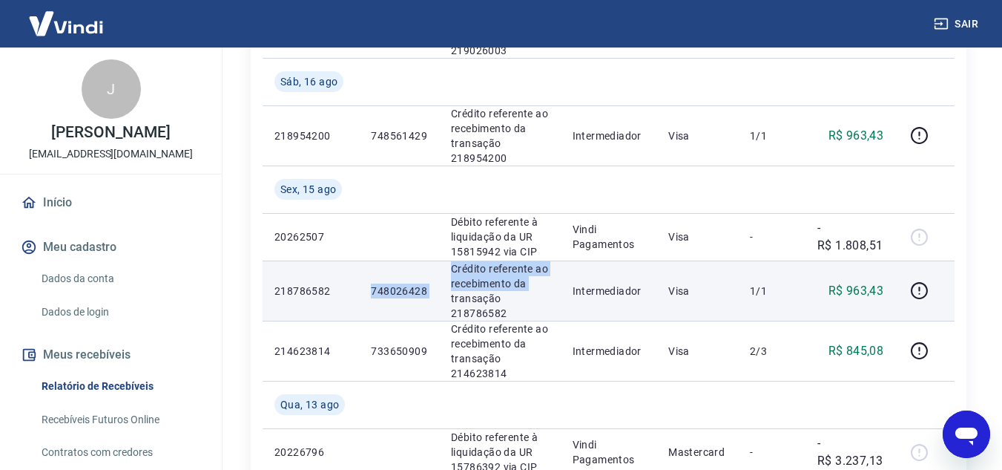
drag, startPoint x: 377, startPoint y: 292, endPoint x: 444, endPoint y: 292, distance: 67.5
click at [444, 292] on tr "218786582 748026428 Crédito referente ao recebimento da transação 218786582 Int…" at bounding box center [609, 290] width 692 height 60
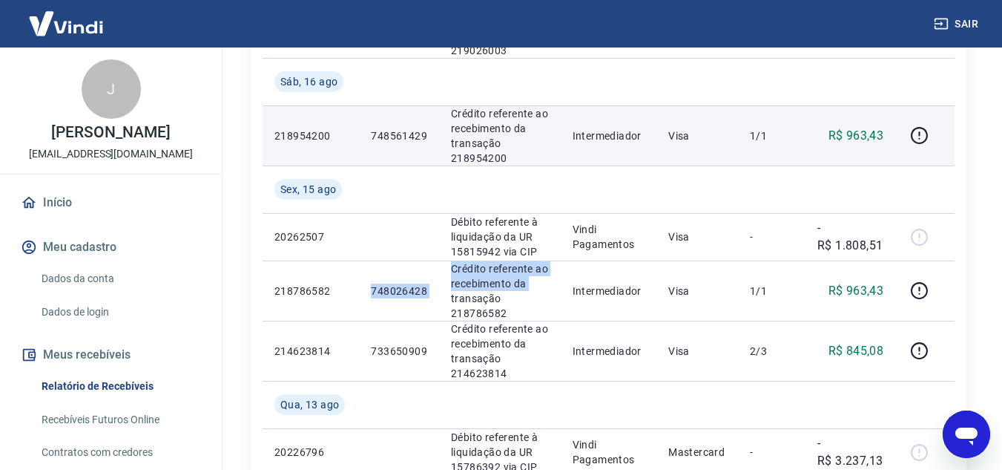
copy tr "748026428 Crédito referente ao recebimento da"
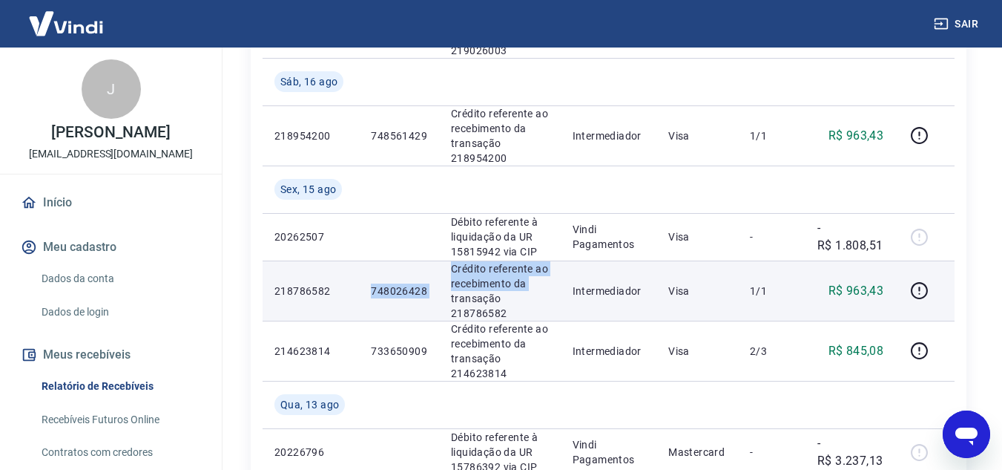
click at [393, 279] on td "748026428" at bounding box center [399, 290] width 80 height 60
drag, startPoint x: 403, startPoint y: 290, endPoint x: 432, endPoint y: 288, distance: 29.0
click at [432, 288] on td "748026428" at bounding box center [399, 290] width 80 height 60
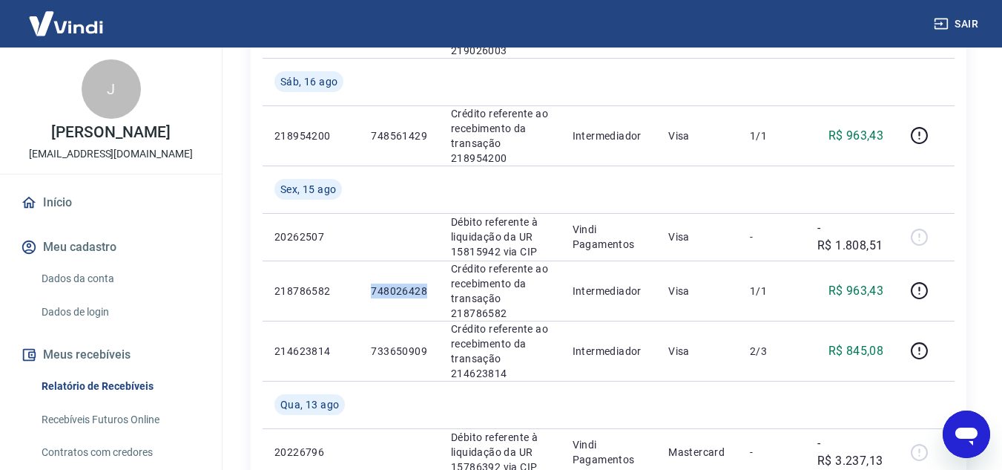
copy p "748026428"
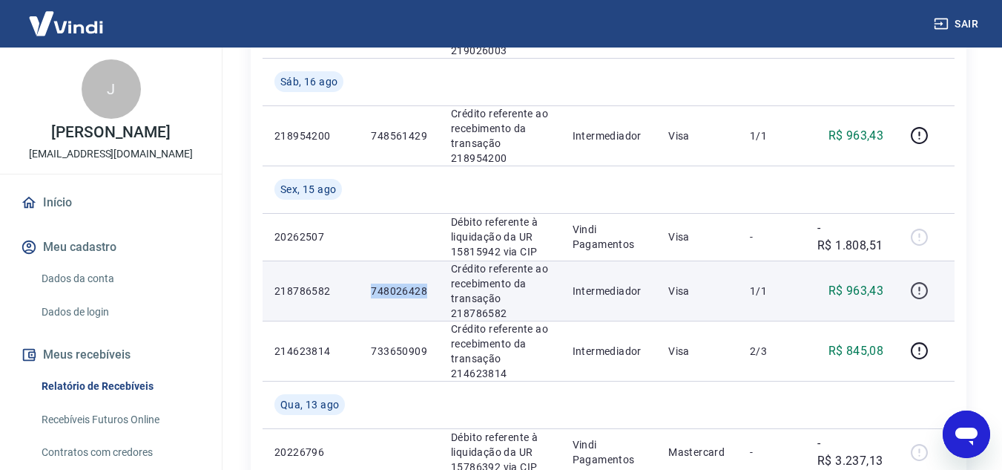
click at [919, 285] on icon "button" at bounding box center [919, 290] width 19 height 19
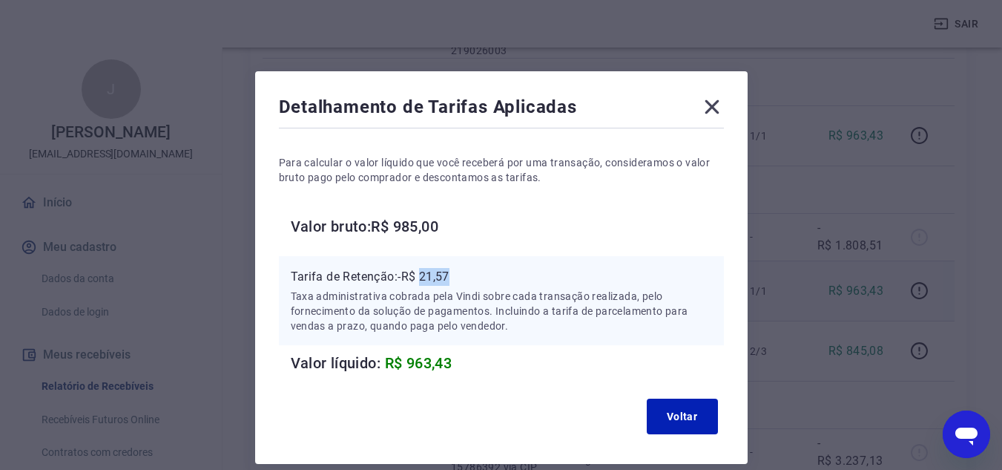
drag, startPoint x: 422, startPoint y: 275, endPoint x: 479, endPoint y: 278, distance: 57.3
click at [479, 278] on p "Tarifa de Retenção: -R$ 21,57" at bounding box center [501, 277] width 421 height 18
copy p "21,57"
drag, startPoint x: 716, startPoint y: 106, endPoint x: 894, endPoint y: 268, distance: 240.6
click at [716, 107] on icon at bounding box center [712, 107] width 24 height 24
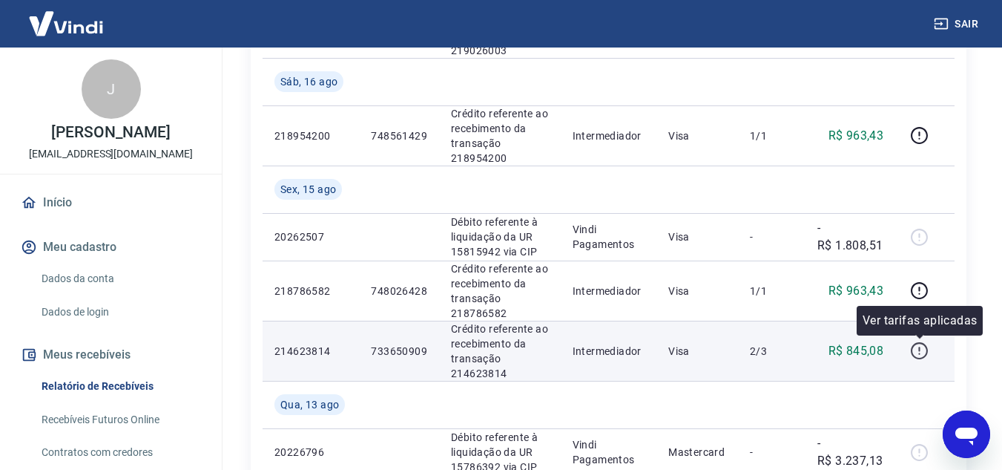
click at [925, 358] on icon "button" at bounding box center [919, 350] width 17 height 17
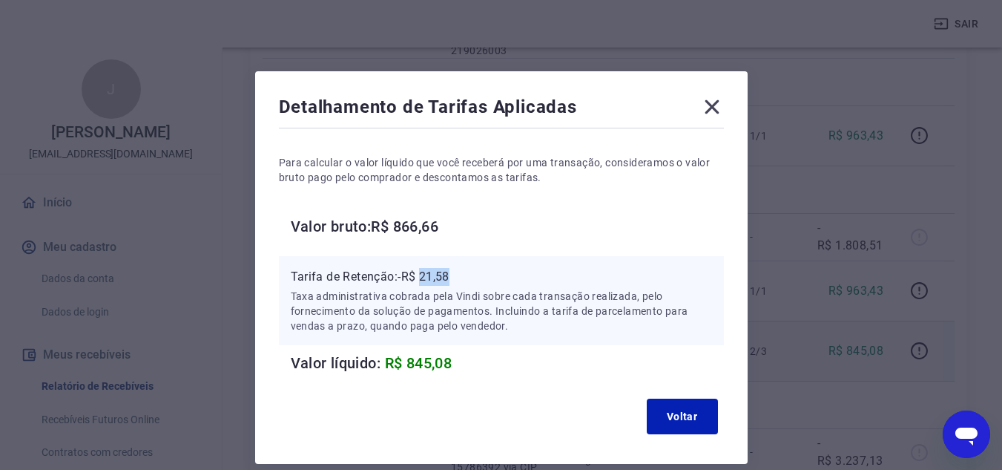
drag, startPoint x: 424, startPoint y: 280, endPoint x: 450, endPoint y: 280, distance: 26.0
click at [450, 280] on p "Tarifa de Retenção: -R$ 21,58" at bounding box center [501, 277] width 421 height 18
copy p "21,58"
click at [715, 108] on icon at bounding box center [712, 107] width 24 height 24
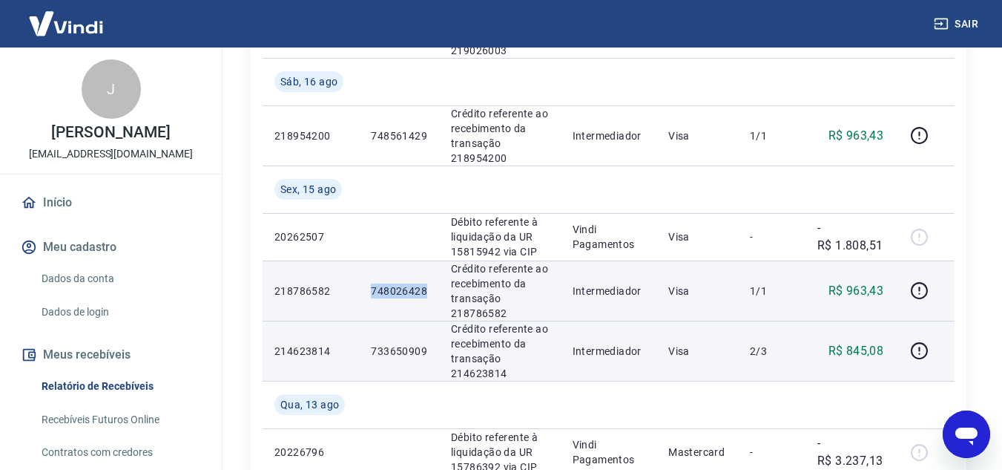
drag, startPoint x: 369, startPoint y: 290, endPoint x: 427, endPoint y: 276, distance: 60.3
click at [428, 290] on td "748026428" at bounding box center [399, 290] width 80 height 60
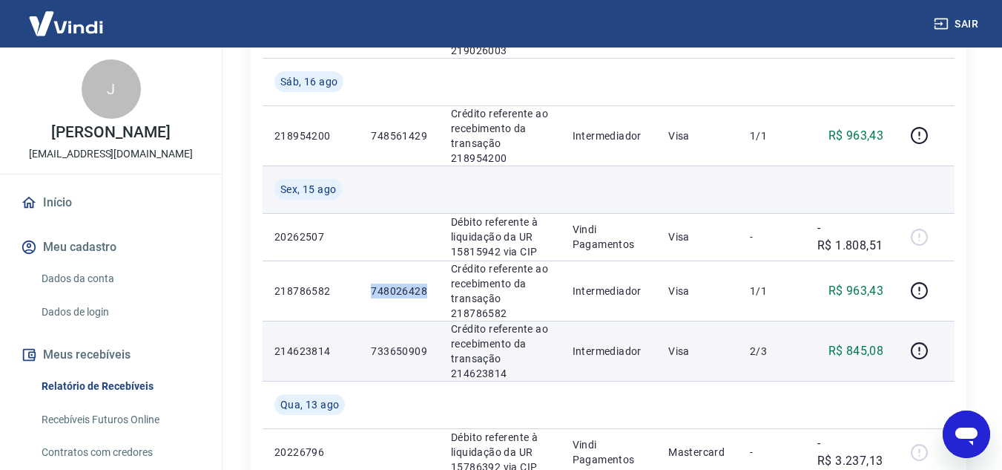
copy p "748026428"
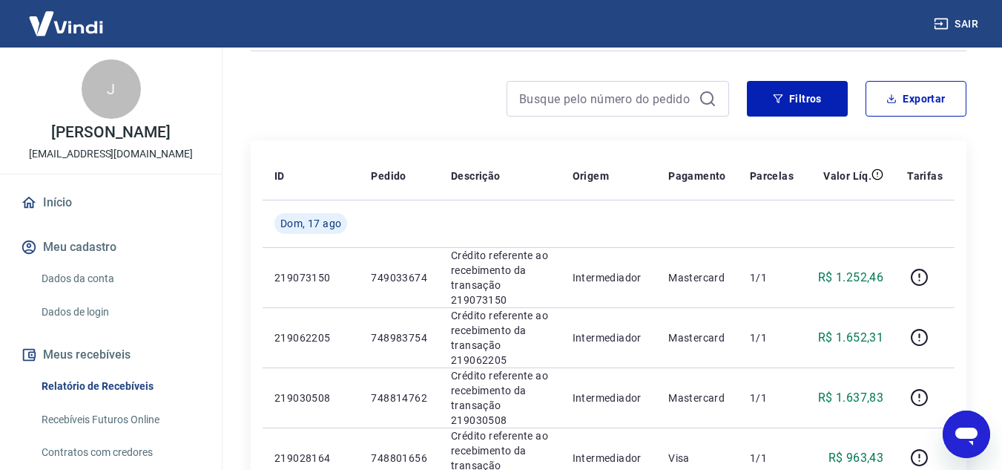
scroll to position [74, 0]
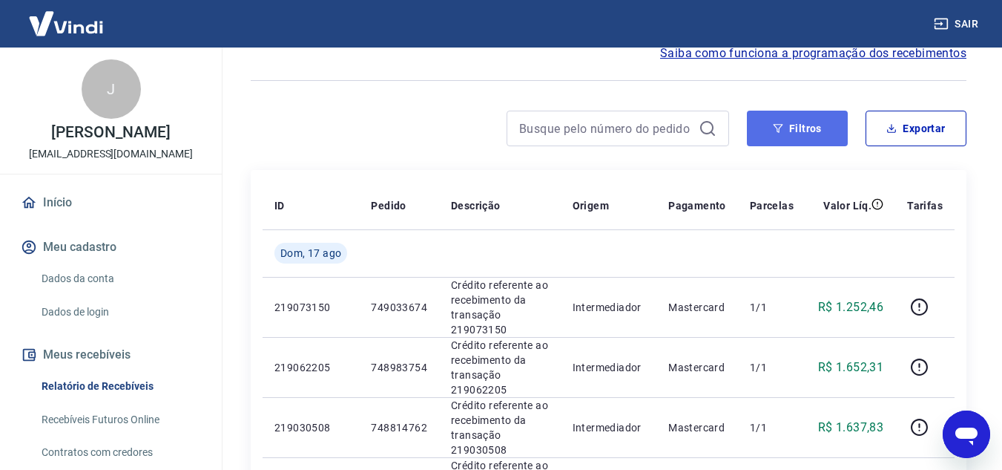
click at [818, 134] on button "Filtros" at bounding box center [797, 129] width 101 height 36
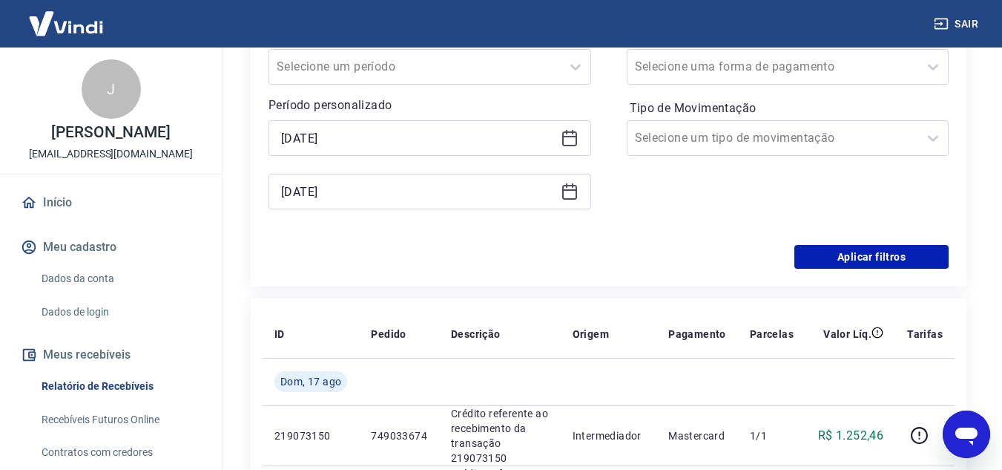
scroll to position [297, 0]
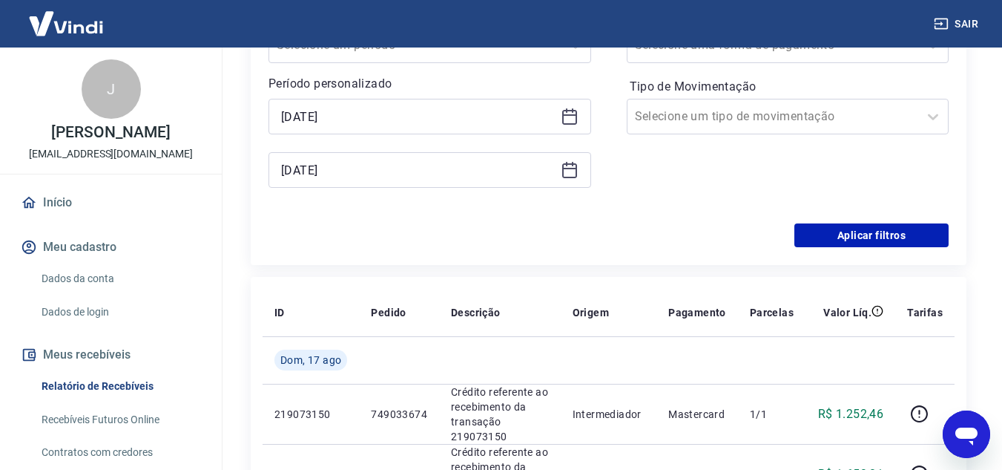
click at [573, 165] on icon at bounding box center [572, 164] width 1 height 4
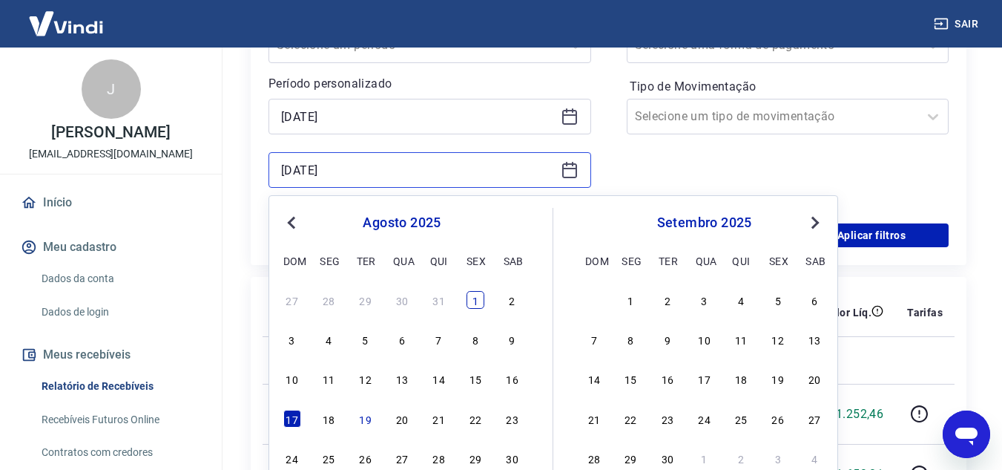
scroll to position [371, 0]
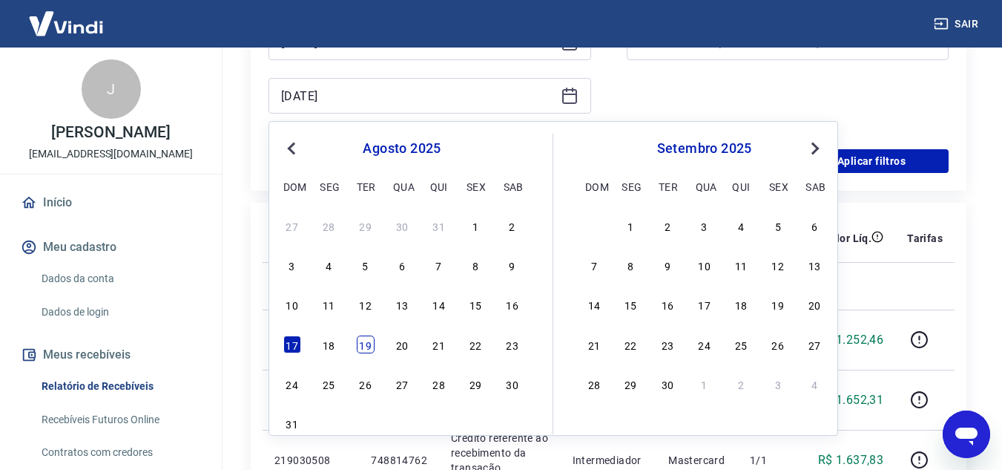
click at [365, 343] on div "19" at bounding box center [366, 344] width 18 height 18
click at [365, 343] on td "749033674" at bounding box center [399, 339] width 80 height 60
type input "19/08/2025"
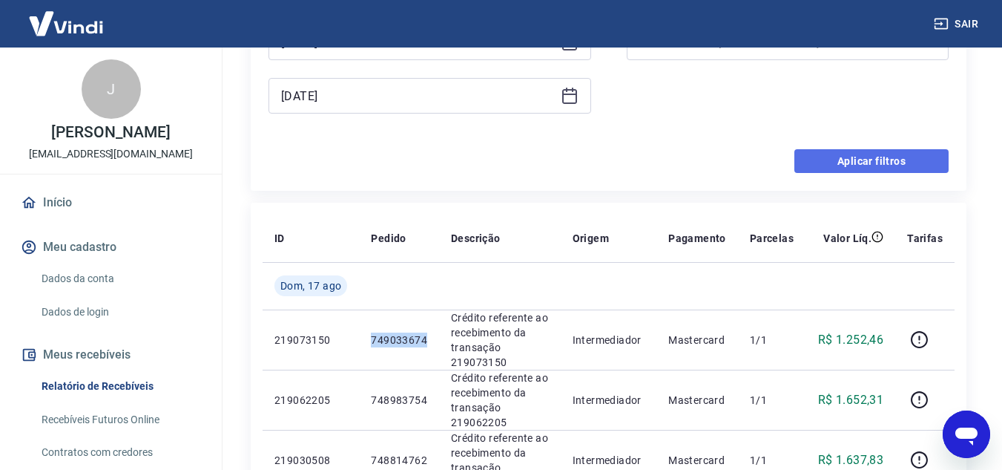
click at [877, 171] on button "Aplicar filtros" at bounding box center [872, 161] width 154 height 24
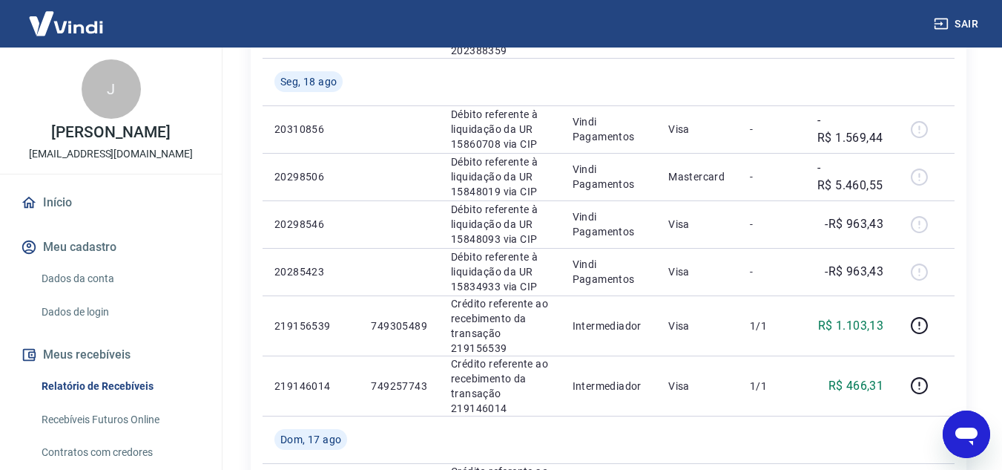
scroll to position [594, 0]
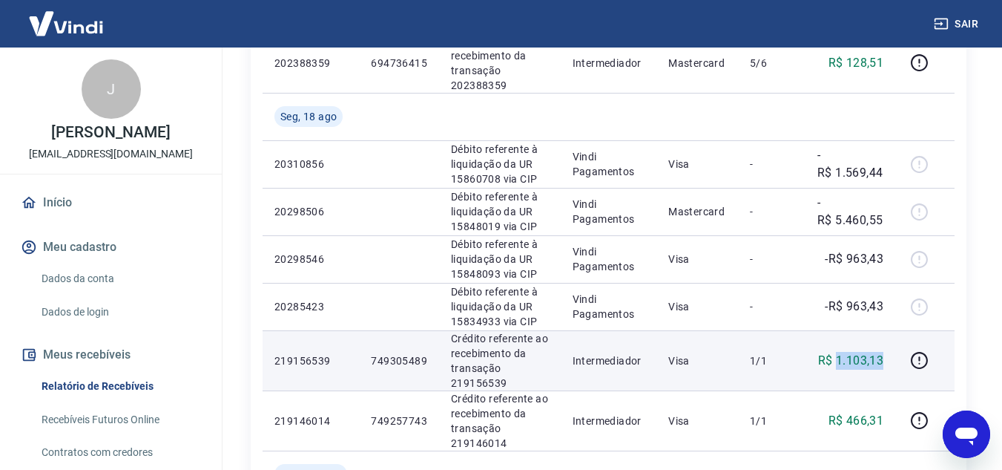
drag, startPoint x: 838, startPoint y: 361, endPoint x: 884, endPoint y: 372, distance: 47.3
click at [890, 363] on td "R$ 1.103,13" at bounding box center [851, 360] width 90 height 60
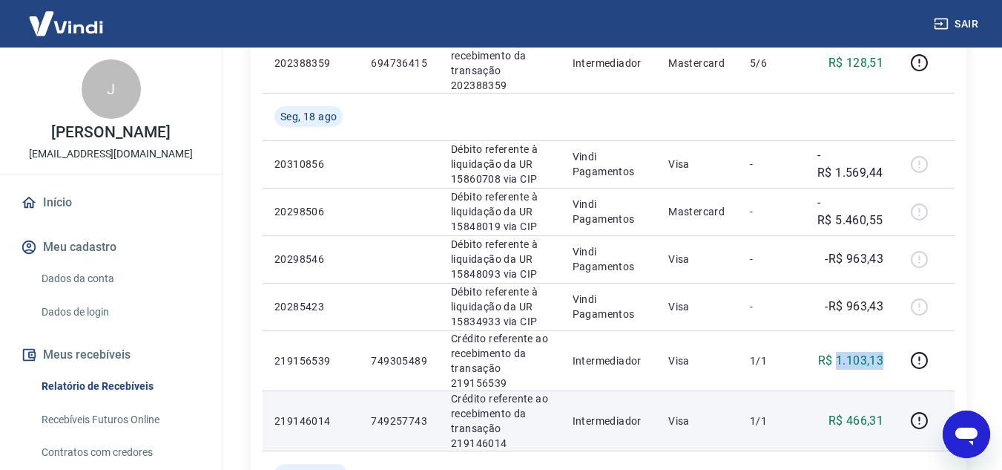
copy p "1.103,13"
drag, startPoint x: 850, startPoint y: 421, endPoint x: 892, endPoint y: 427, distance: 42.6
click at [892, 427] on td "R$ 466,31" at bounding box center [851, 420] width 90 height 60
copy p "466,31"
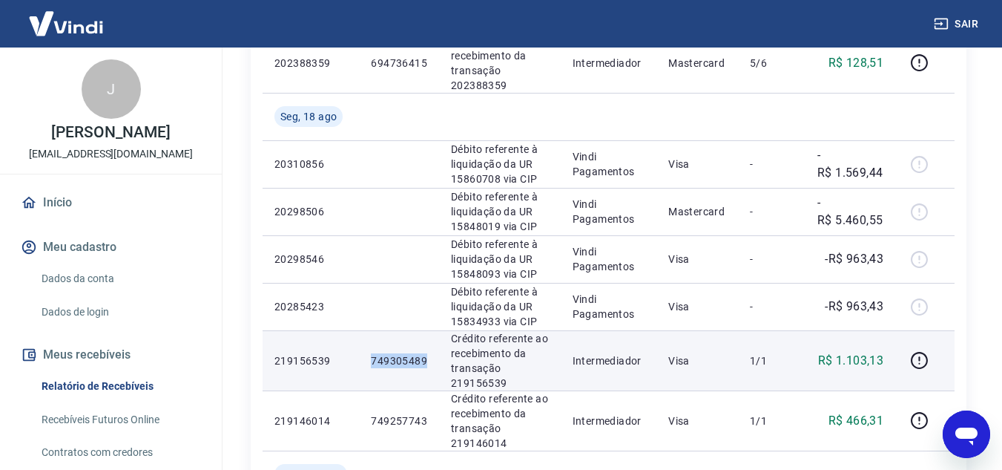
drag, startPoint x: 373, startPoint y: 353, endPoint x: 427, endPoint y: 358, distance: 53.6
click at [427, 358] on p "749305489" at bounding box center [399, 360] width 56 height 15
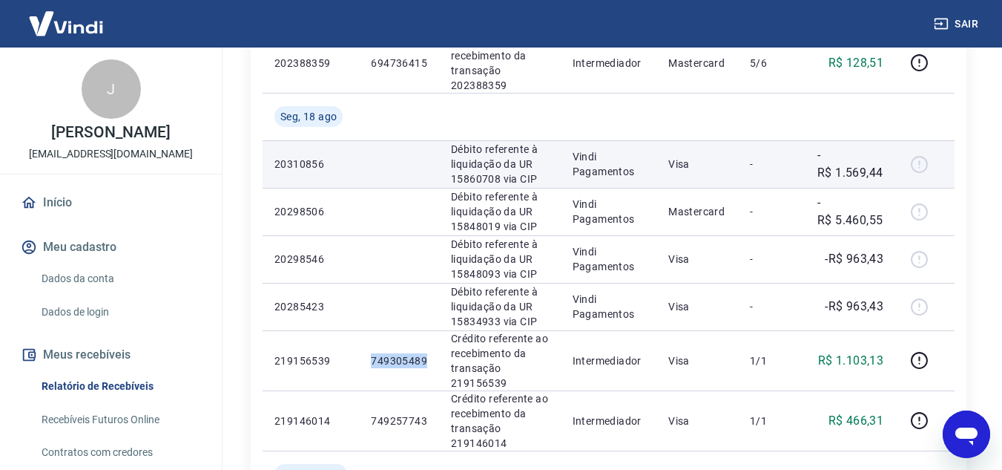
copy p "749305489"
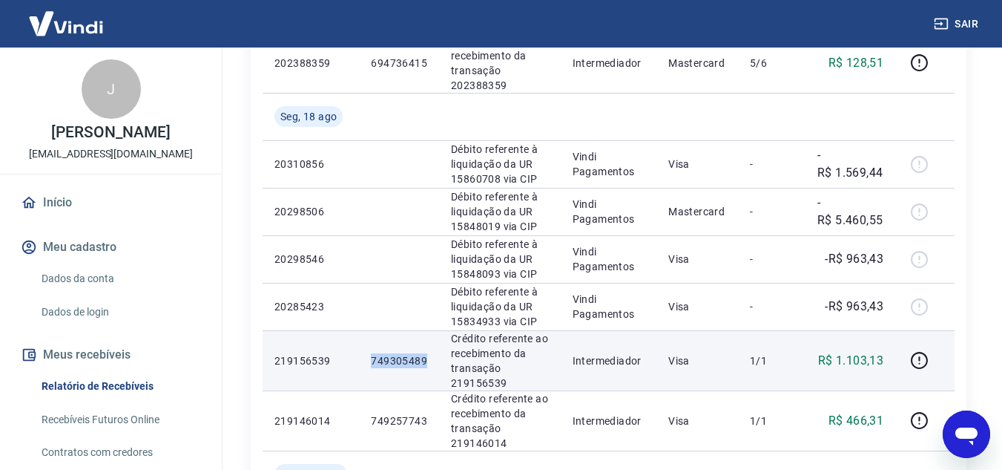
scroll to position [668, 0]
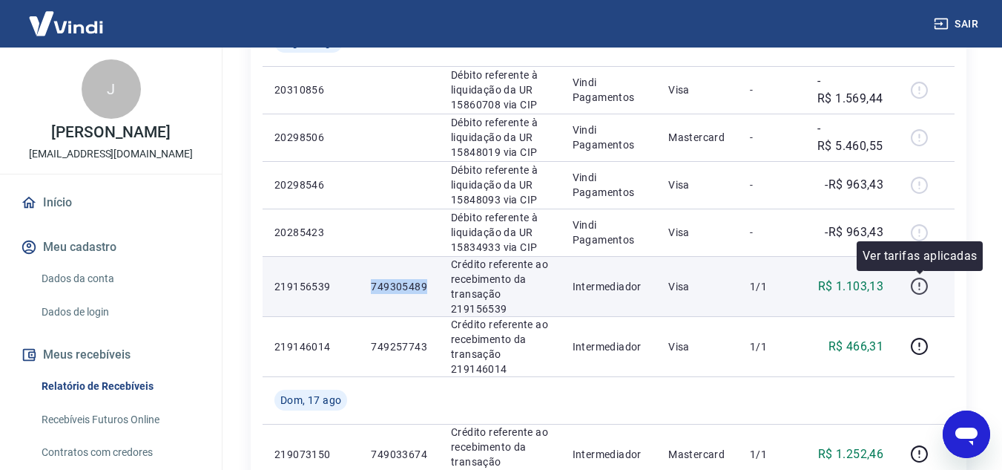
click at [924, 291] on icon "button" at bounding box center [919, 286] width 19 height 19
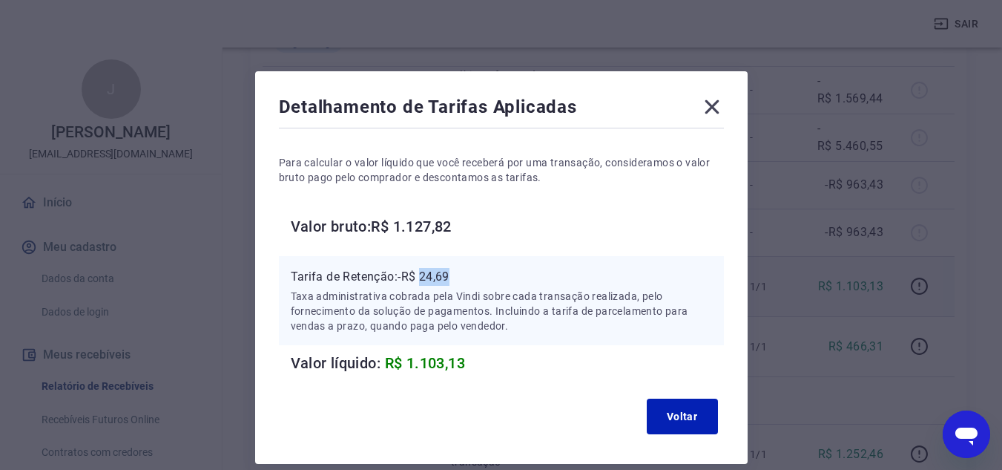
drag, startPoint x: 424, startPoint y: 275, endPoint x: 485, endPoint y: 276, distance: 60.1
click at [481, 275] on p "Tarifa de Retenção: -R$ 24,69" at bounding box center [501, 277] width 421 height 18
click at [712, 106] on icon at bounding box center [712, 107] width 14 height 14
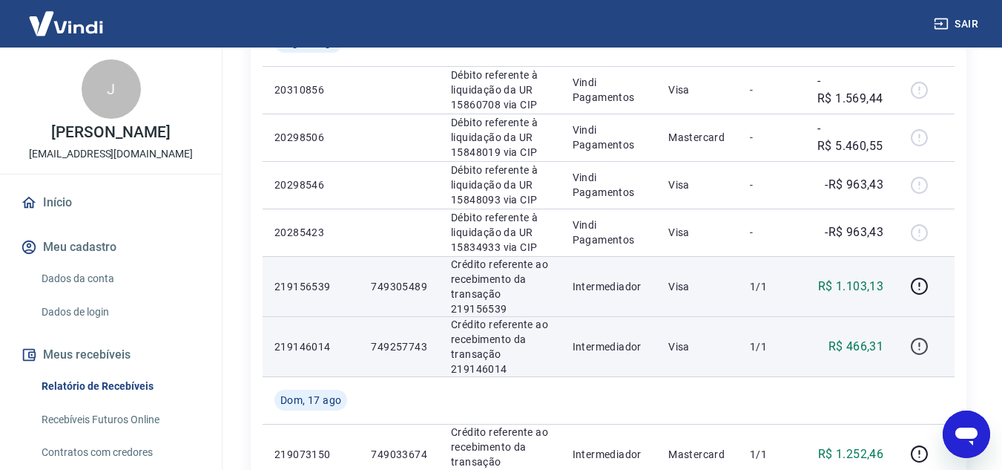
click at [921, 350] on icon "button" at bounding box center [919, 346] width 19 height 19
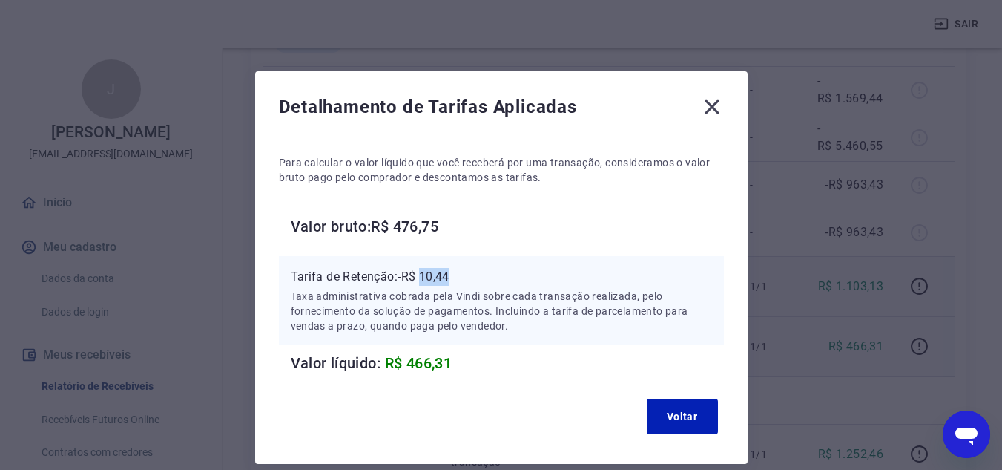
drag, startPoint x: 424, startPoint y: 274, endPoint x: 453, endPoint y: 275, distance: 28.2
click at [453, 275] on p "Tarifa de Retenção: -R$ 10,44" at bounding box center [501, 277] width 421 height 18
click at [714, 111] on icon at bounding box center [712, 107] width 24 height 24
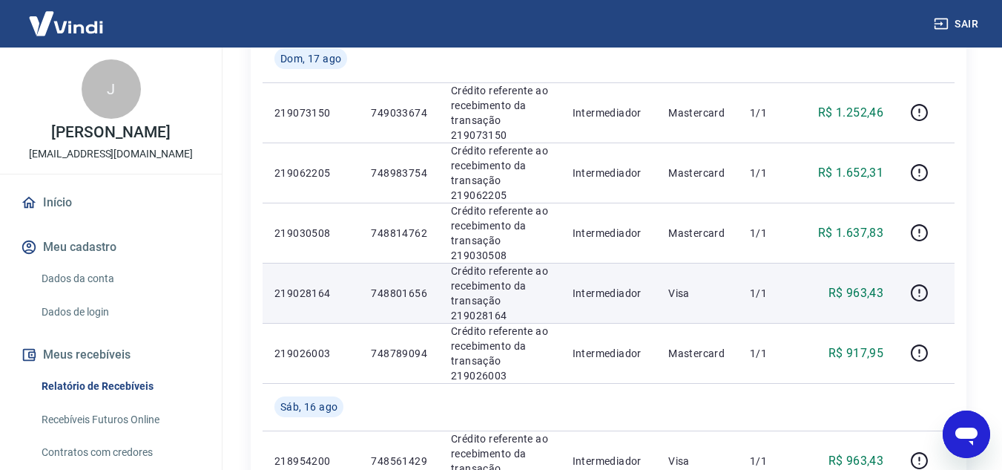
scroll to position [965, 0]
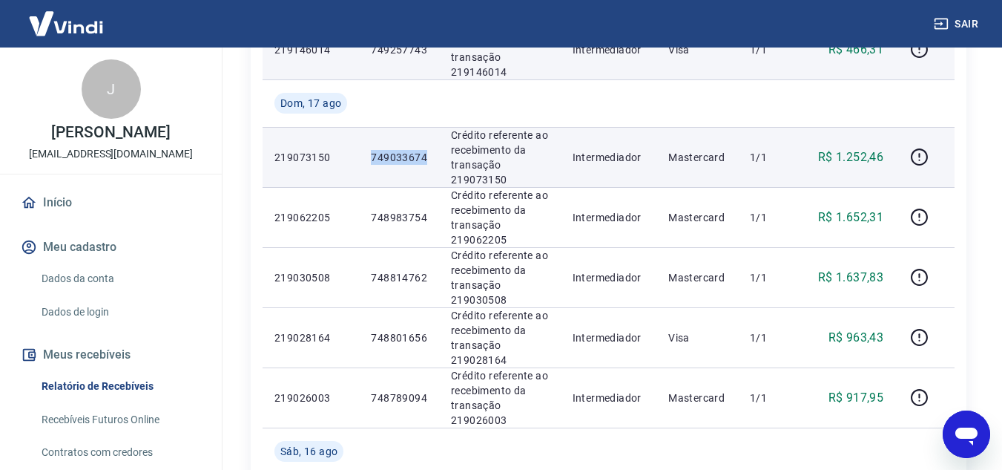
drag, startPoint x: 370, startPoint y: 157, endPoint x: 430, endPoint y: 161, distance: 60.2
click at [430, 161] on td "749033674" at bounding box center [399, 157] width 80 height 60
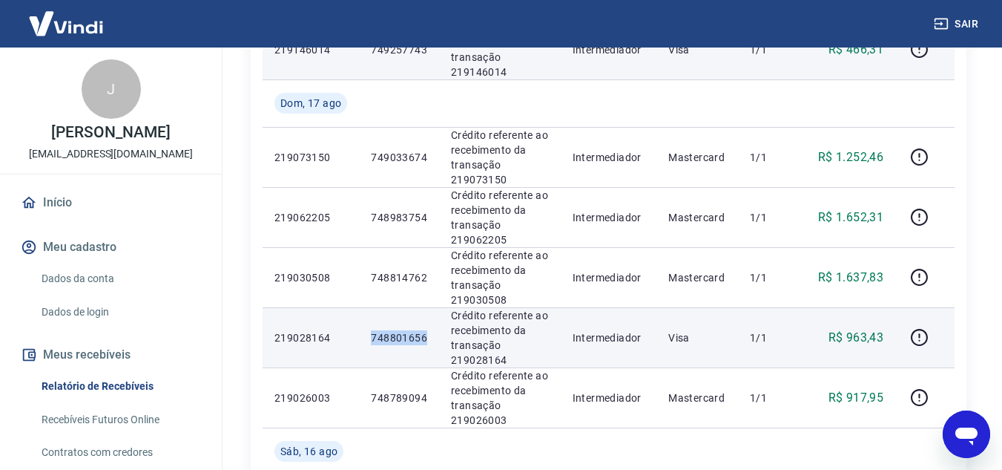
drag, startPoint x: 374, startPoint y: 338, endPoint x: 429, endPoint y: 339, distance: 54.9
click at [429, 339] on td "748801656" at bounding box center [399, 337] width 80 height 60
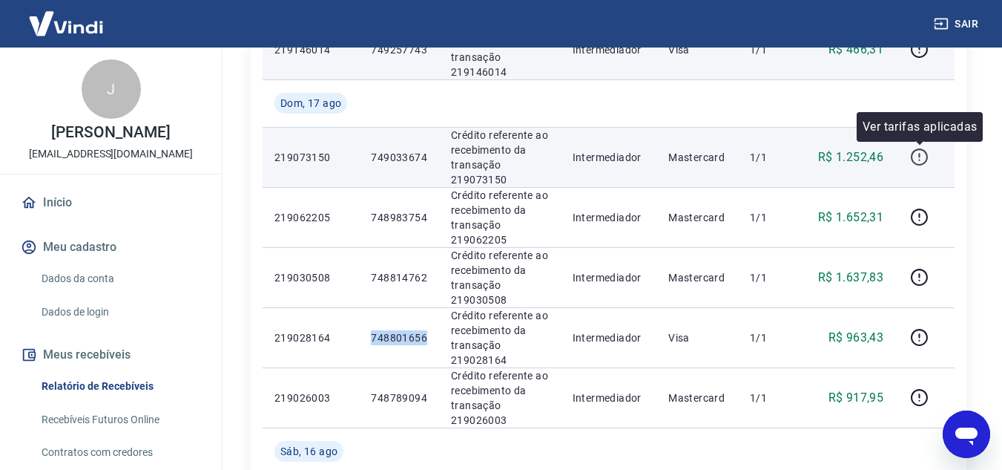
click at [911, 167] on button "button" at bounding box center [919, 157] width 24 height 24
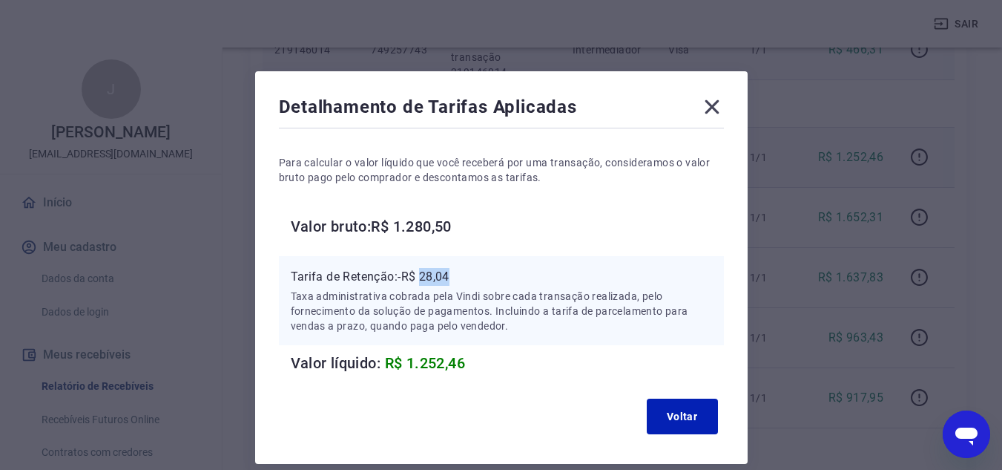
drag, startPoint x: 422, startPoint y: 273, endPoint x: 454, endPoint y: 275, distance: 32.0
click at [454, 275] on p "Tarifa de Retenção: -R$ 28,04" at bounding box center [501, 277] width 421 height 18
click at [715, 114] on icon at bounding box center [712, 107] width 24 height 24
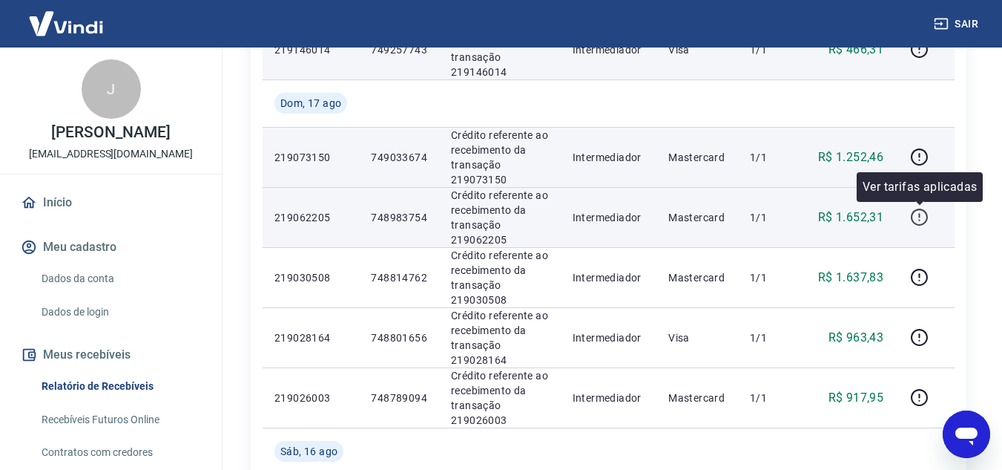
click at [918, 219] on icon "button" at bounding box center [919, 217] width 19 height 19
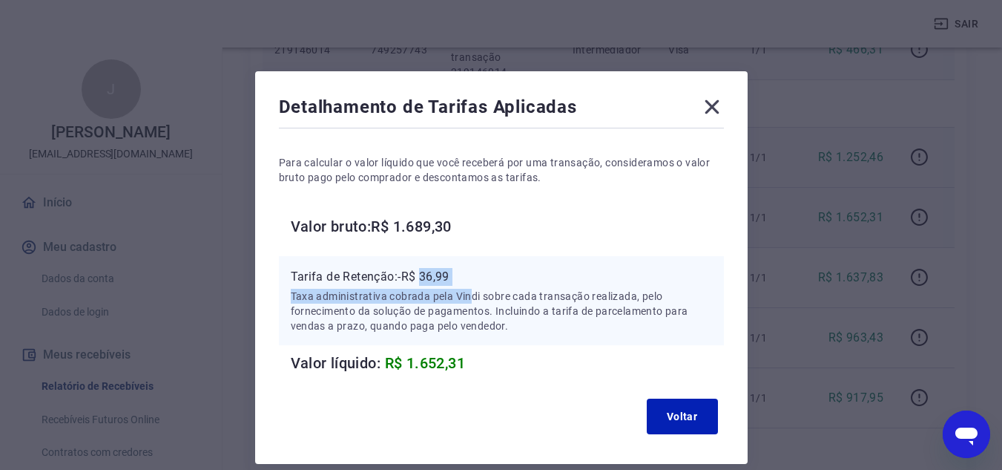
drag, startPoint x: 426, startPoint y: 279, endPoint x: 473, endPoint y: 287, distance: 48.2
click at [473, 287] on div "Tarifa de Retenção: -R$ 36,99 Taxa administrativa cobrada pela Vindi sobre cada…" at bounding box center [501, 300] width 421 height 65
click at [436, 274] on p "Tarifa de Retenção: -R$ 36,99" at bounding box center [501, 277] width 421 height 18
drag, startPoint x: 422, startPoint y: 274, endPoint x: 463, endPoint y: 274, distance: 40.8
click at [463, 274] on p "Tarifa de Retenção: -R$ 36,99" at bounding box center [501, 277] width 421 height 18
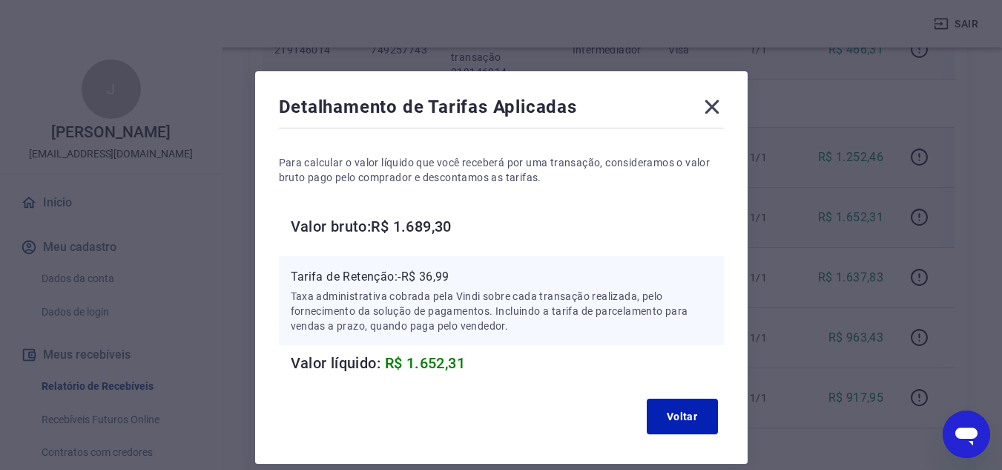
click at [711, 104] on icon at bounding box center [712, 107] width 24 height 24
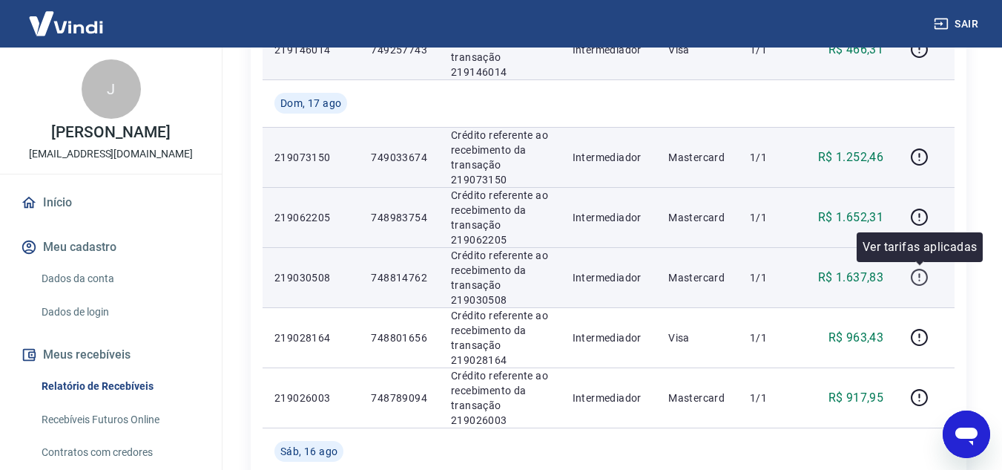
click at [924, 280] on icon "button" at bounding box center [919, 277] width 19 height 19
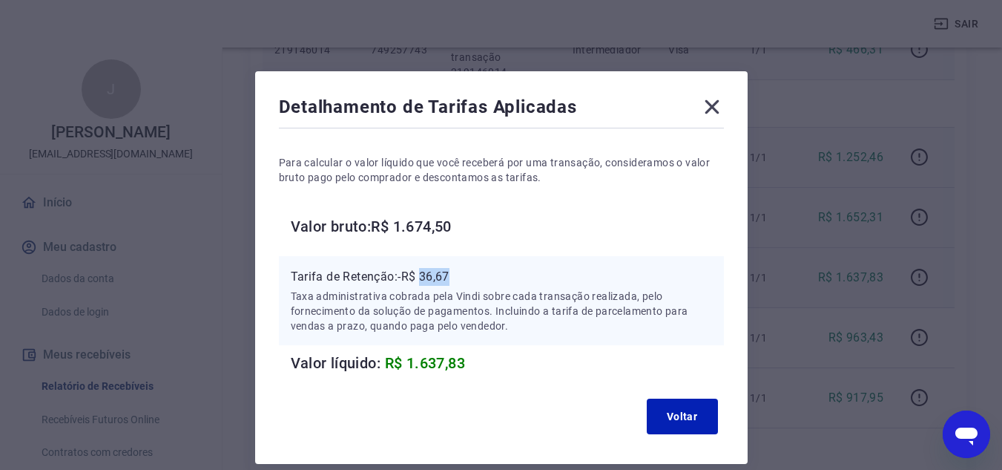
drag, startPoint x: 425, startPoint y: 275, endPoint x: 461, endPoint y: 275, distance: 35.6
click at [461, 275] on p "Tarifa de Retenção: -R$ 36,67" at bounding box center [501, 277] width 421 height 18
click at [721, 111] on icon at bounding box center [712, 107] width 24 height 24
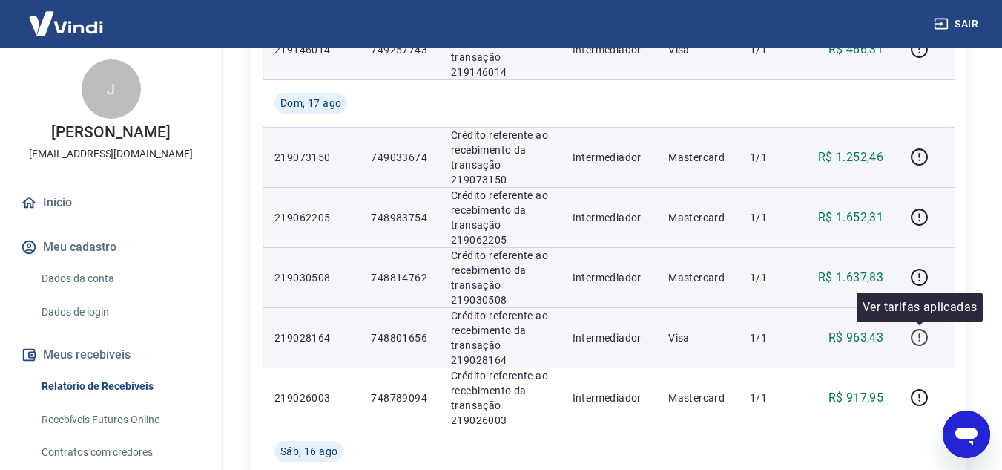
click at [925, 338] on icon "button" at bounding box center [919, 337] width 19 height 19
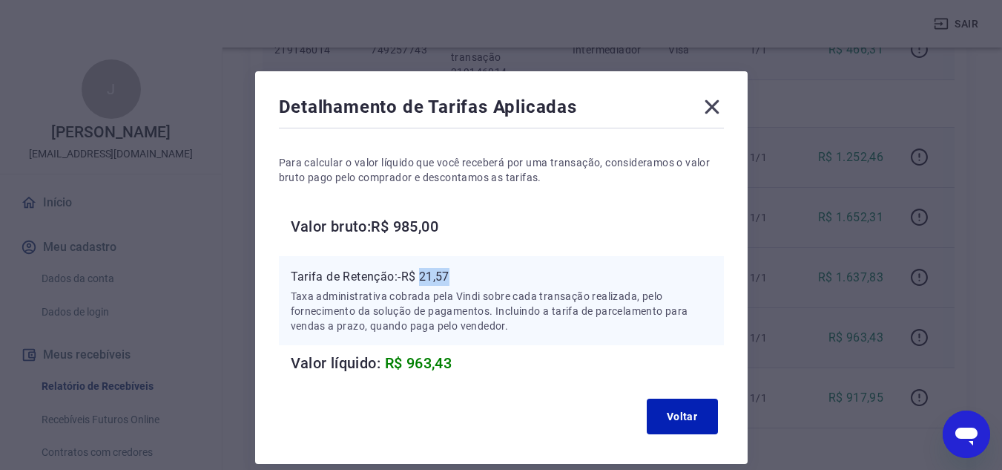
drag, startPoint x: 457, startPoint y: 280, endPoint x: 470, endPoint y: 281, distance: 13.4
click at [470, 281] on p "Tarifa de Retenção: -R$ 21,57" at bounding box center [501, 277] width 421 height 18
click at [714, 109] on icon at bounding box center [712, 107] width 14 height 14
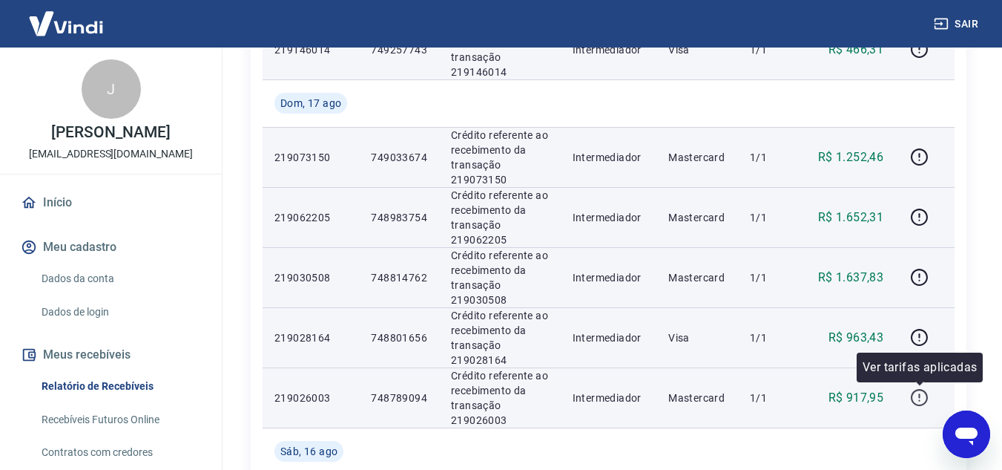
click at [927, 398] on icon "button" at bounding box center [919, 397] width 19 height 19
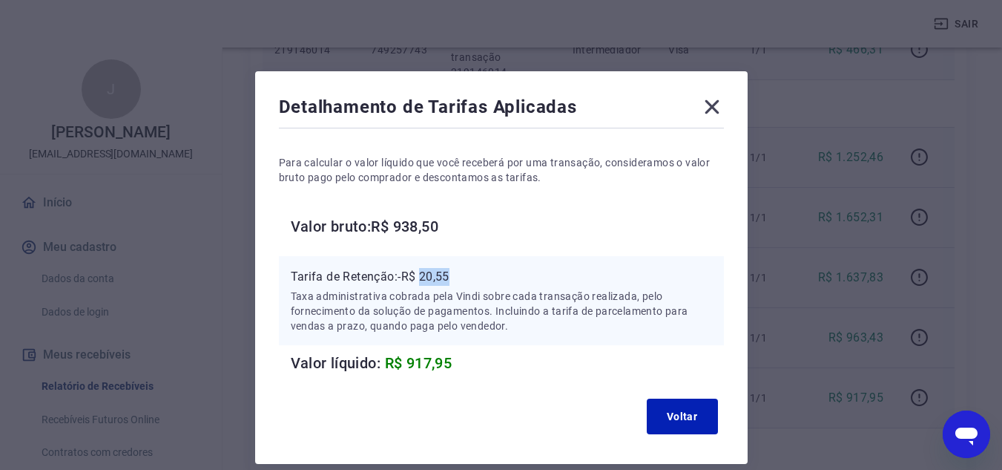
drag, startPoint x: 424, startPoint y: 275, endPoint x: 472, endPoint y: 279, distance: 48.4
click at [472, 279] on p "Tarifa de Retenção: -R$ 20,55" at bounding box center [501, 277] width 421 height 18
click at [686, 402] on button "Voltar" at bounding box center [682, 416] width 71 height 36
